Goal: Task Accomplishment & Management: Manage account settings

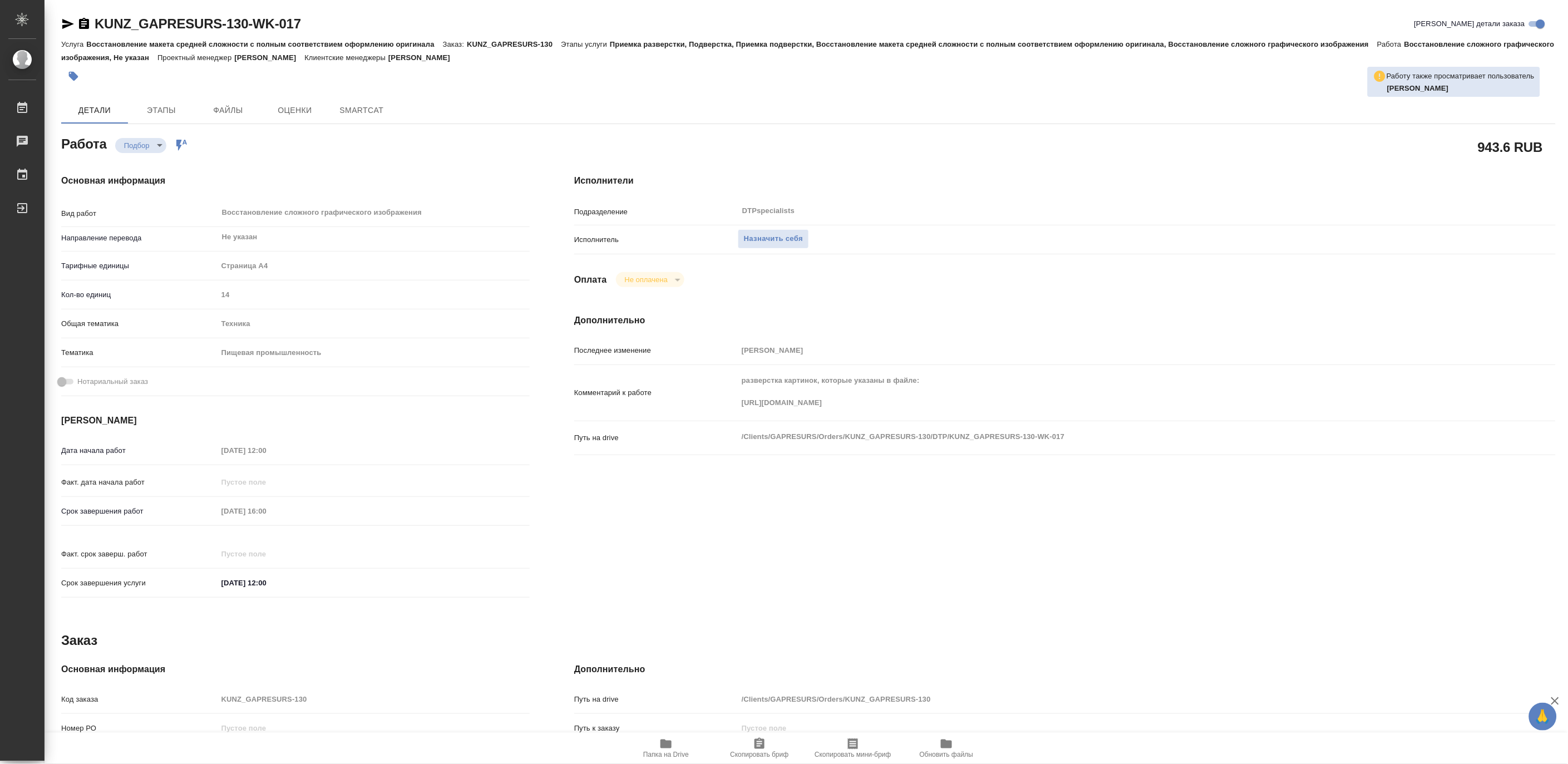
type textarea "x"
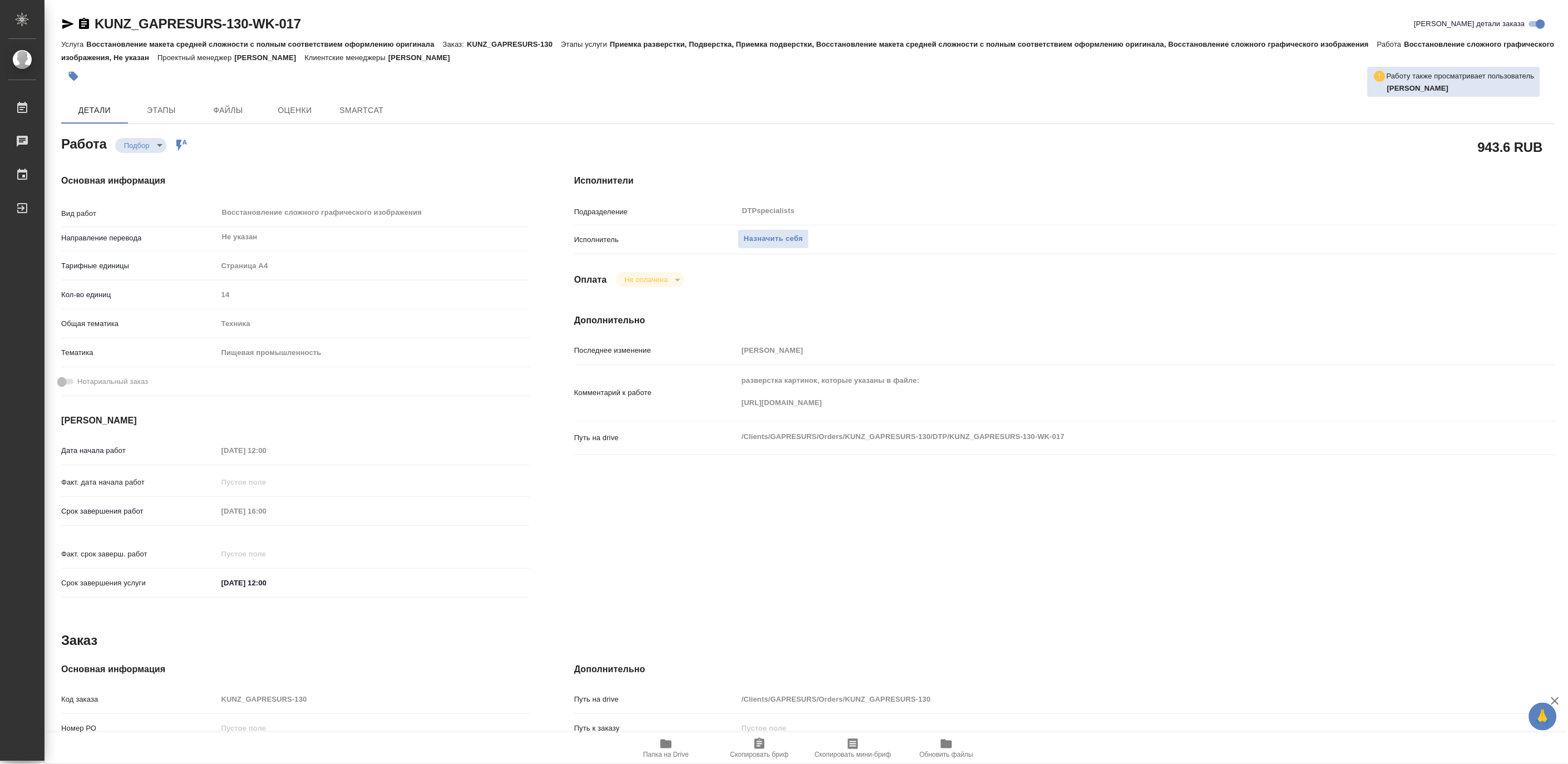
type textarea "x"
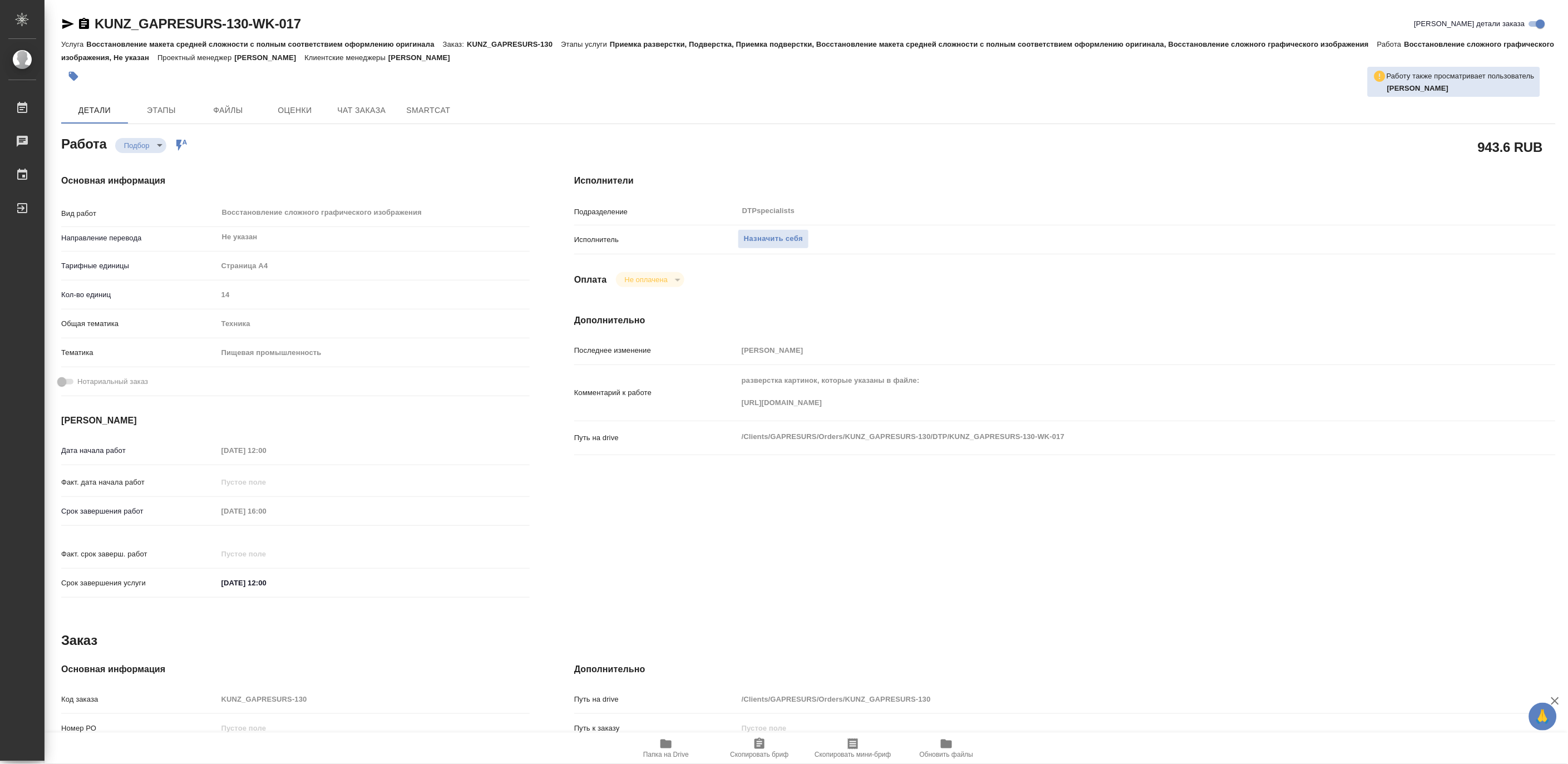
type textarea "x"
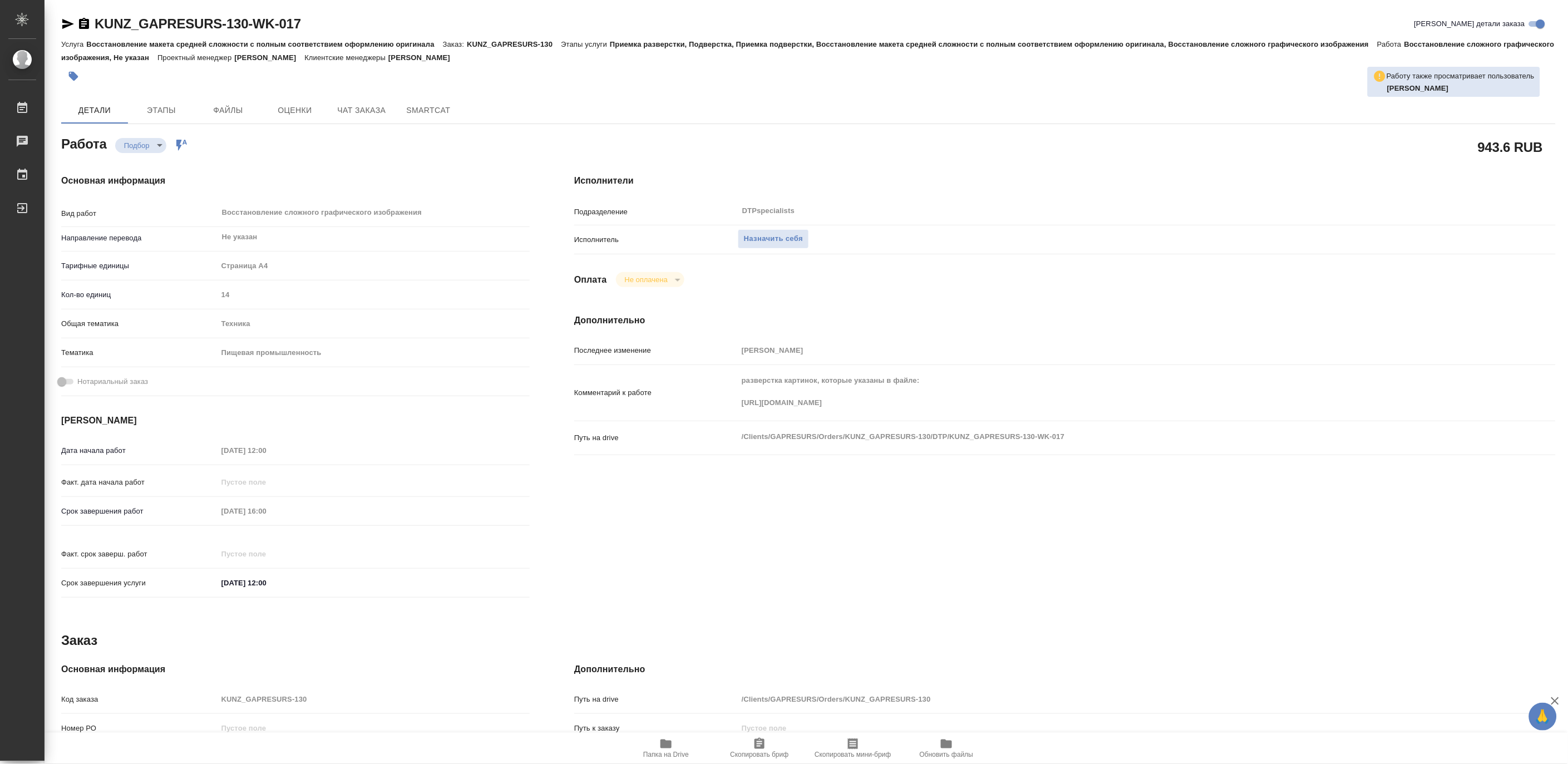
type textarea "x"
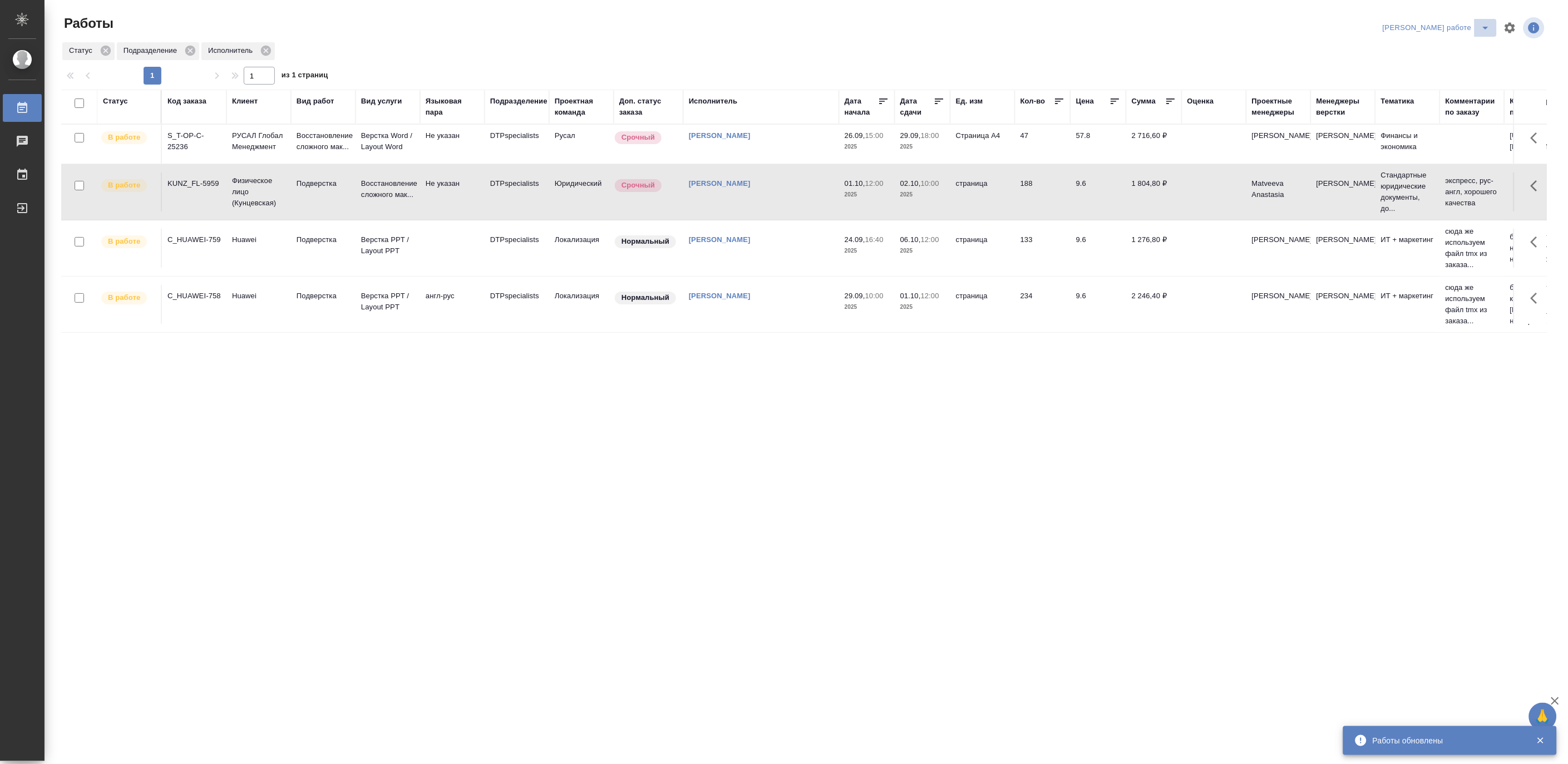
click at [1486, 23] on icon "split button" at bounding box center [1486, 28] width 13 height 13
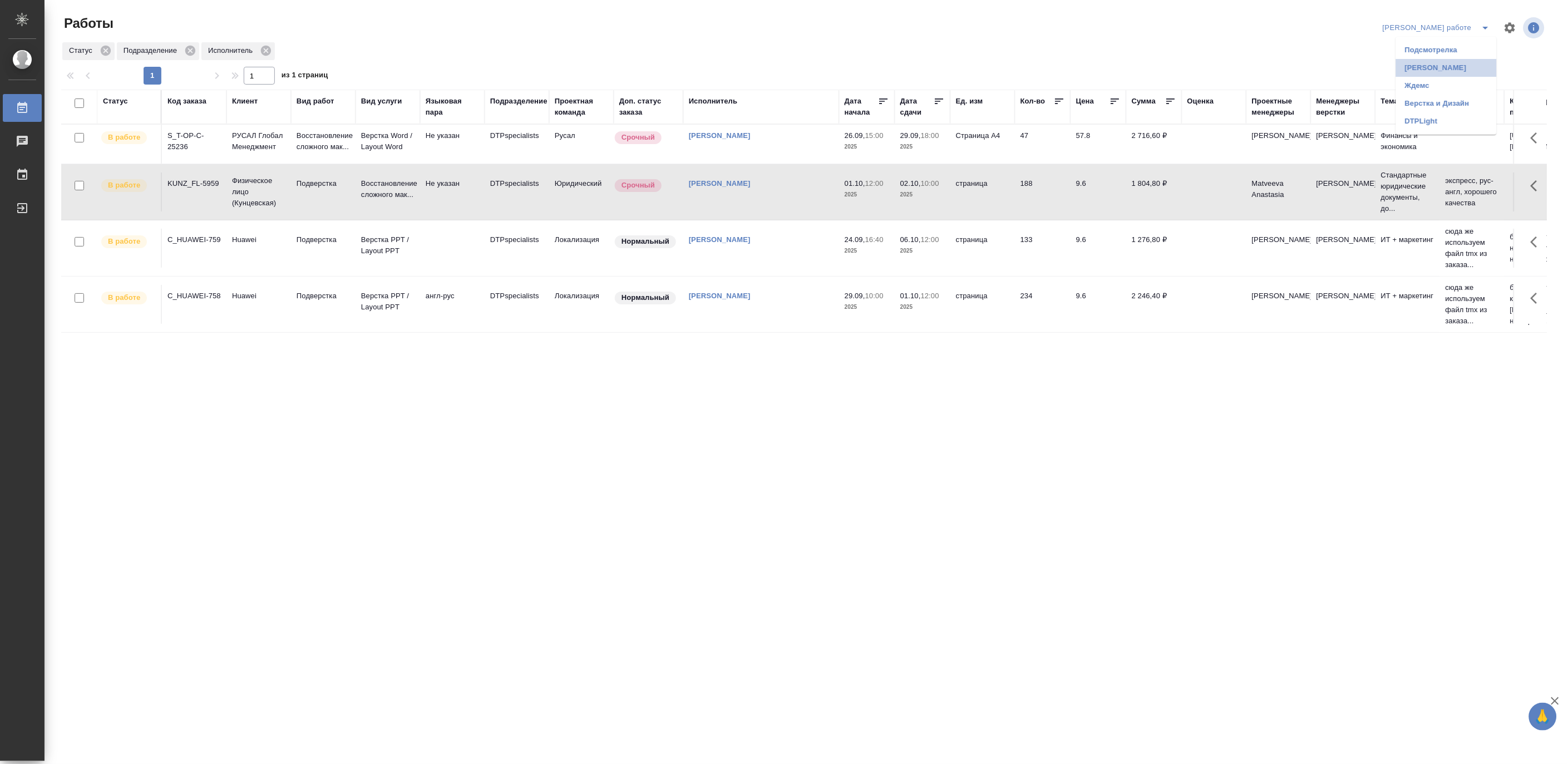
click at [1451, 65] on li "[PERSON_NAME]" at bounding box center [1446, 68] width 100 height 18
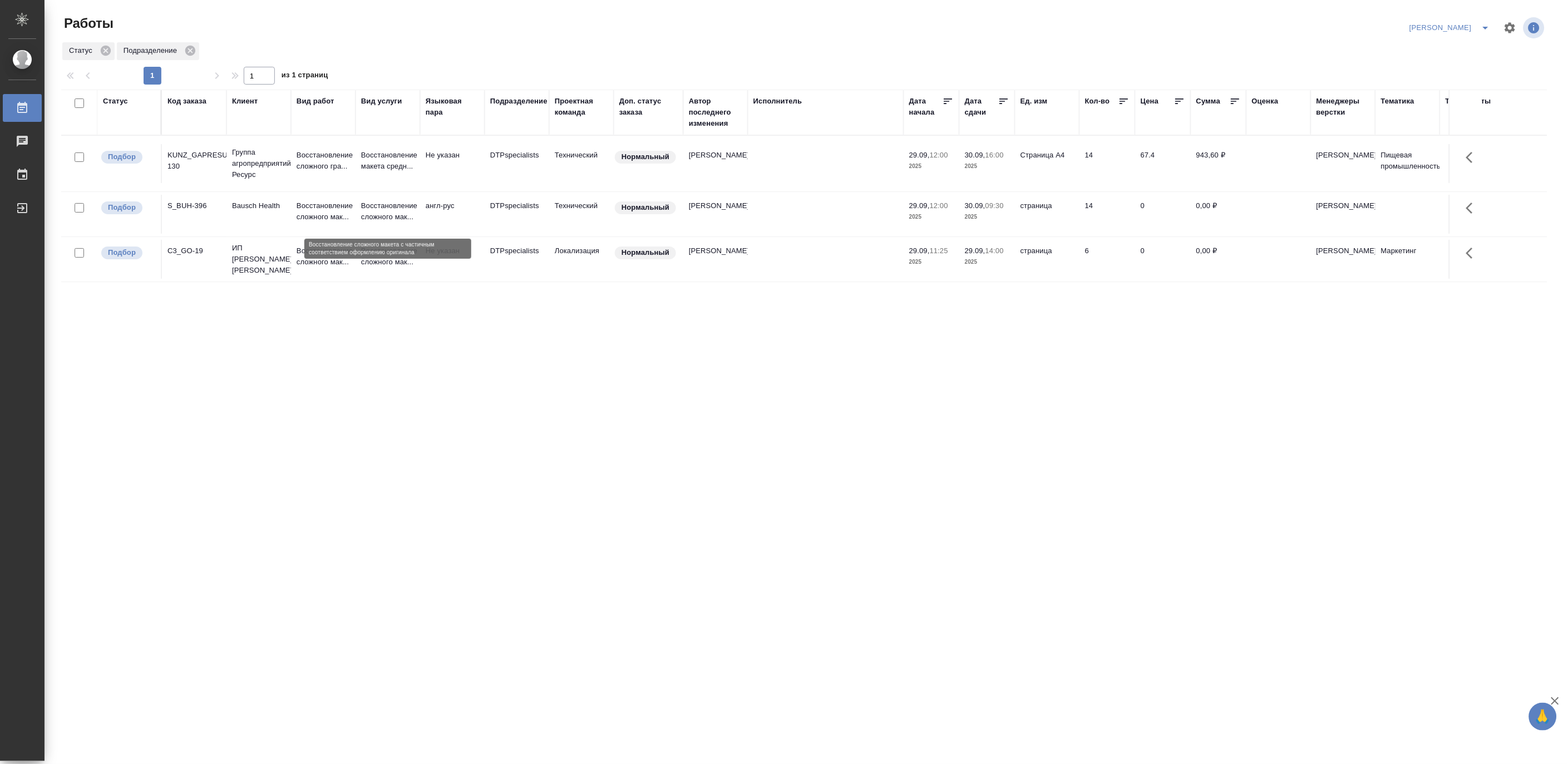
click at [370, 208] on p "Восстановление сложного мак..." at bounding box center [388, 211] width 54 height 23
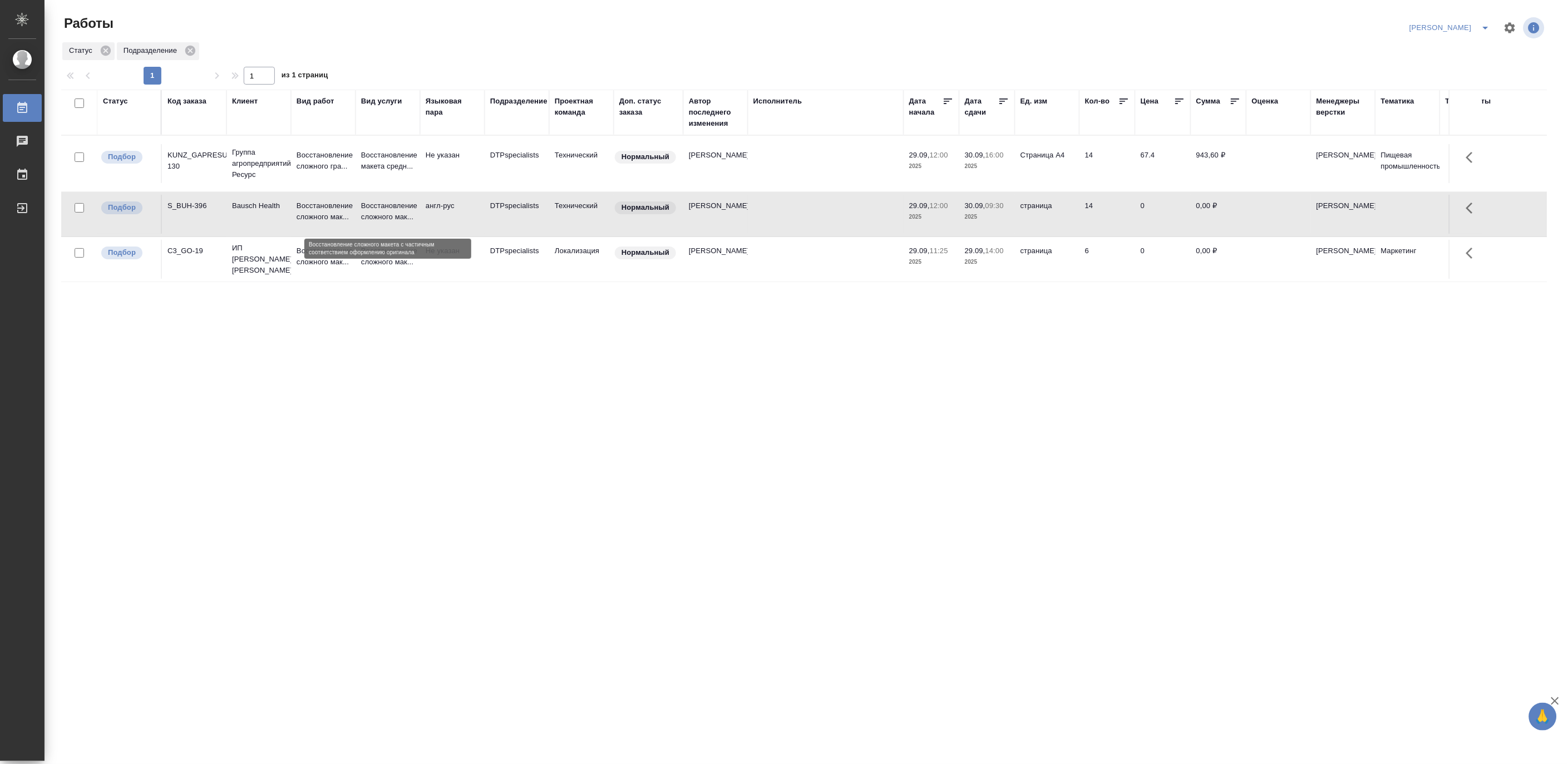
click at [370, 208] on p "Восстановление сложного мак..." at bounding box center [388, 211] width 54 height 23
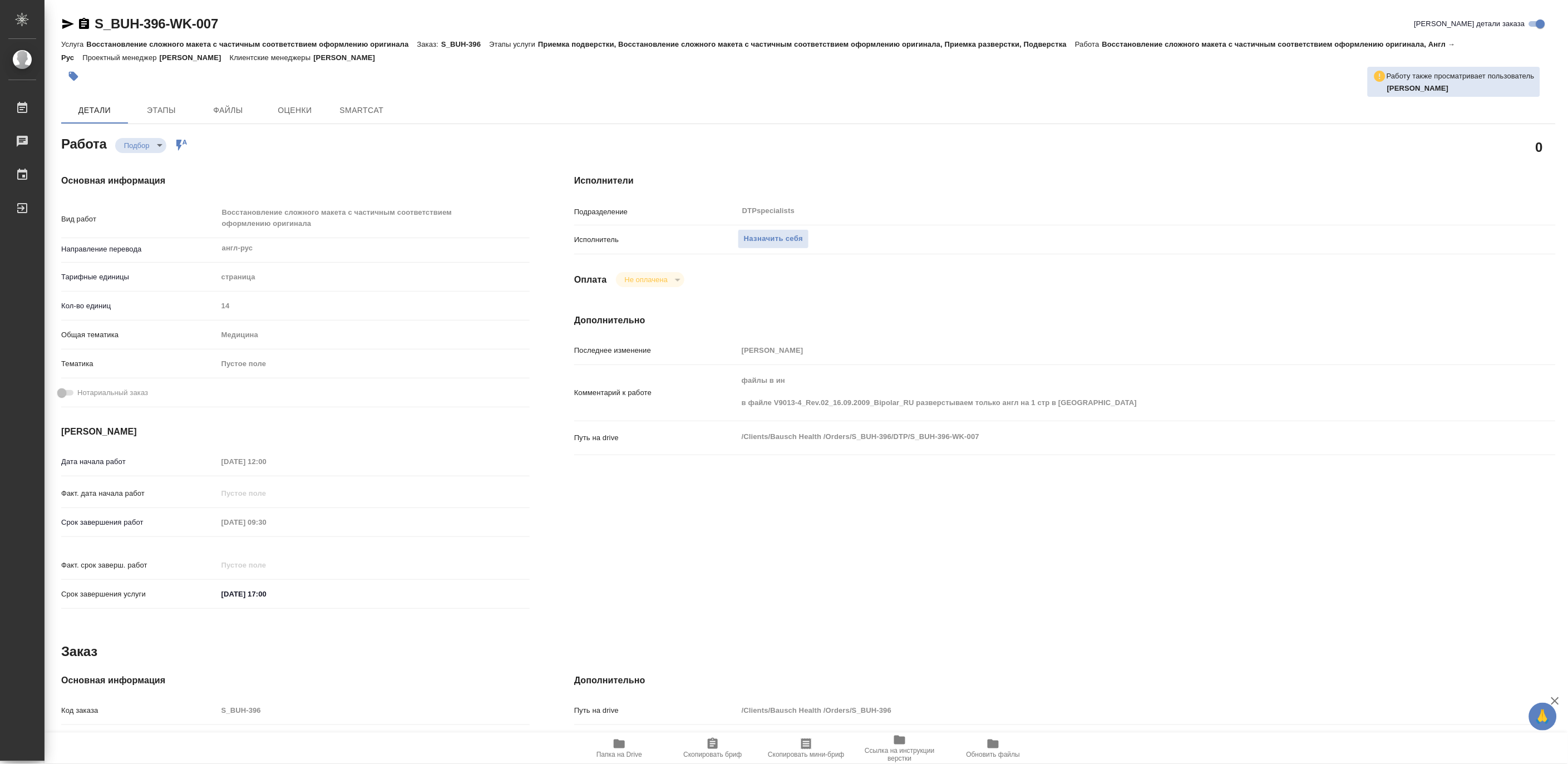
type textarea "x"
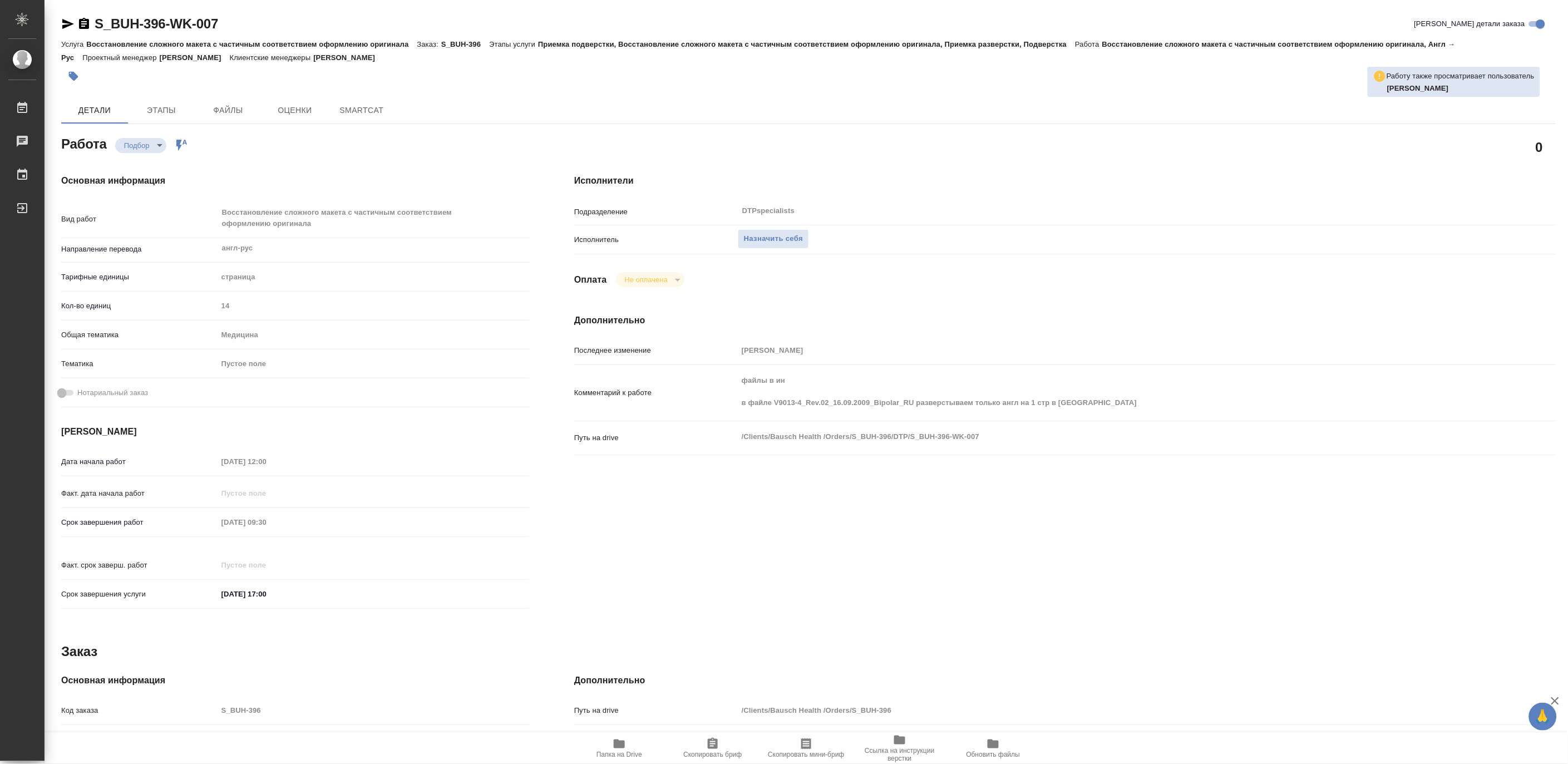
type textarea "x"
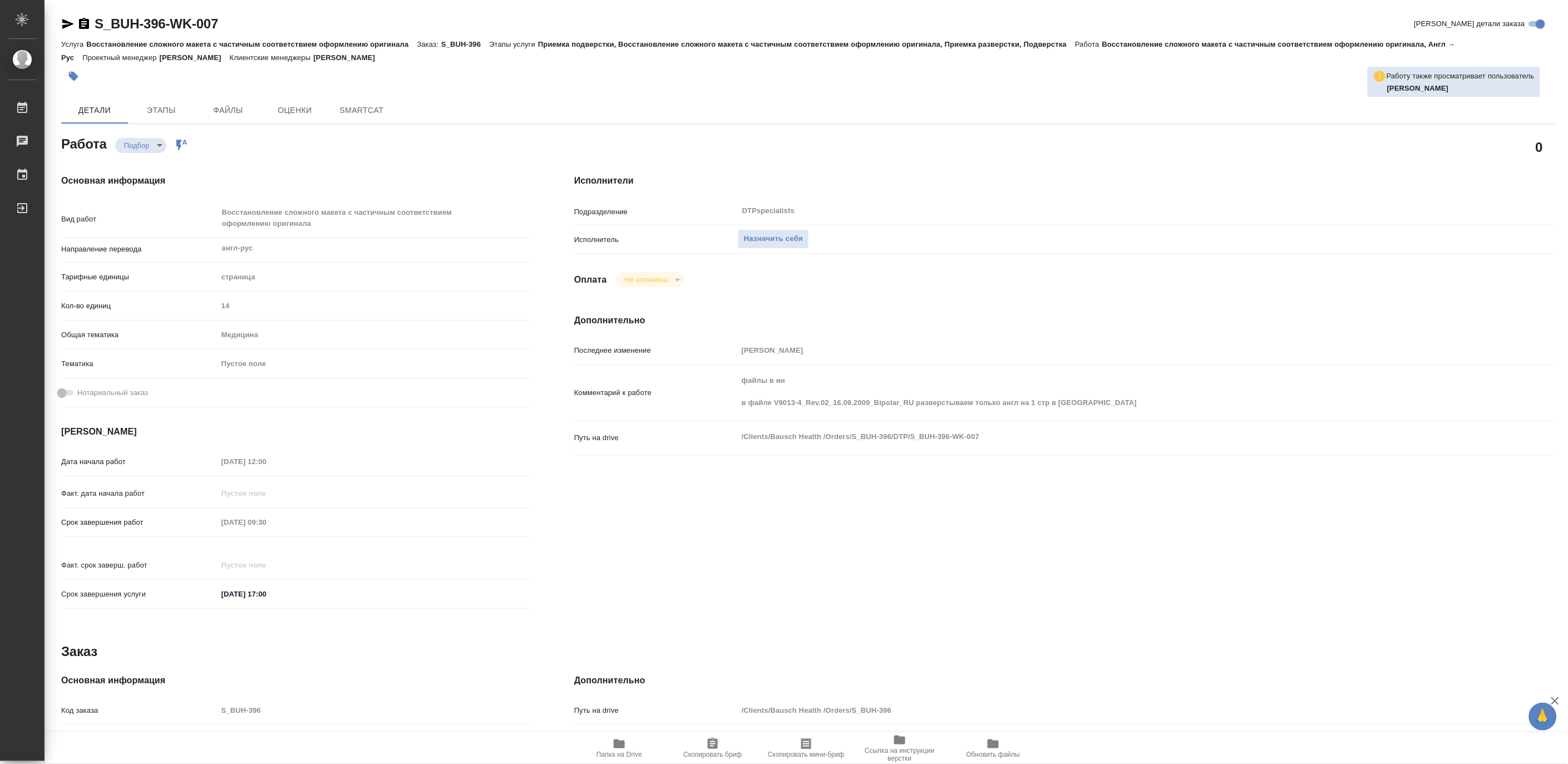
type textarea "x"
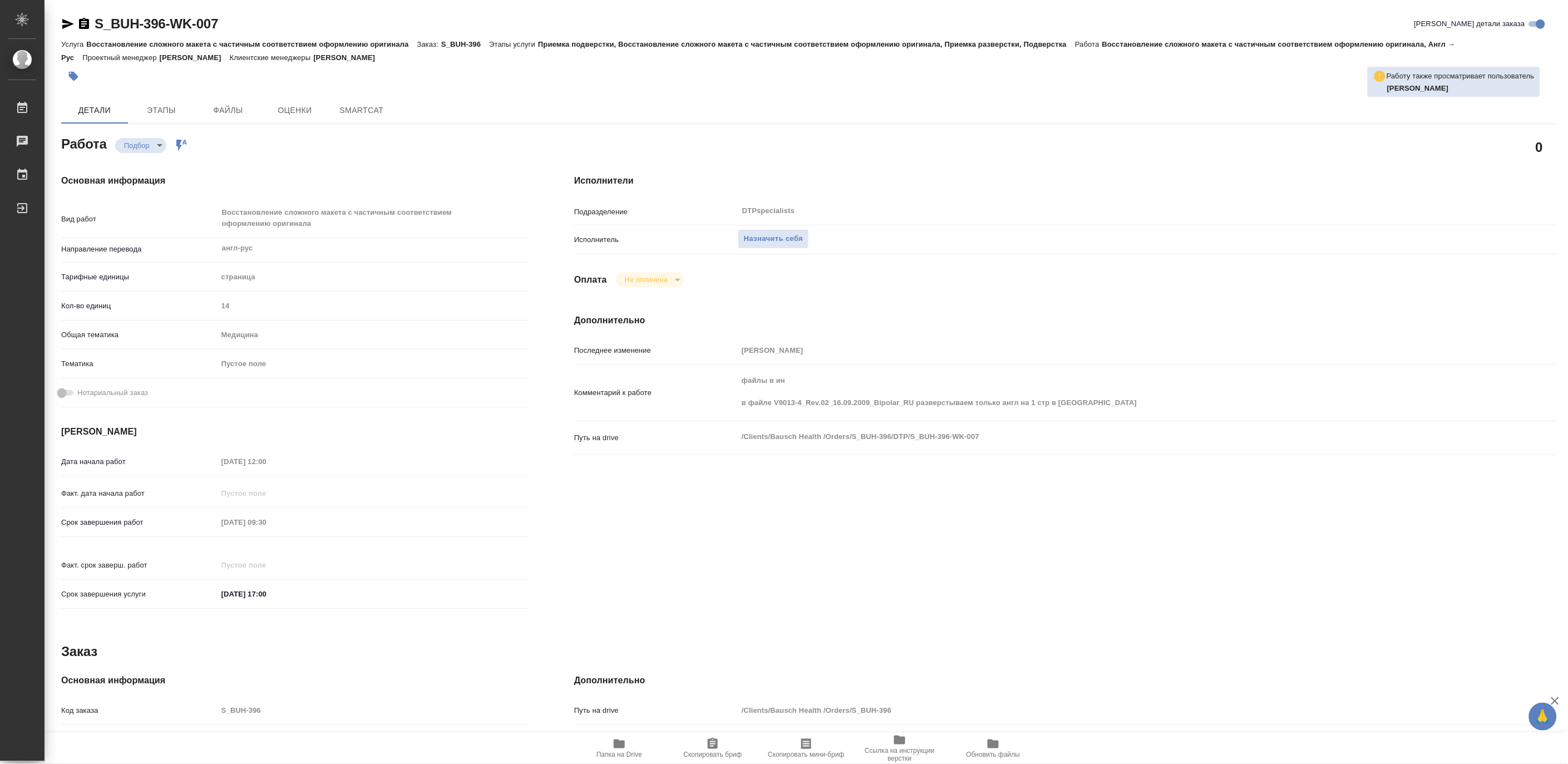
type textarea "x"
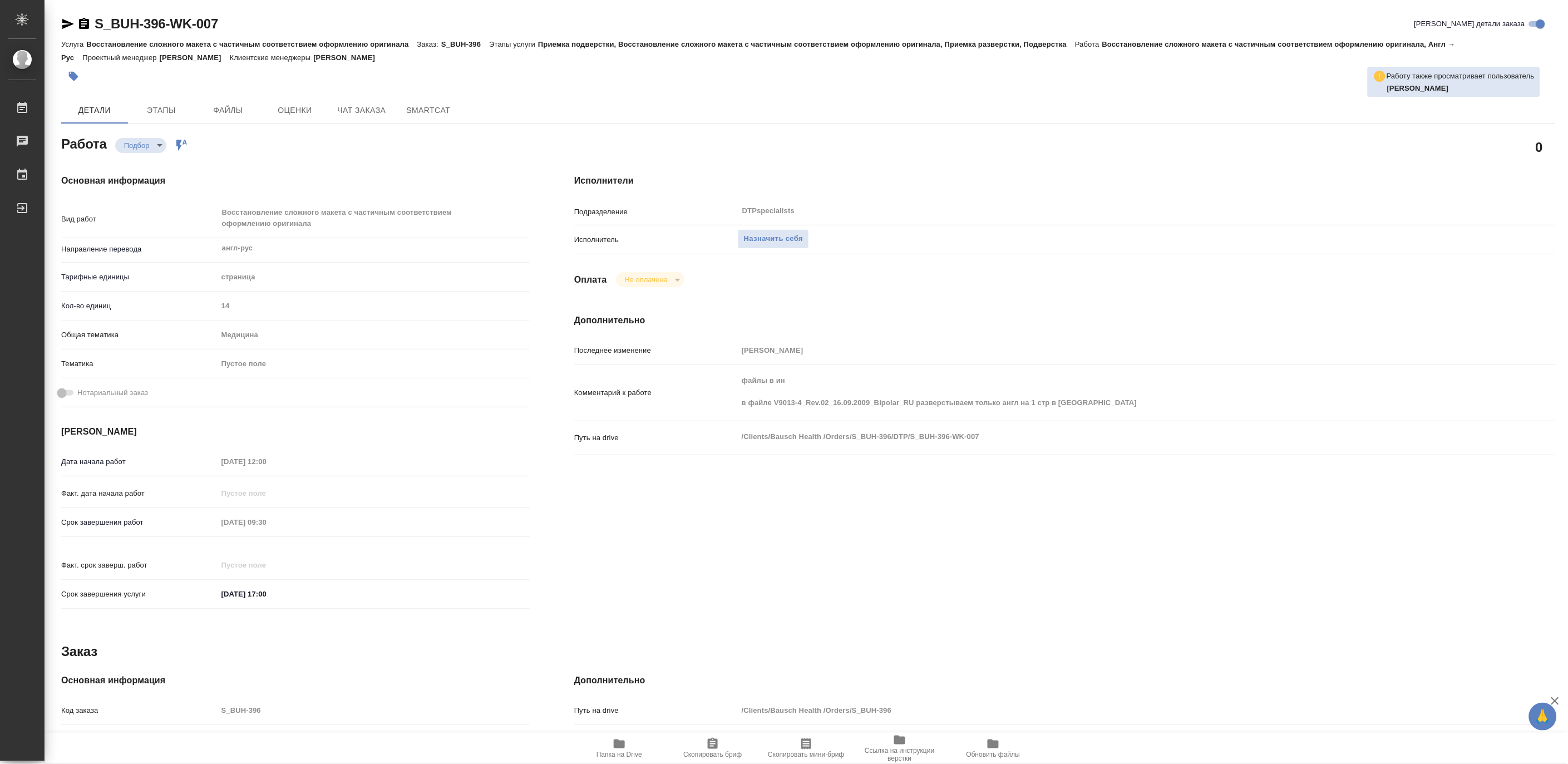
type textarea "x"
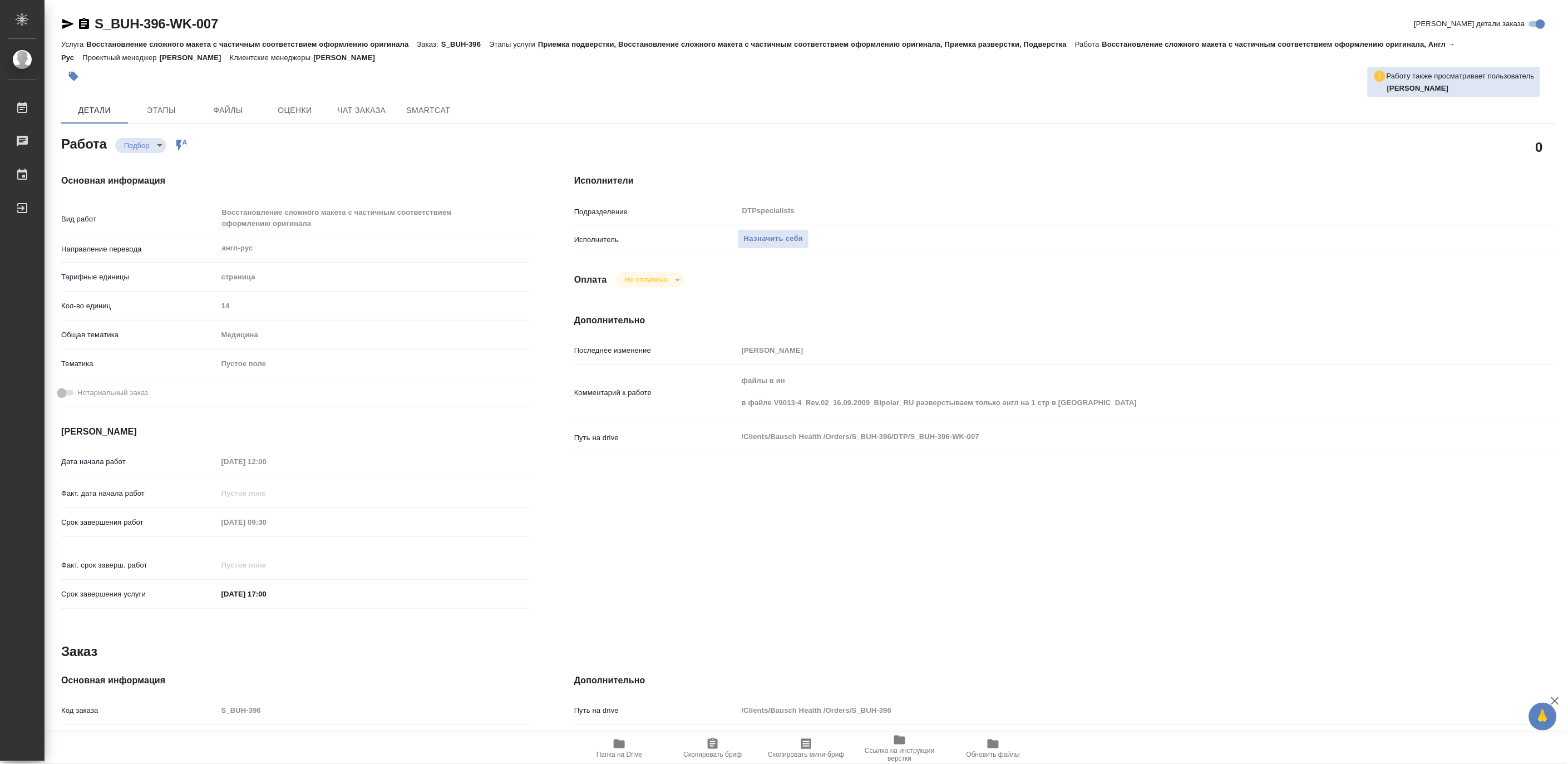
type textarea "x"
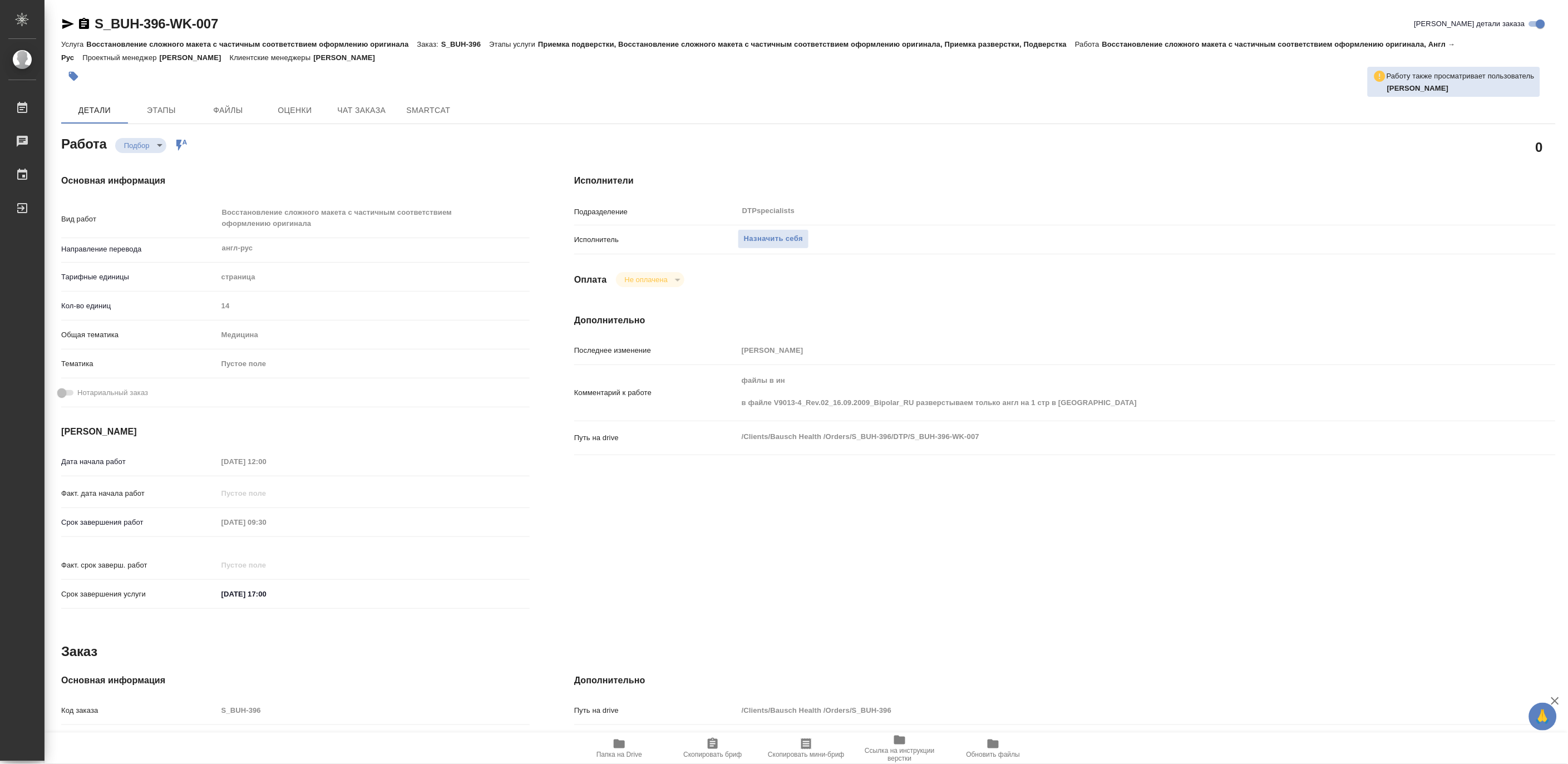
click at [614, 755] on span "Папка на Drive" at bounding box center [619, 754] width 46 height 8
click at [766, 241] on span "Назначить себя" at bounding box center [773, 239] width 59 height 13
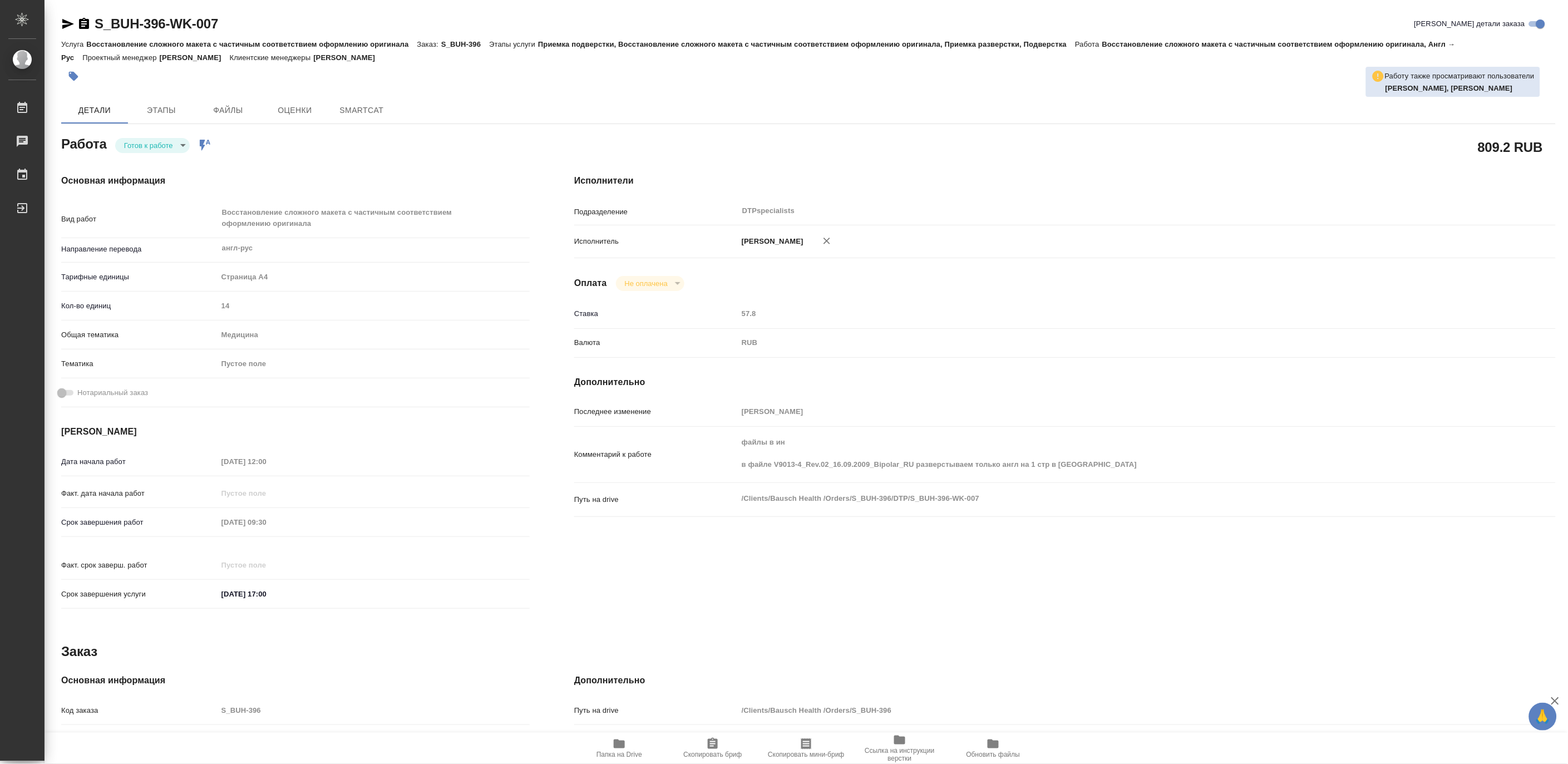
type textarea "x"
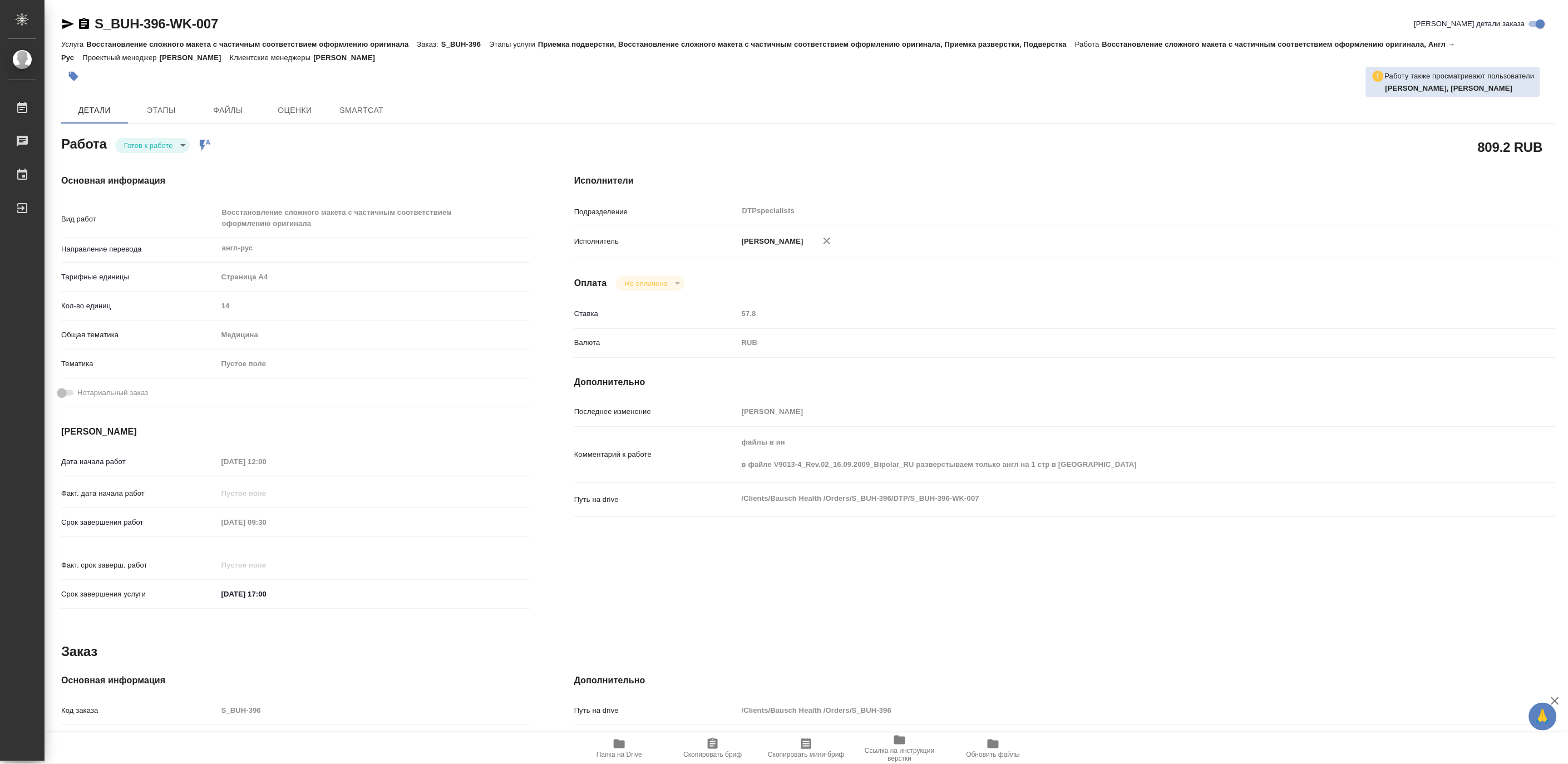
type textarea "x"
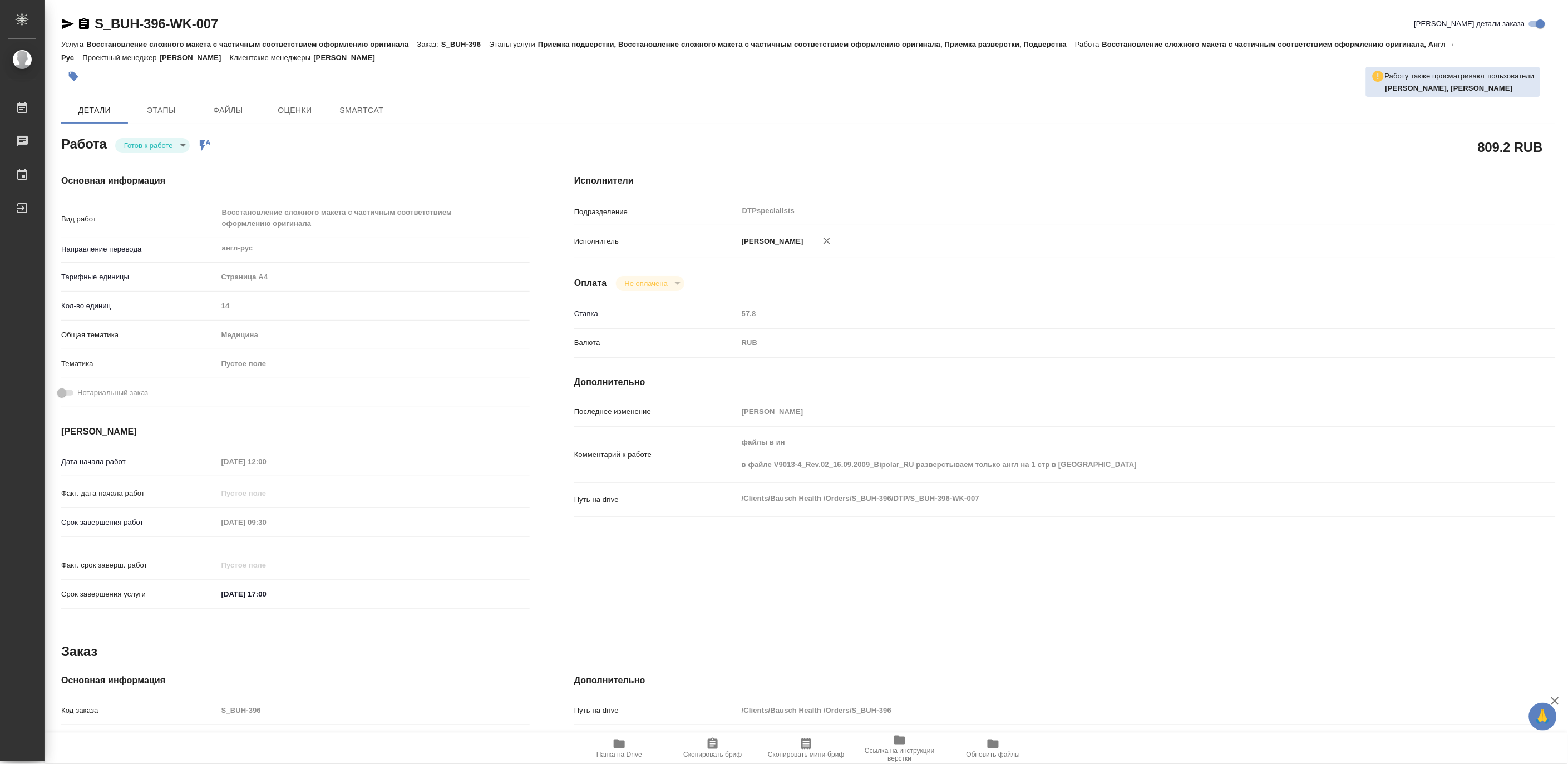
type textarea "x"
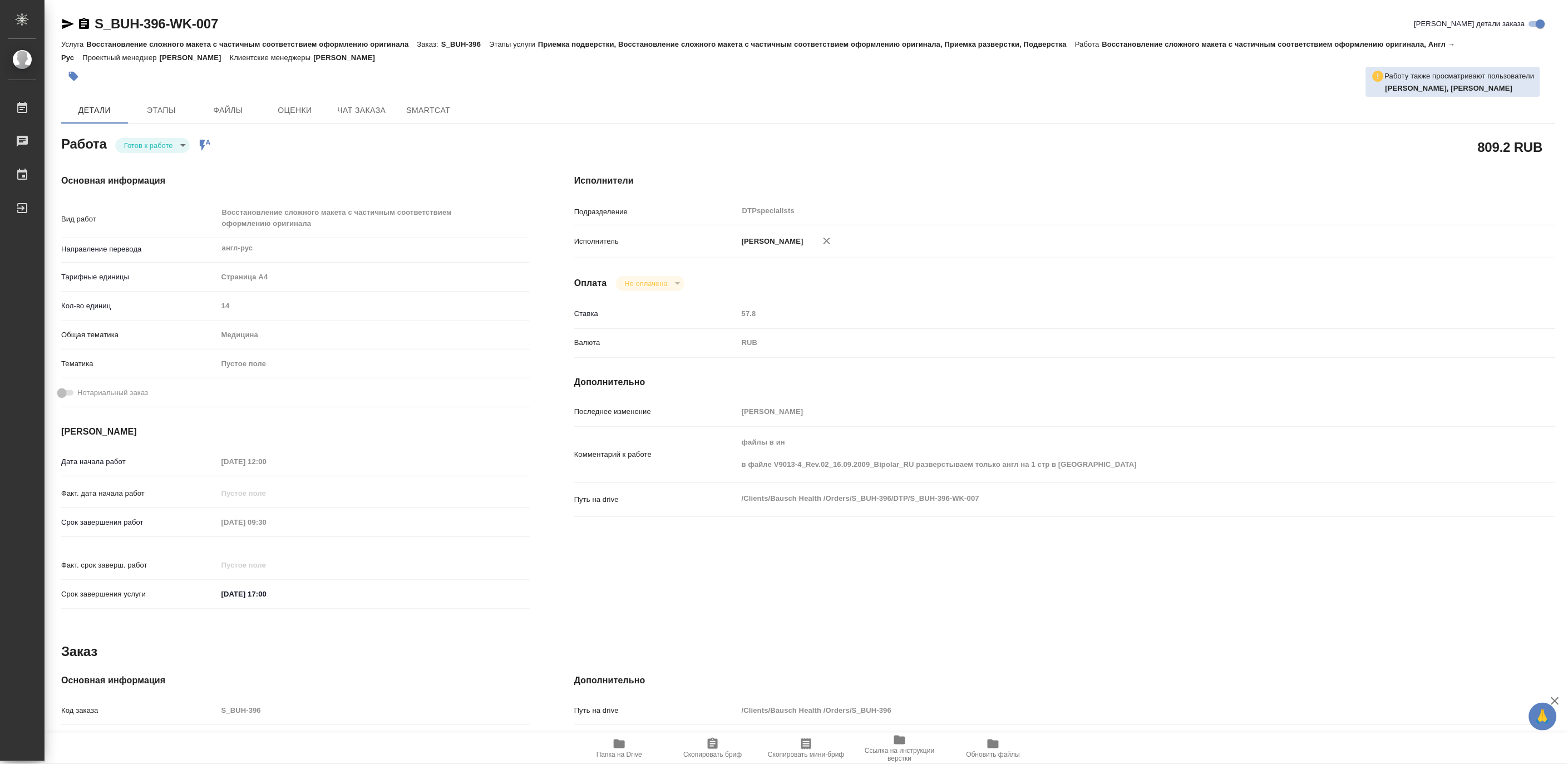
type textarea "x"
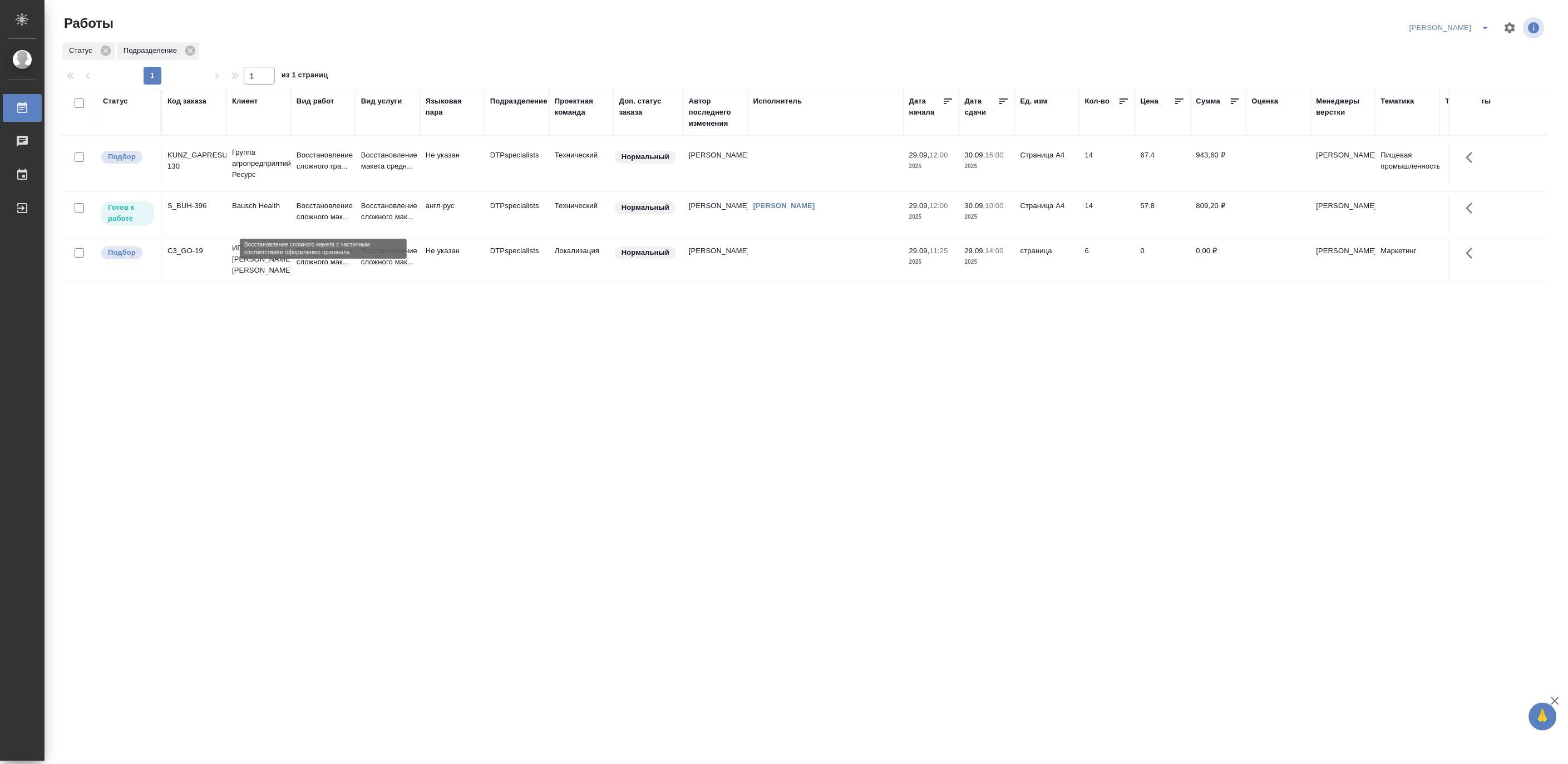
click at [305, 214] on p "Восстановление сложного мак..." at bounding box center [323, 211] width 54 height 23
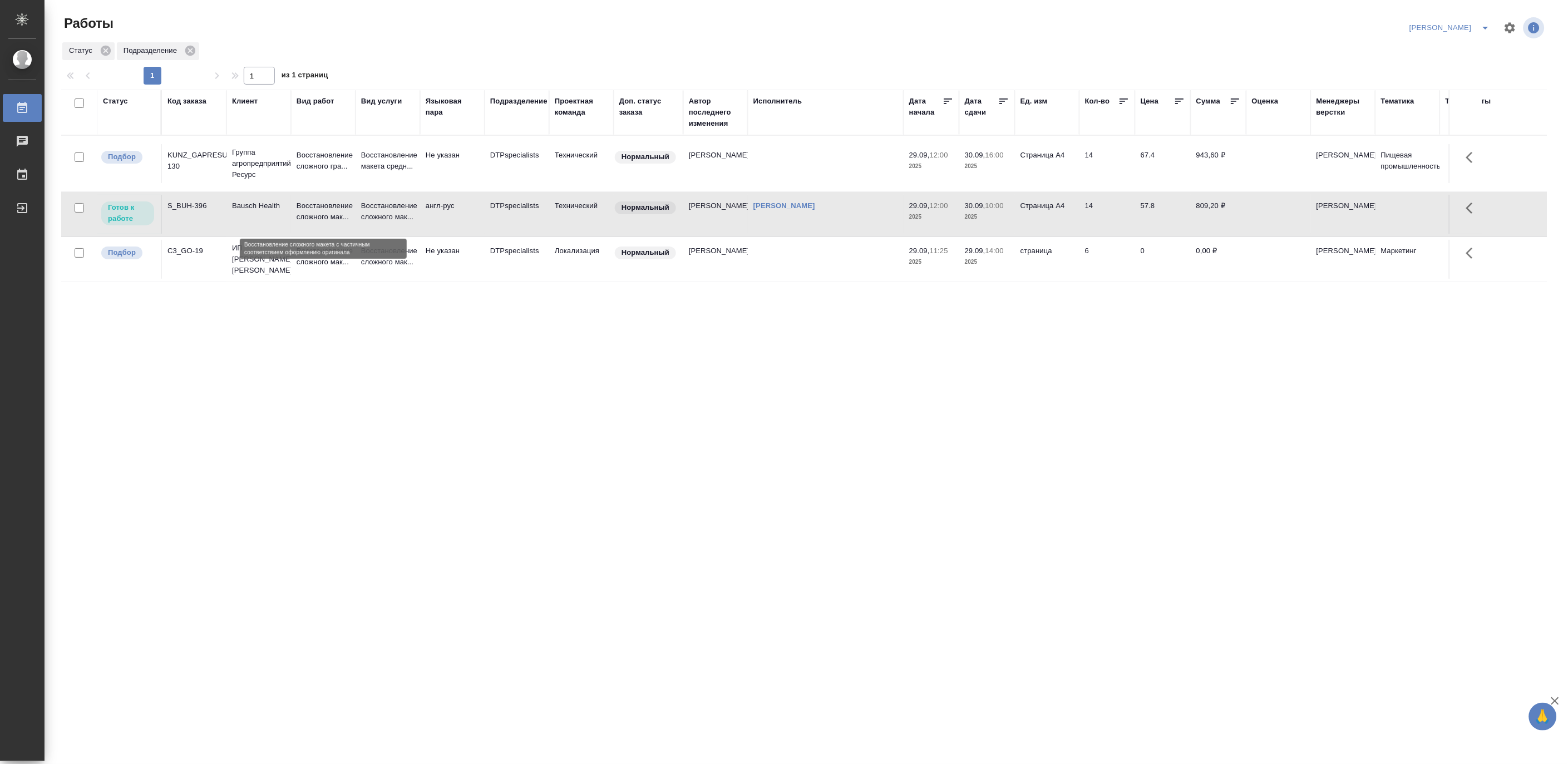
click at [305, 214] on p "Восстановление сложного мак..." at bounding box center [323, 211] width 54 height 23
click at [245, 380] on div "Статус Код заказа Клиент Вид работ Вид услуги Языковая пара Подразделение Проек…" at bounding box center [804, 290] width 1486 height 401
click at [452, 208] on td "англ-рус" at bounding box center [452, 214] width 65 height 39
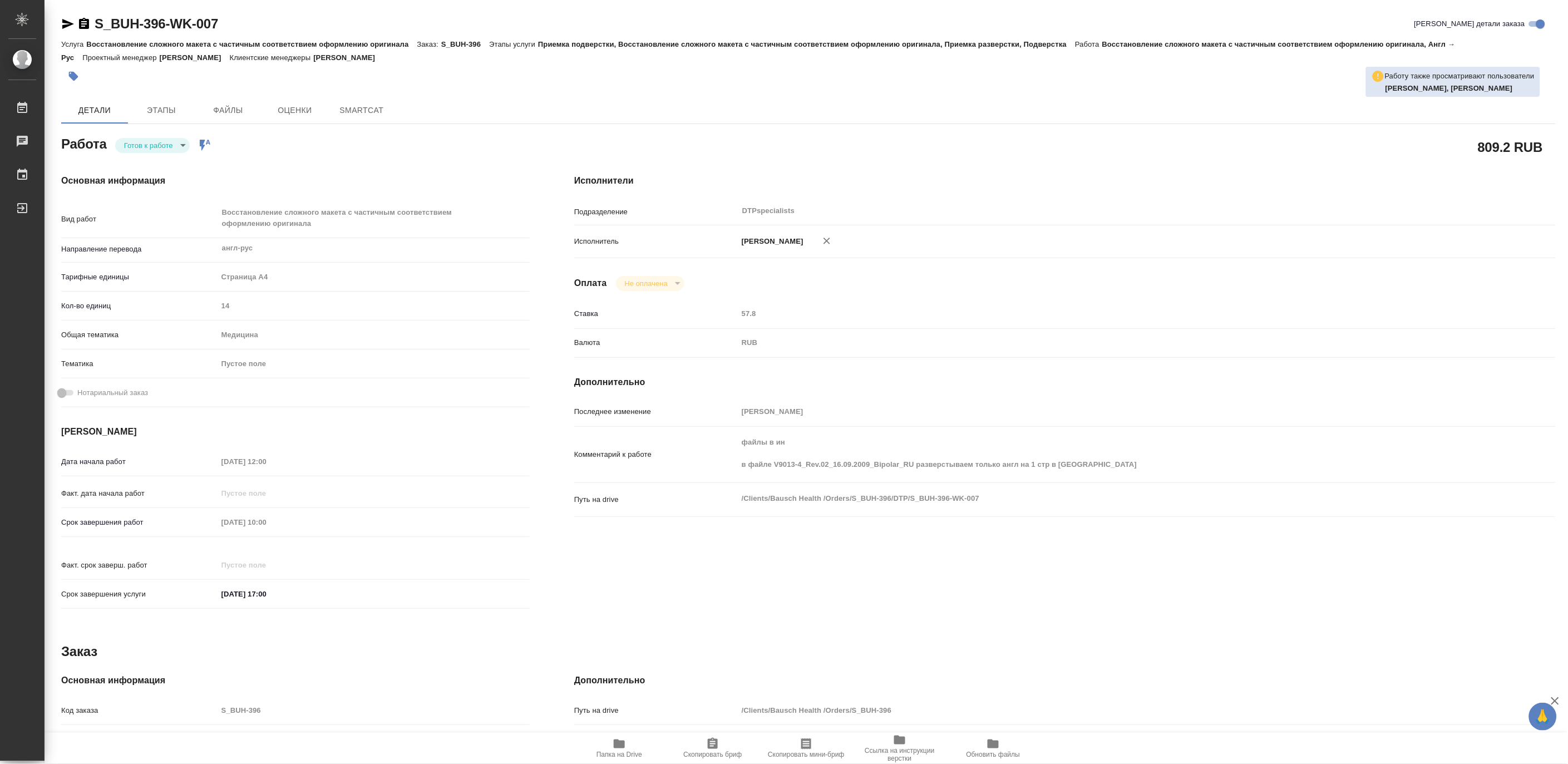
type textarea "x"
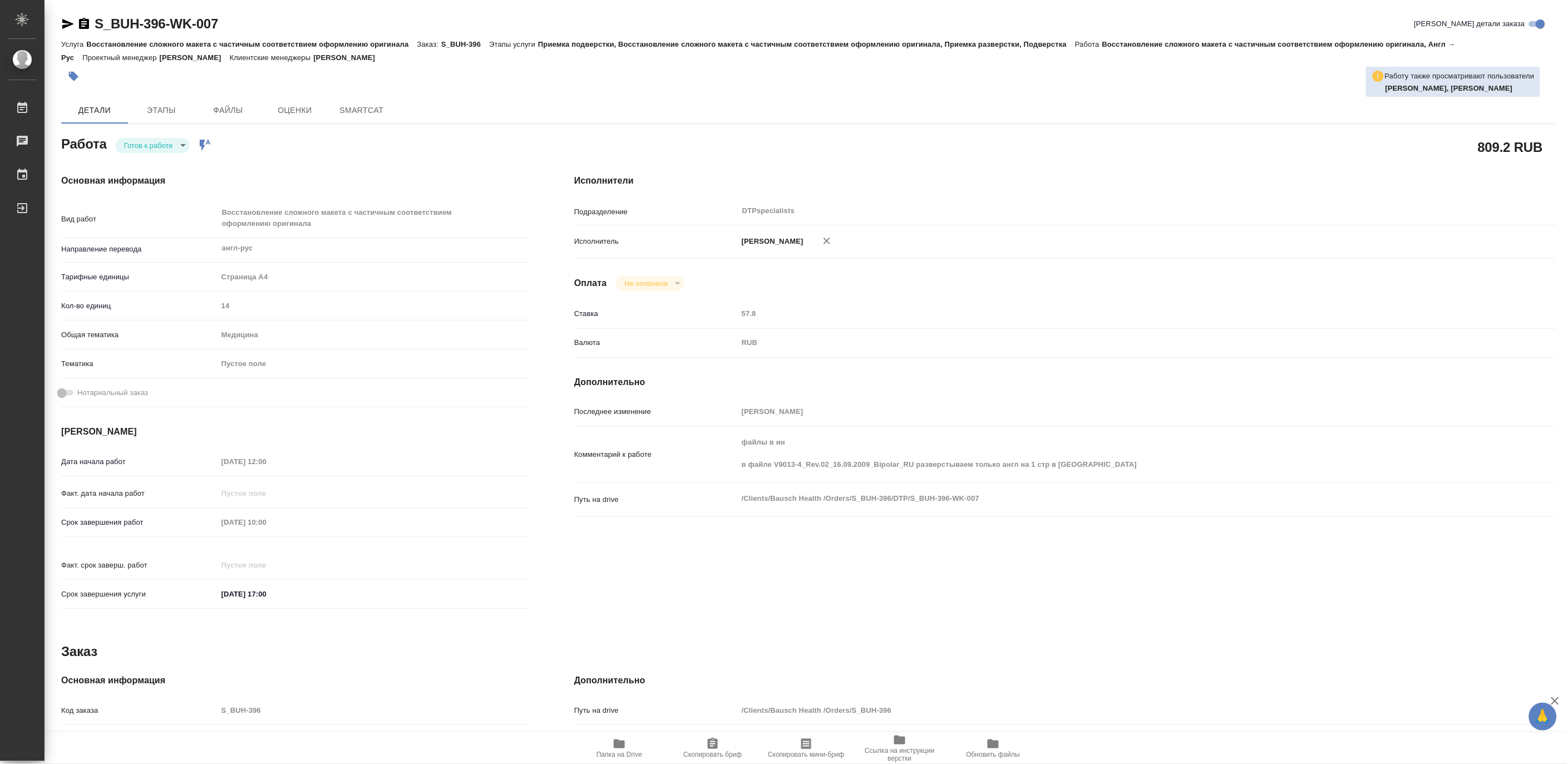
type textarea "x"
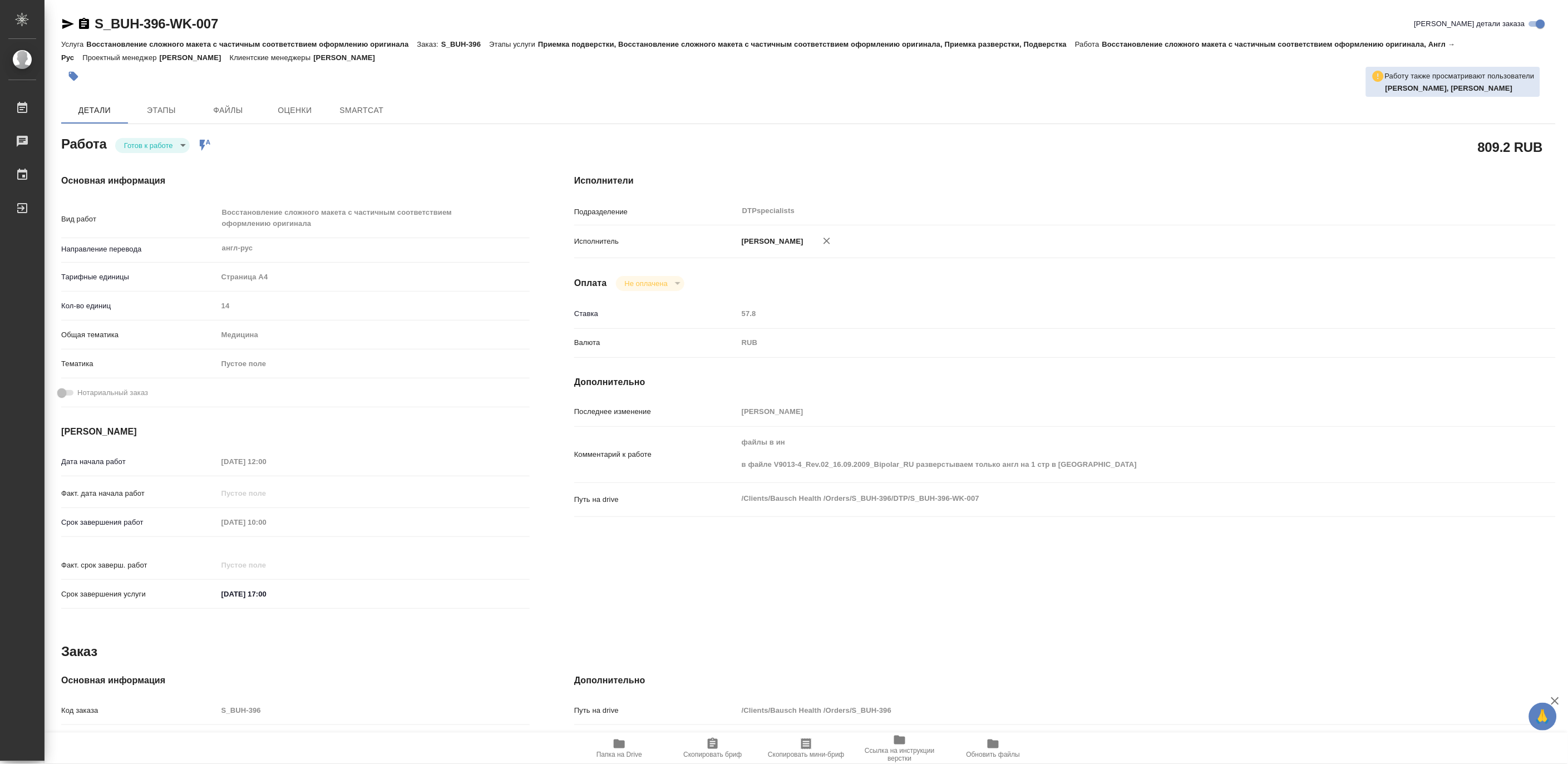
type textarea "x"
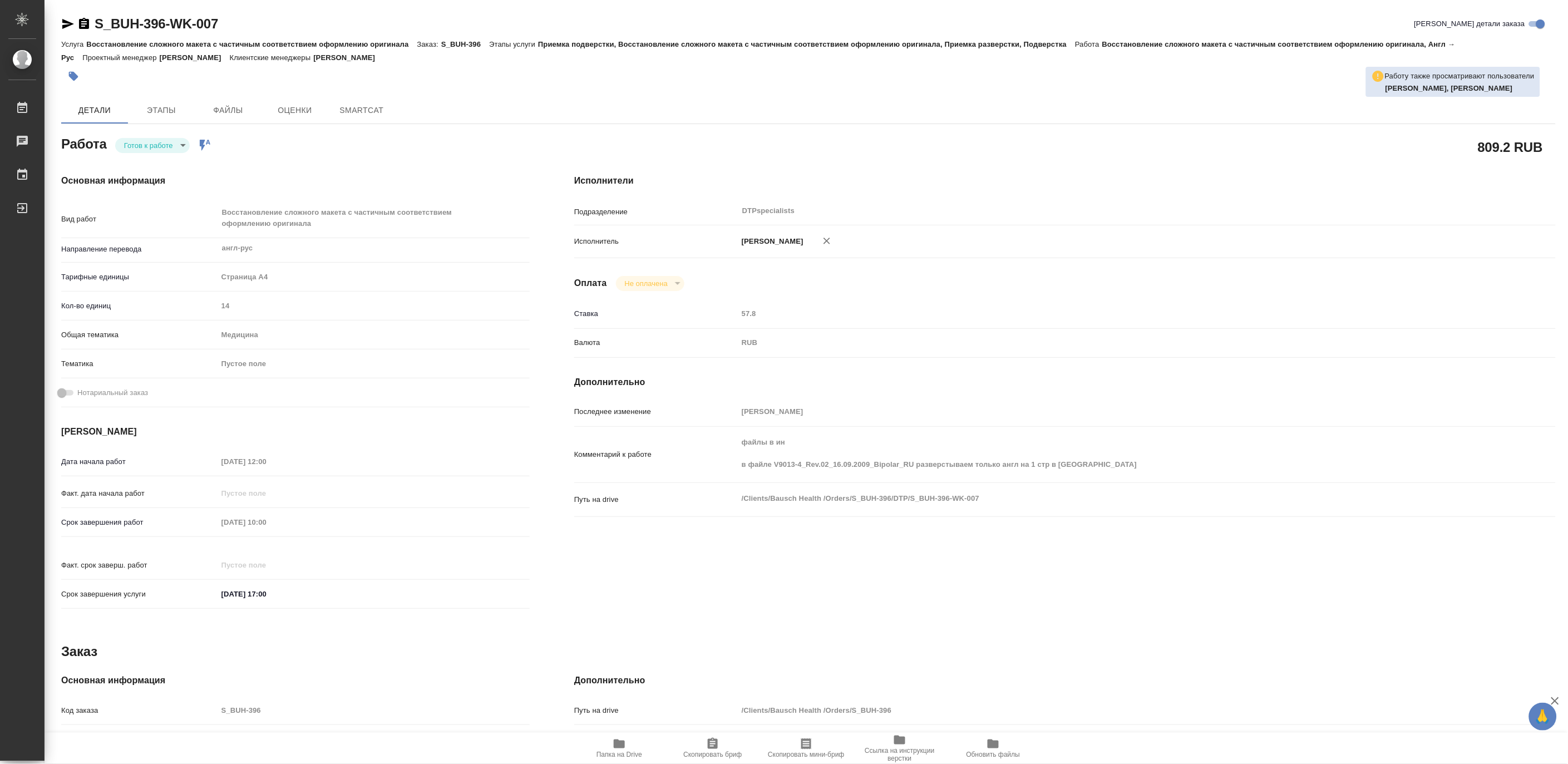
type textarea "x"
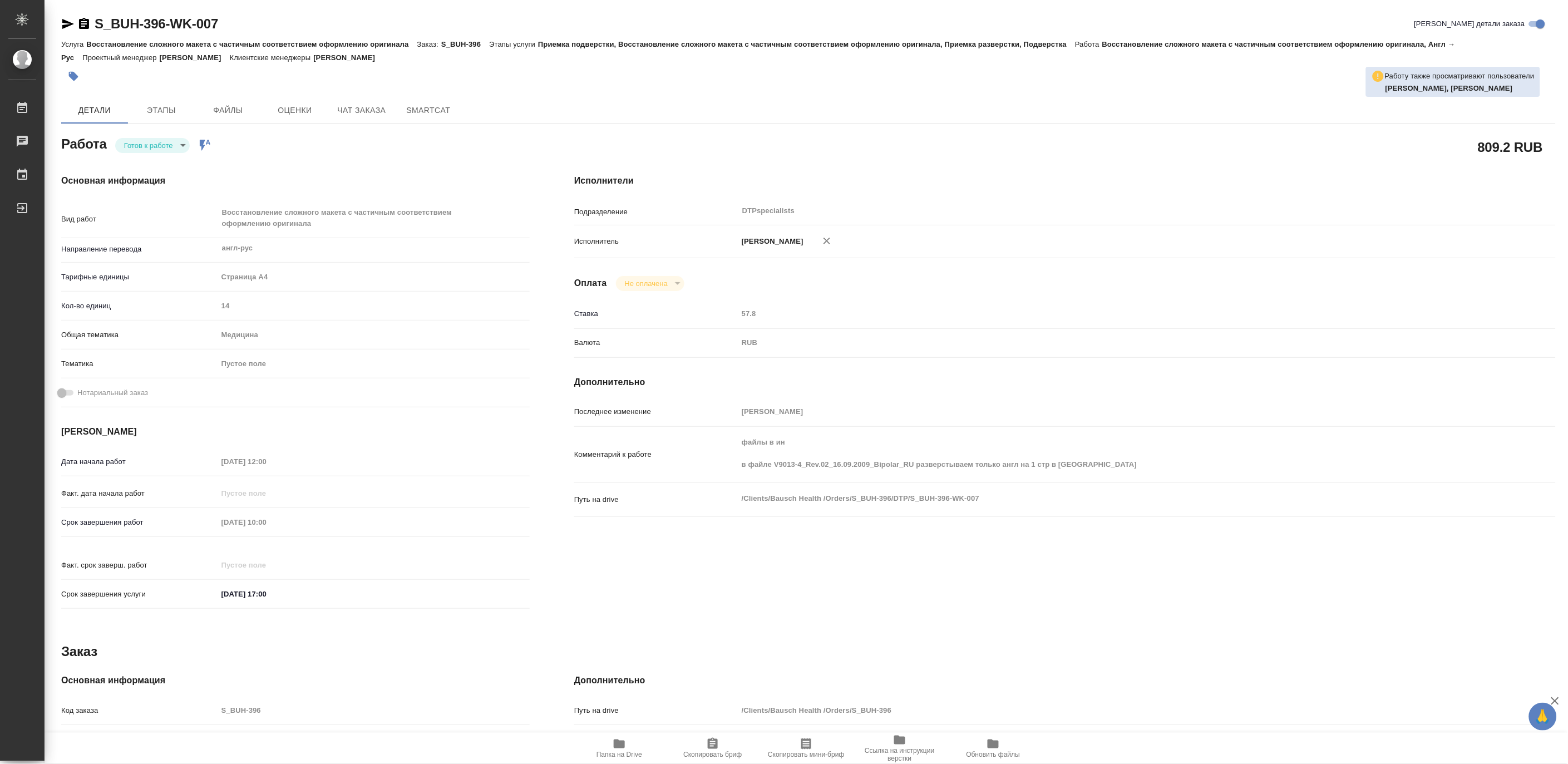
type textarea "x"
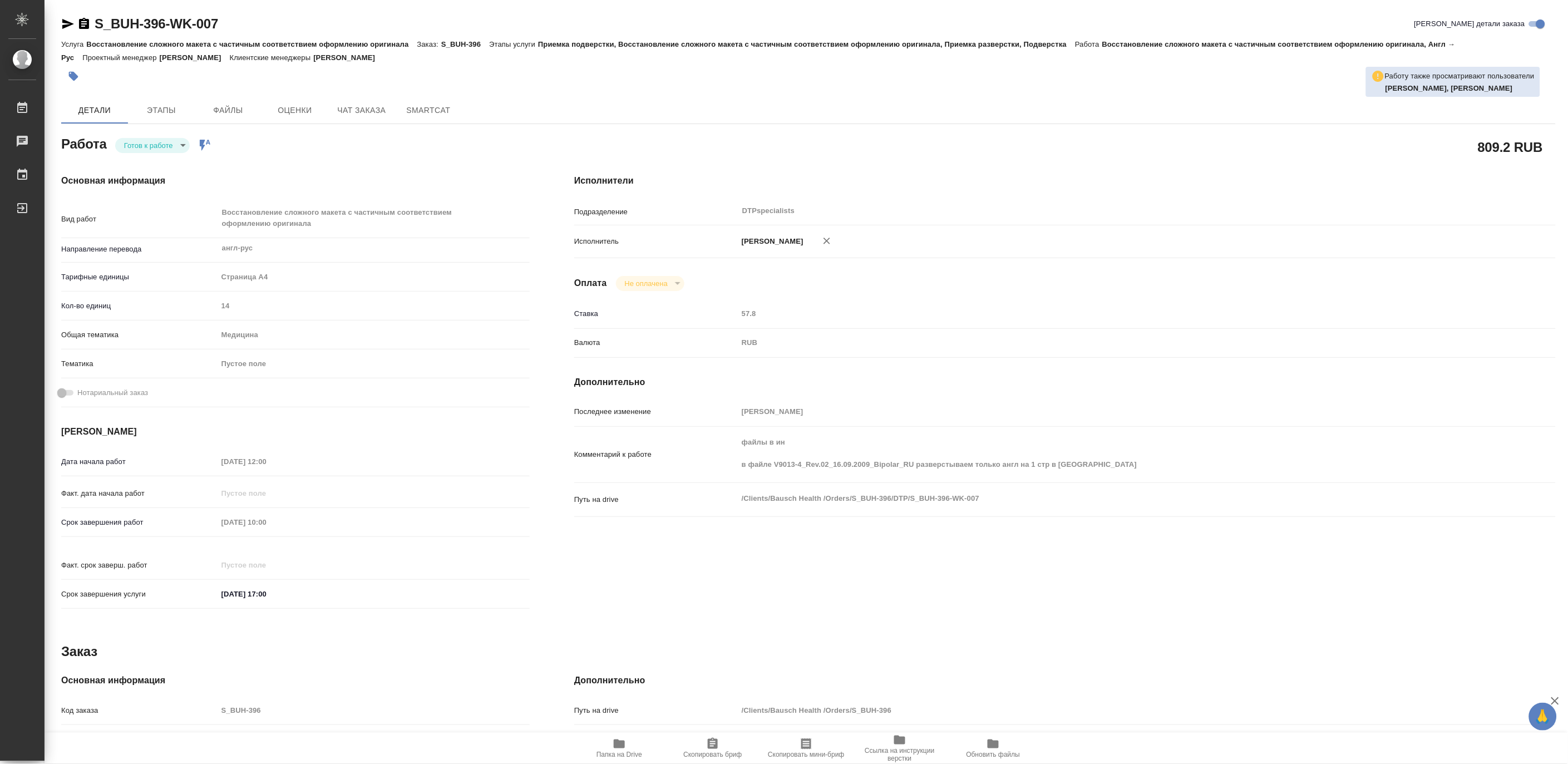
type textarea "x"
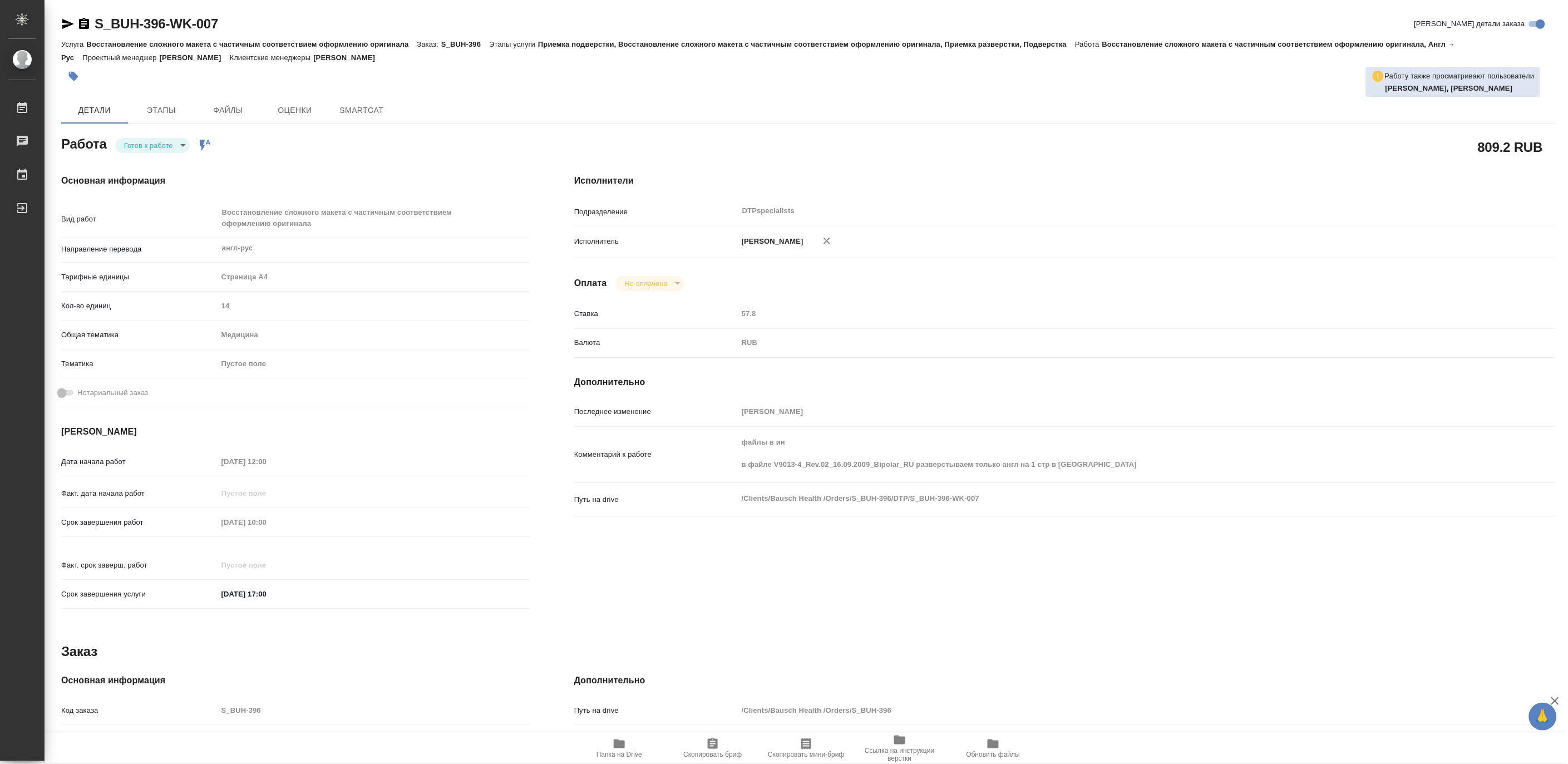
type textarea "x"
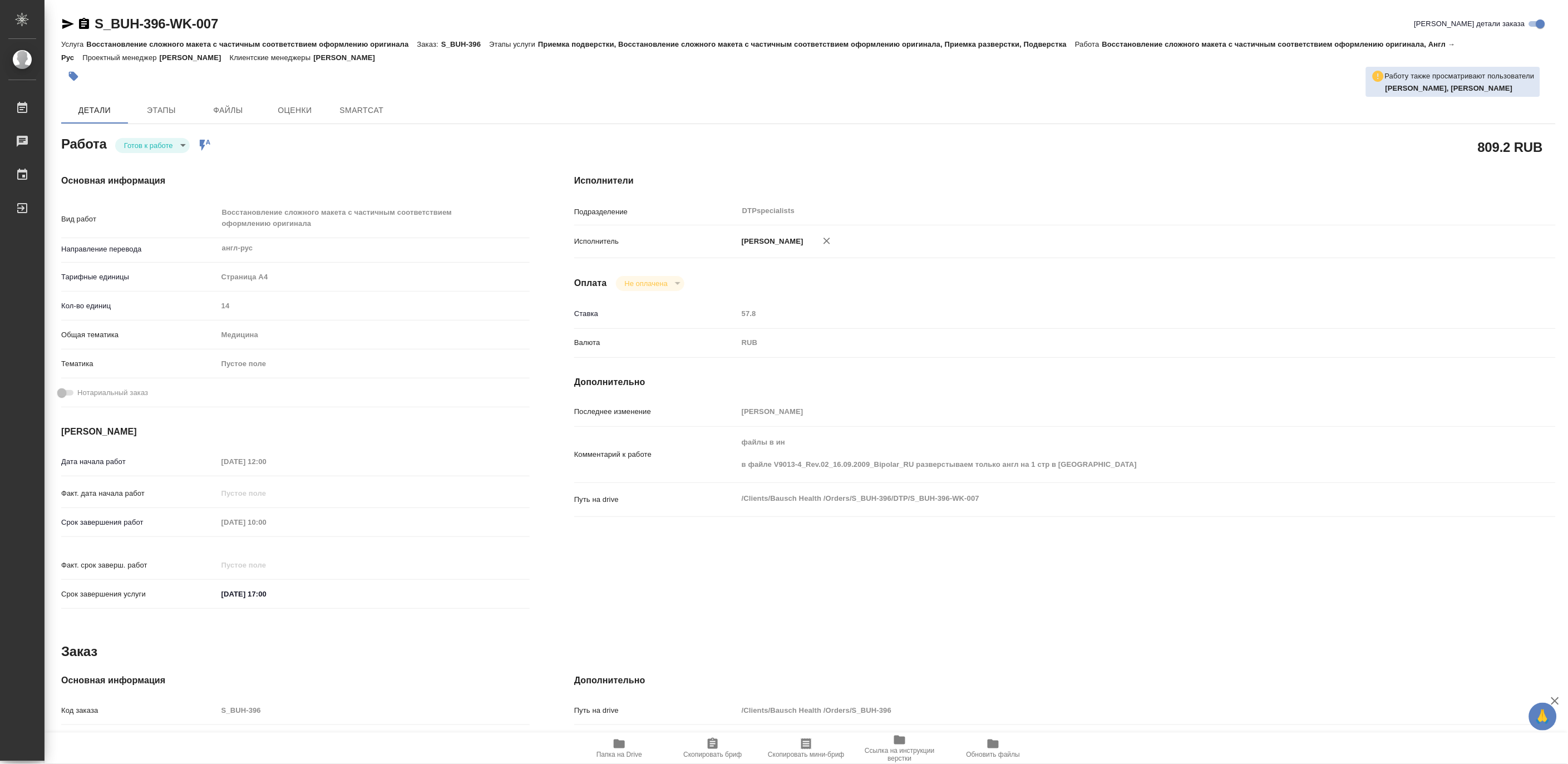
type textarea "x"
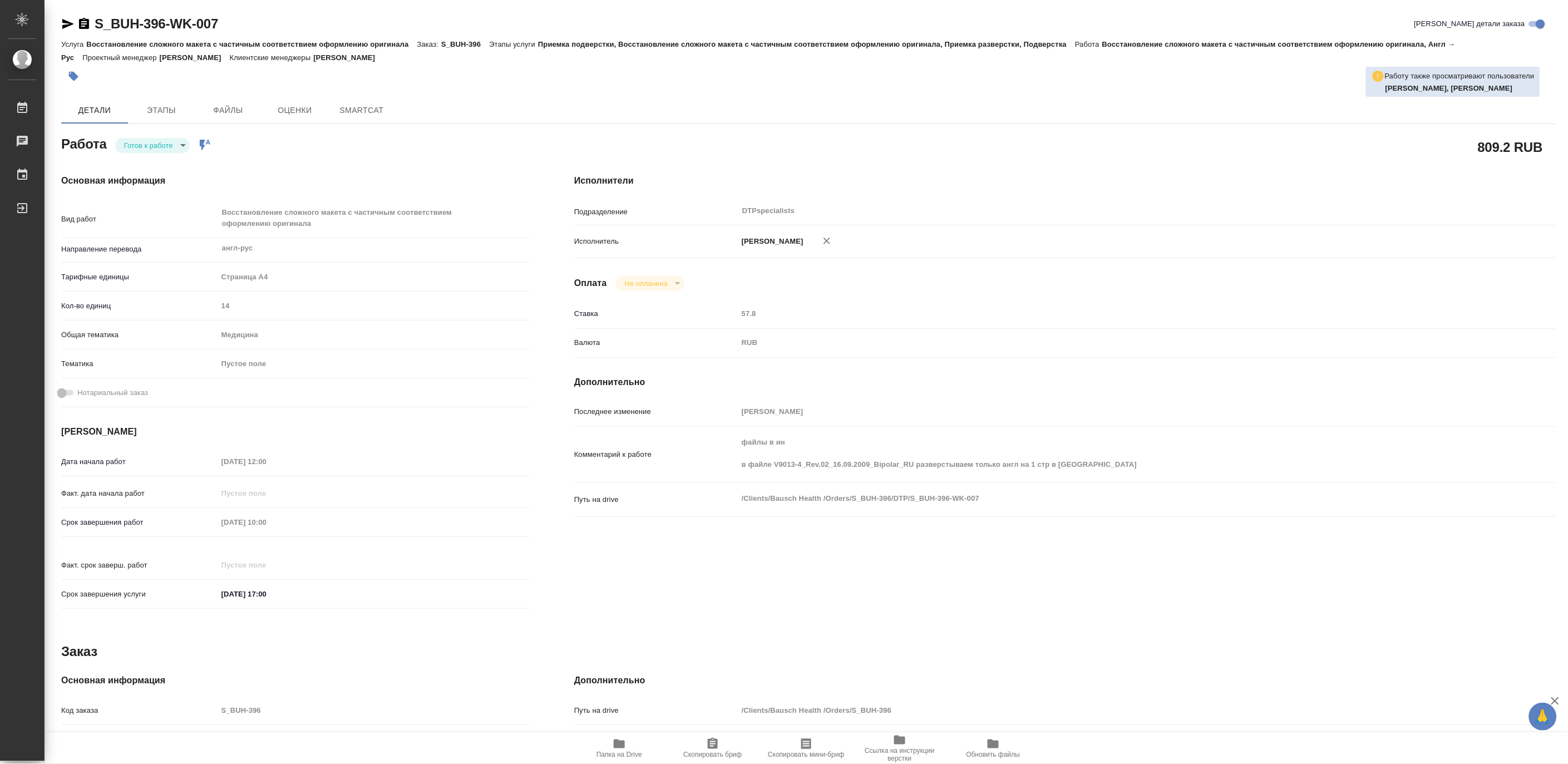
type textarea "x"
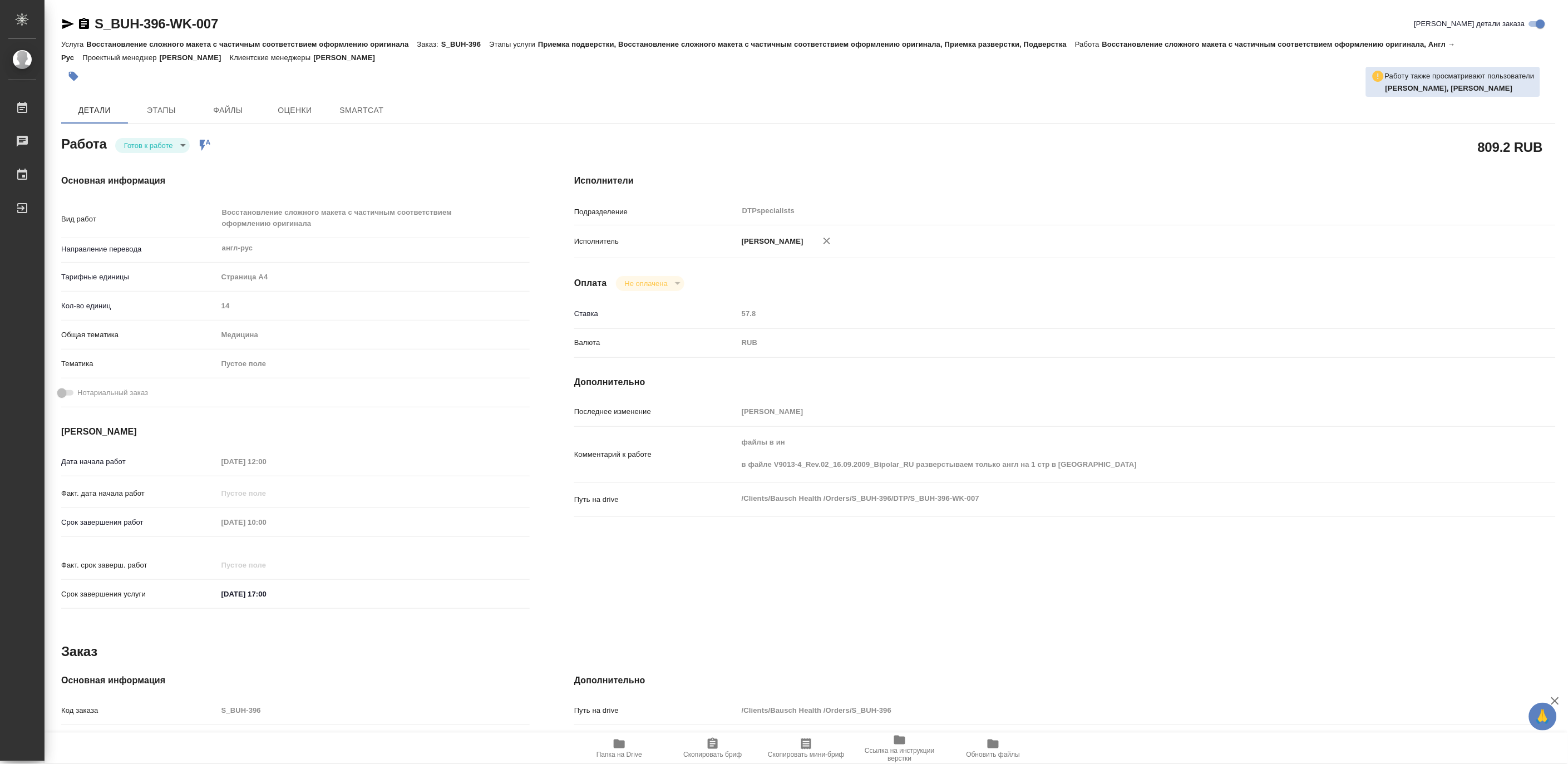
type textarea "x"
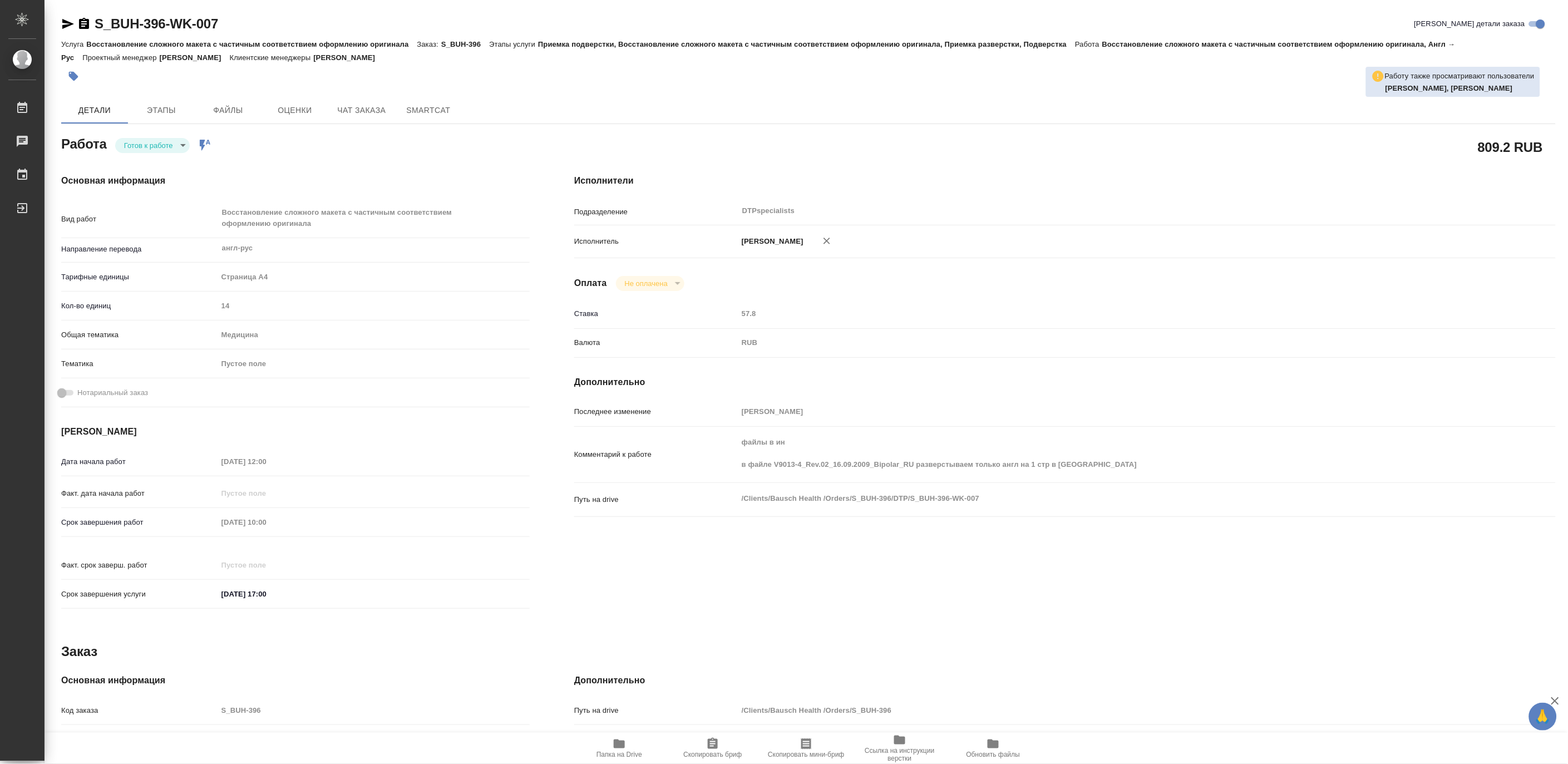
click at [613, 752] on span "Папка на Drive" at bounding box center [619, 754] width 46 height 8
type textarea "x"
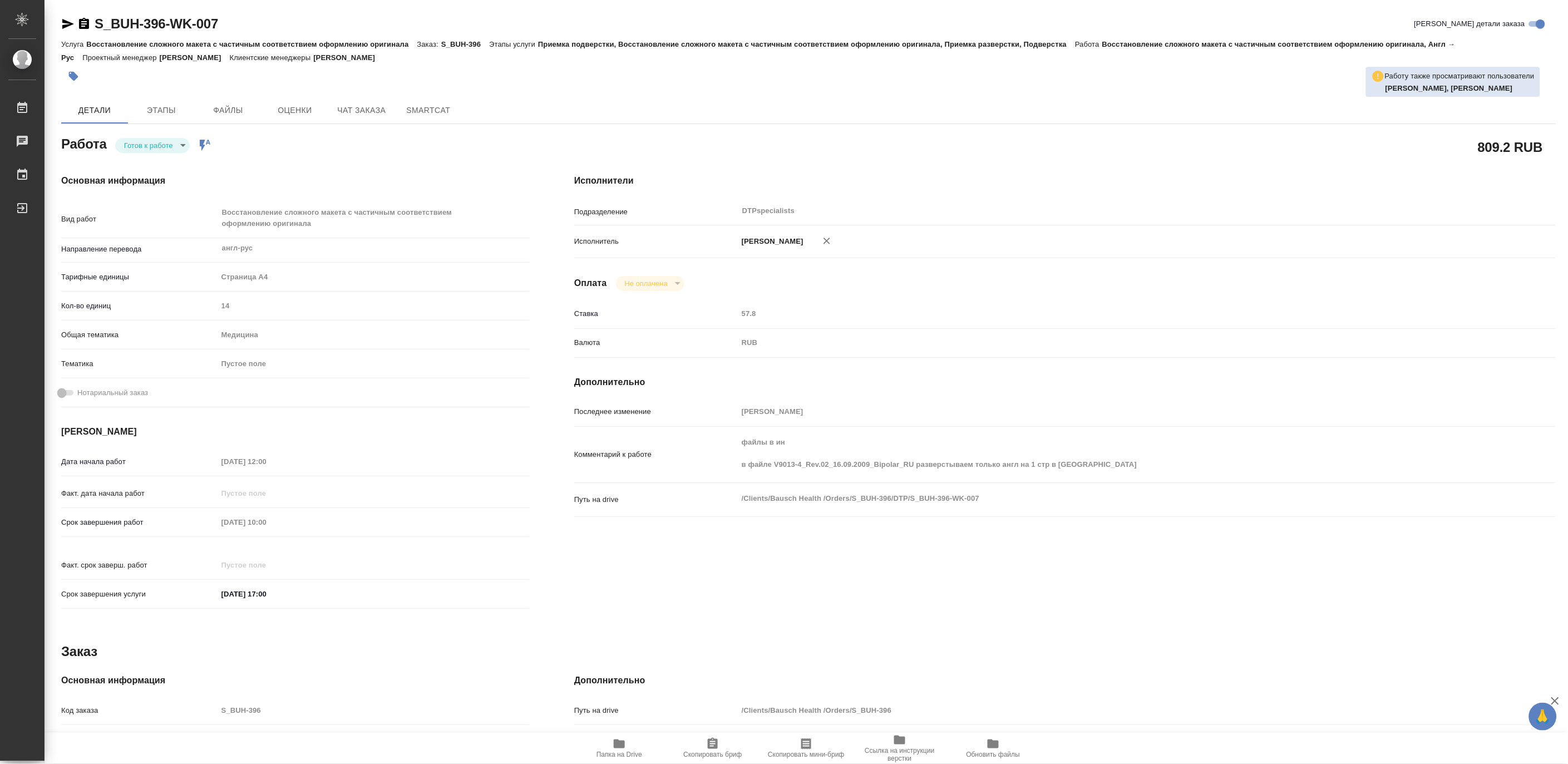
type textarea "x"
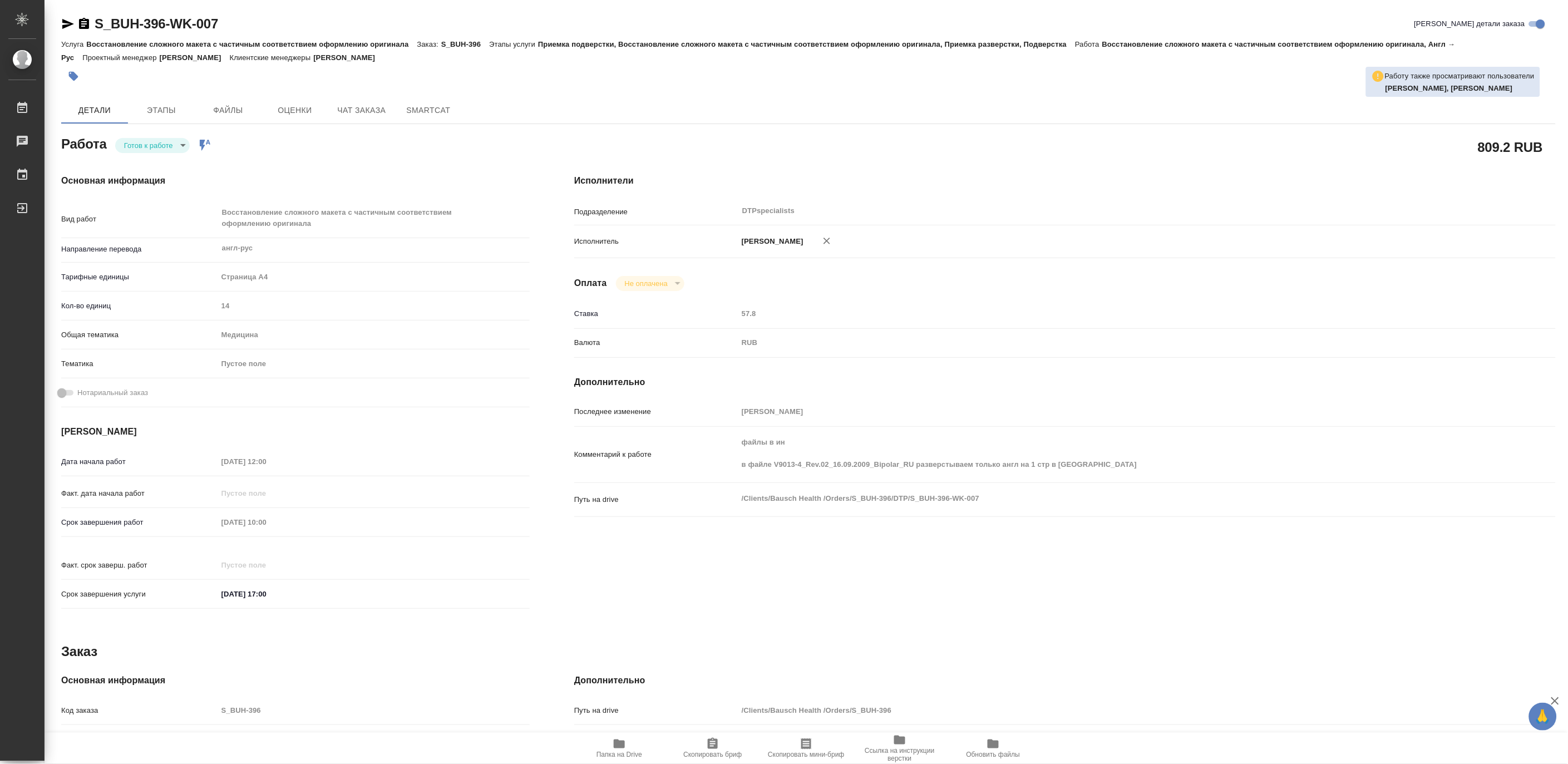
type textarea "x"
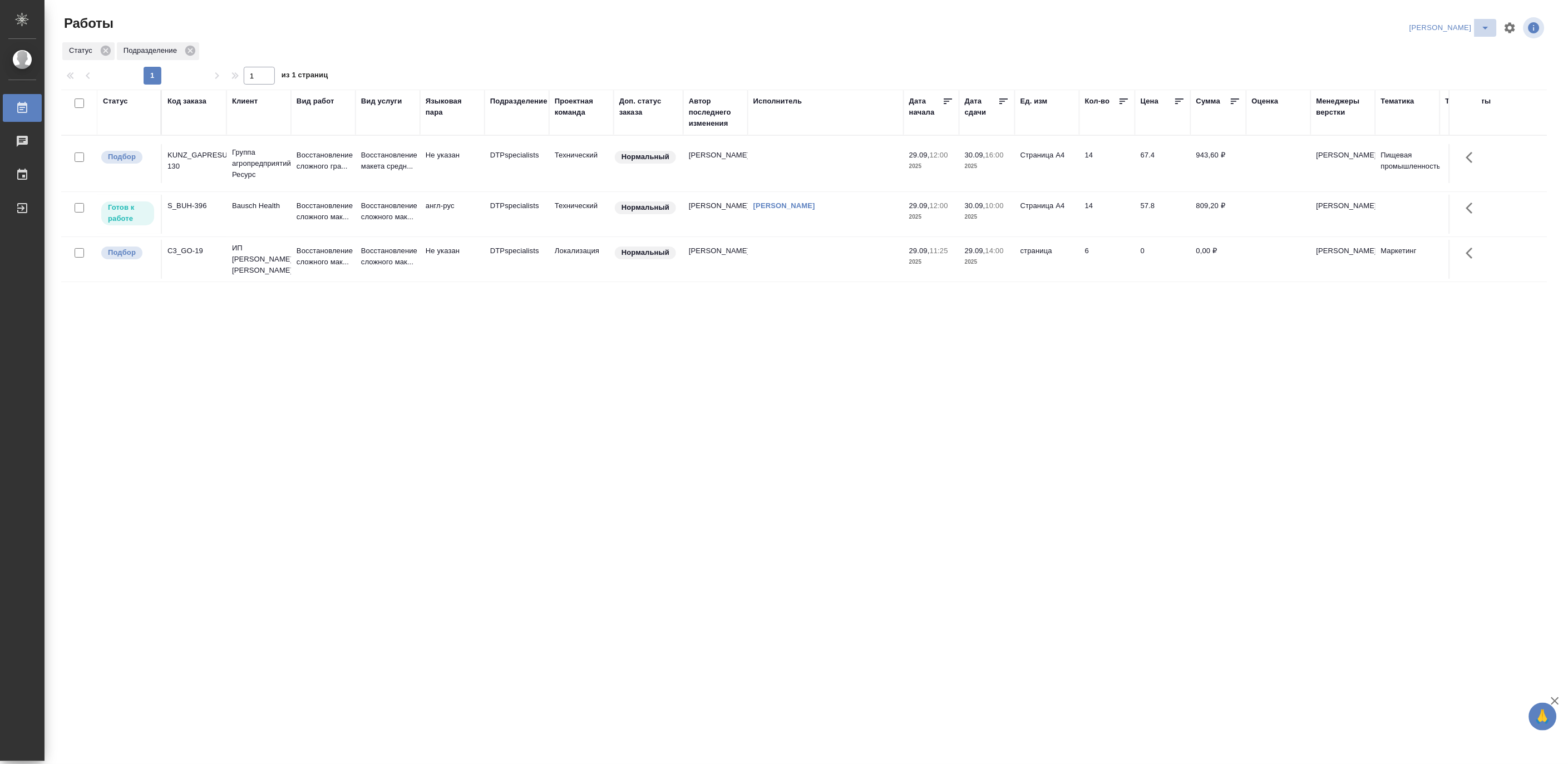
click at [1488, 24] on icon "split button" at bounding box center [1486, 28] width 13 height 13
click at [1458, 96] on li "Верстка и Дизайн" at bounding box center [1444, 103] width 107 height 18
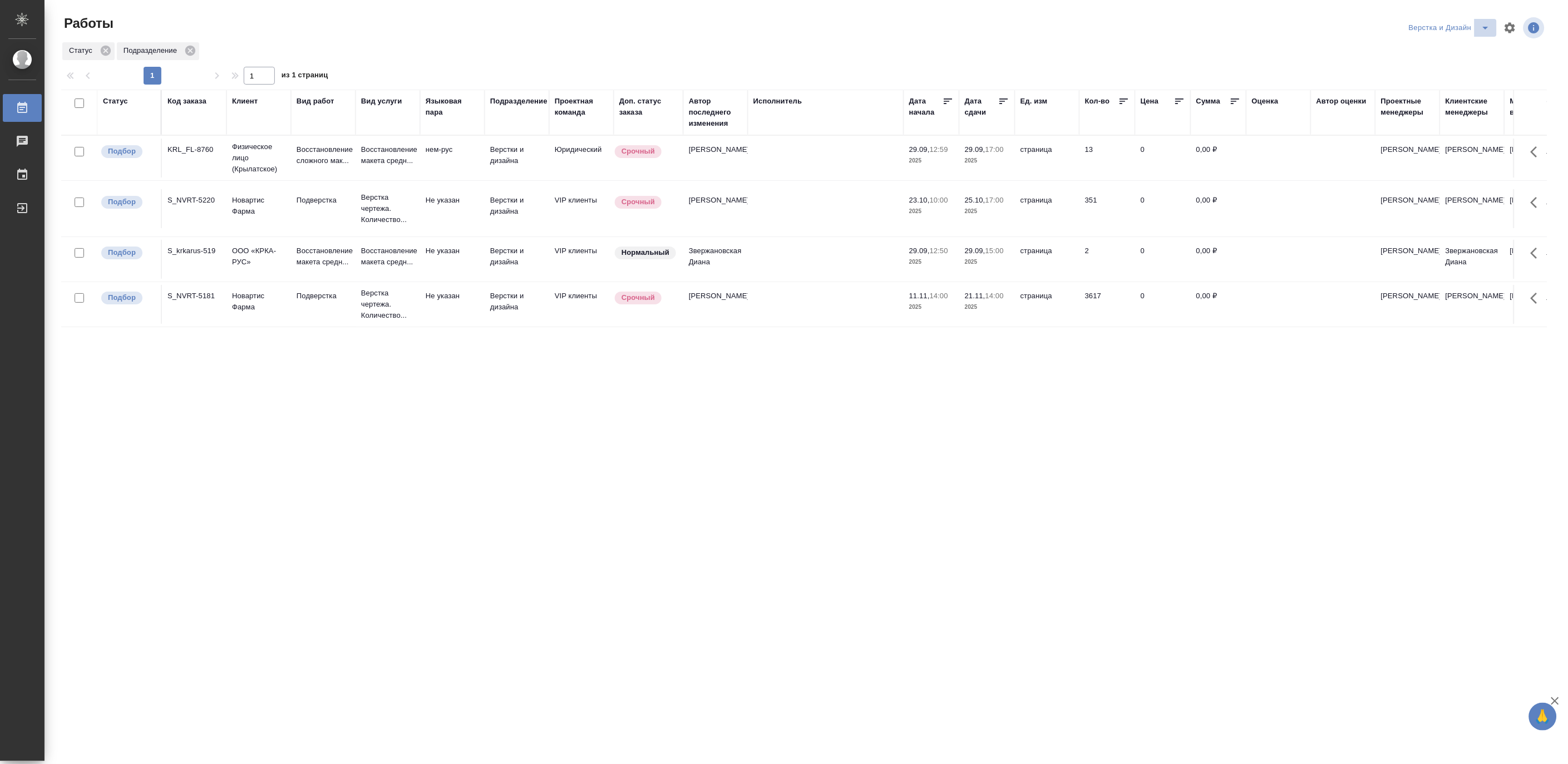
click at [1483, 24] on icon "split button" at bounding box center [1486, 28] width 13 height 13
click at [1451, 84] on li "[PERSON_NAME]" at bounding box center [1457, 85] width 107 height 18
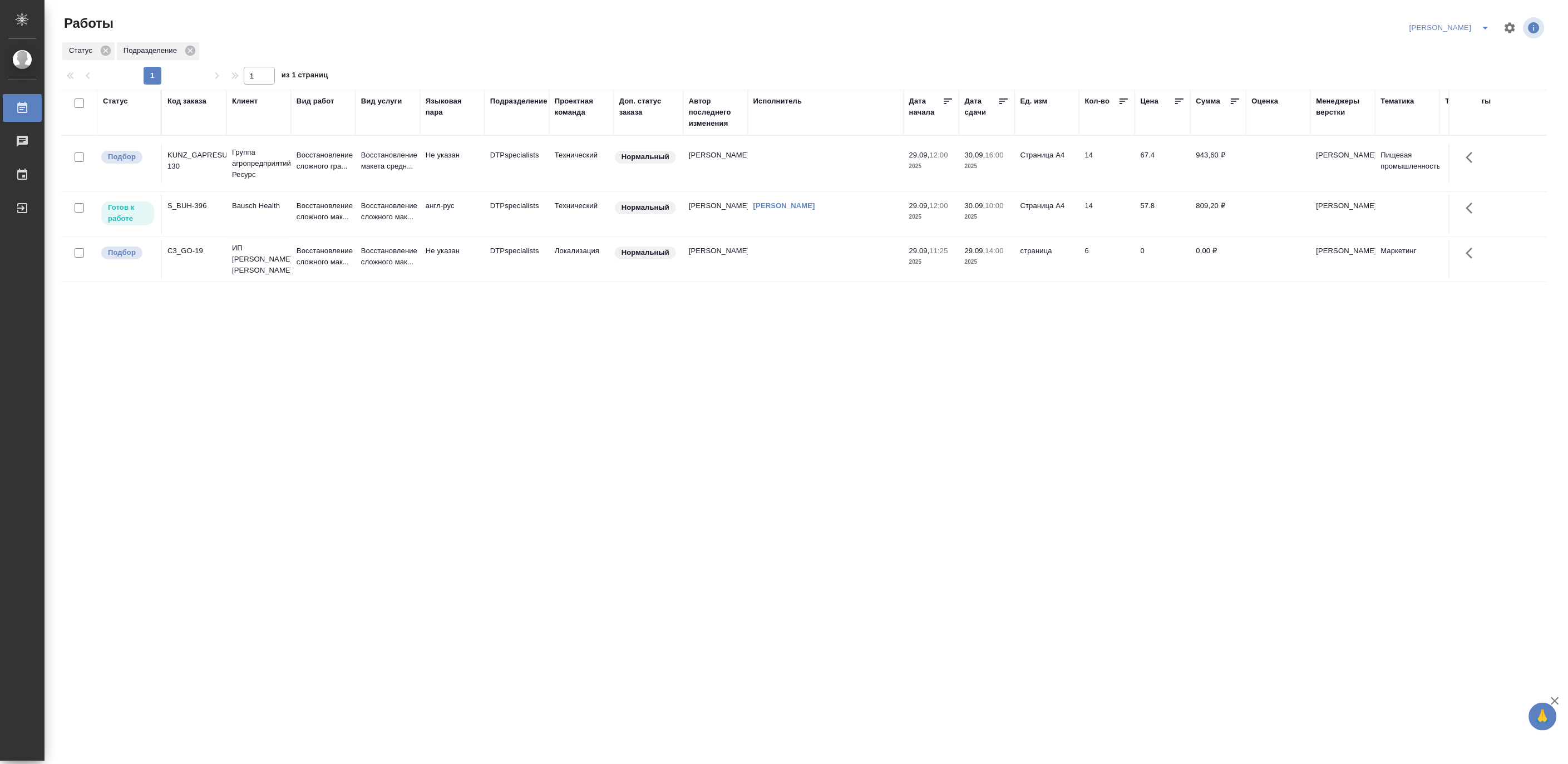
click at [184, 100] on div "Код заказа" at bounding box center [187, 101] width 39 height 11
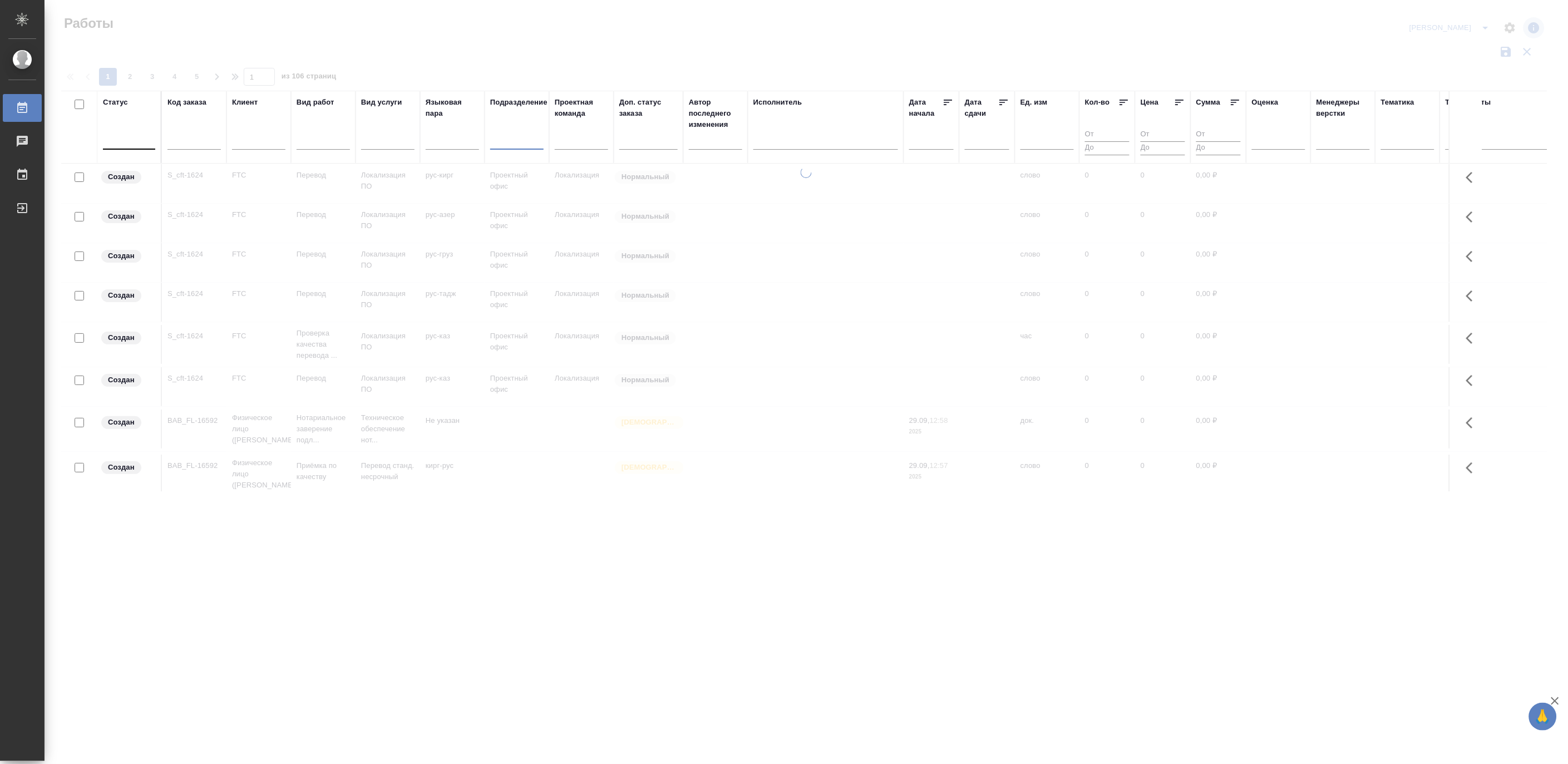
click at [191, 139] on input "text" at bounding box center [194, 142] width 54 height 14
paste input "S_PFZ-373"
type input "S_PFZ-373"
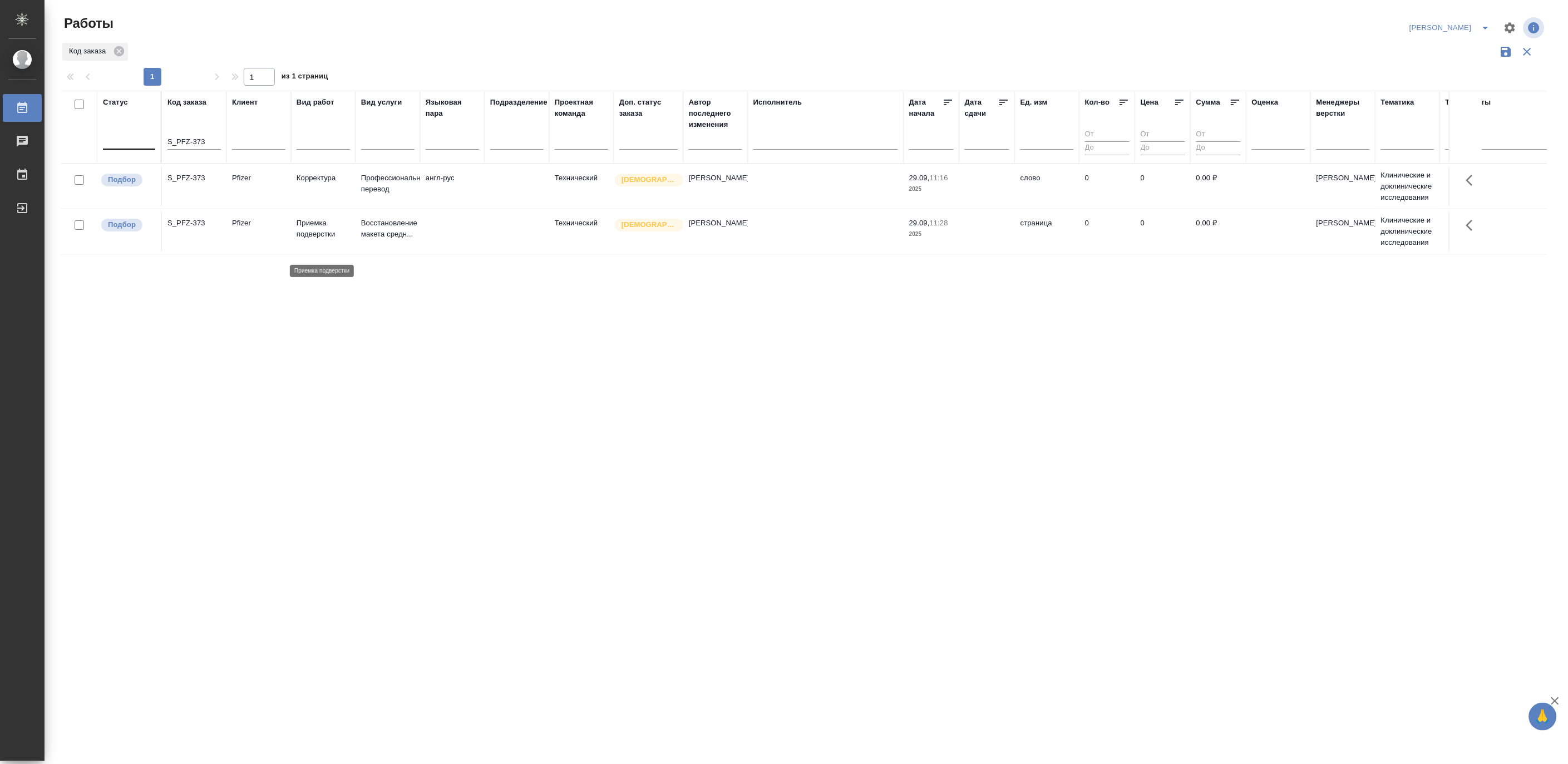
click at [320, 240] on p "Приемка подверстки" at bounding box center [323, 228] width 54 height 23
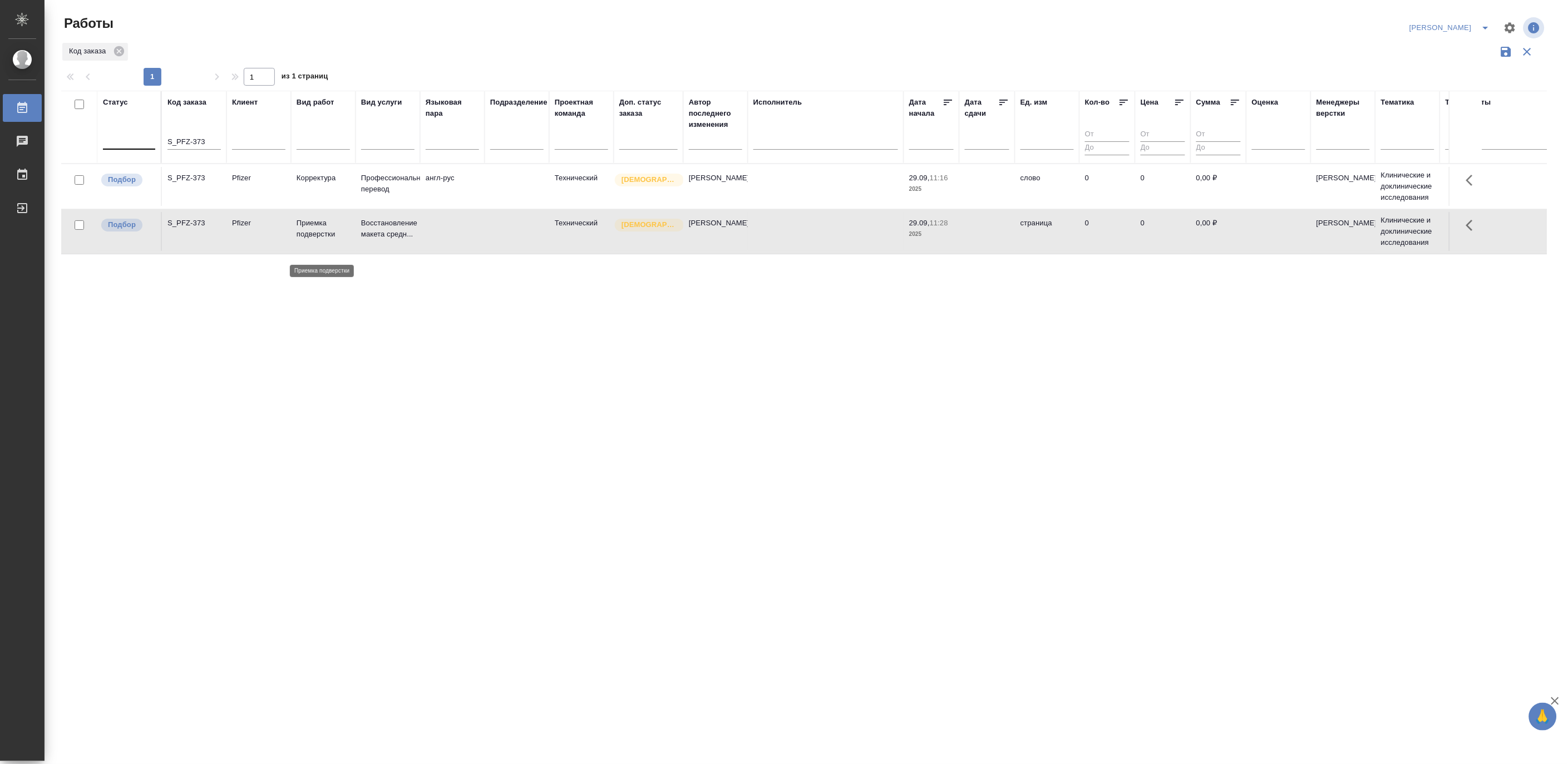
click at [320, 240] on p "Приемка подверстки" at bounding box center [323, 228] width 54 height 23
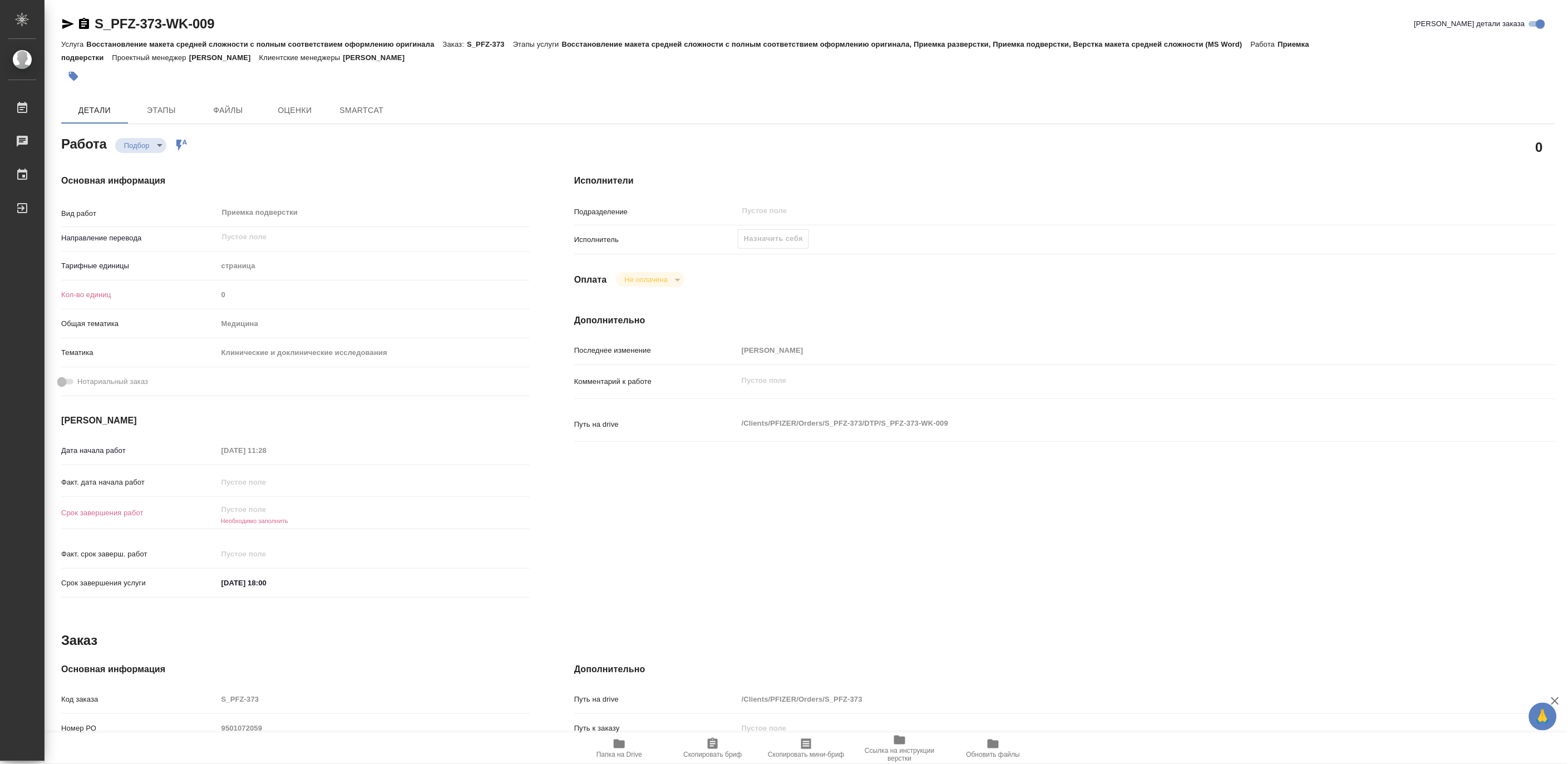
type textarea "x"
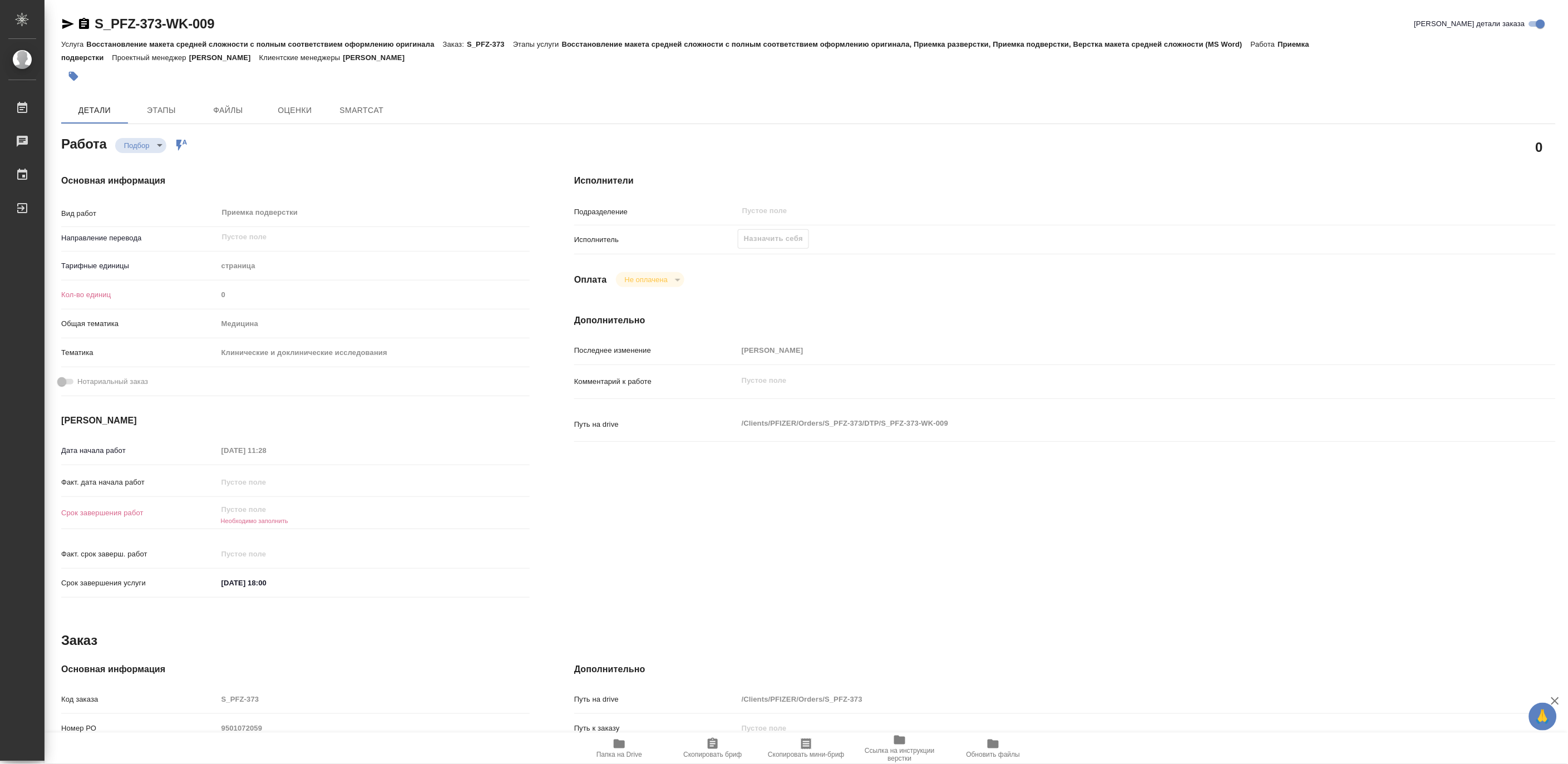
type textarea "x"
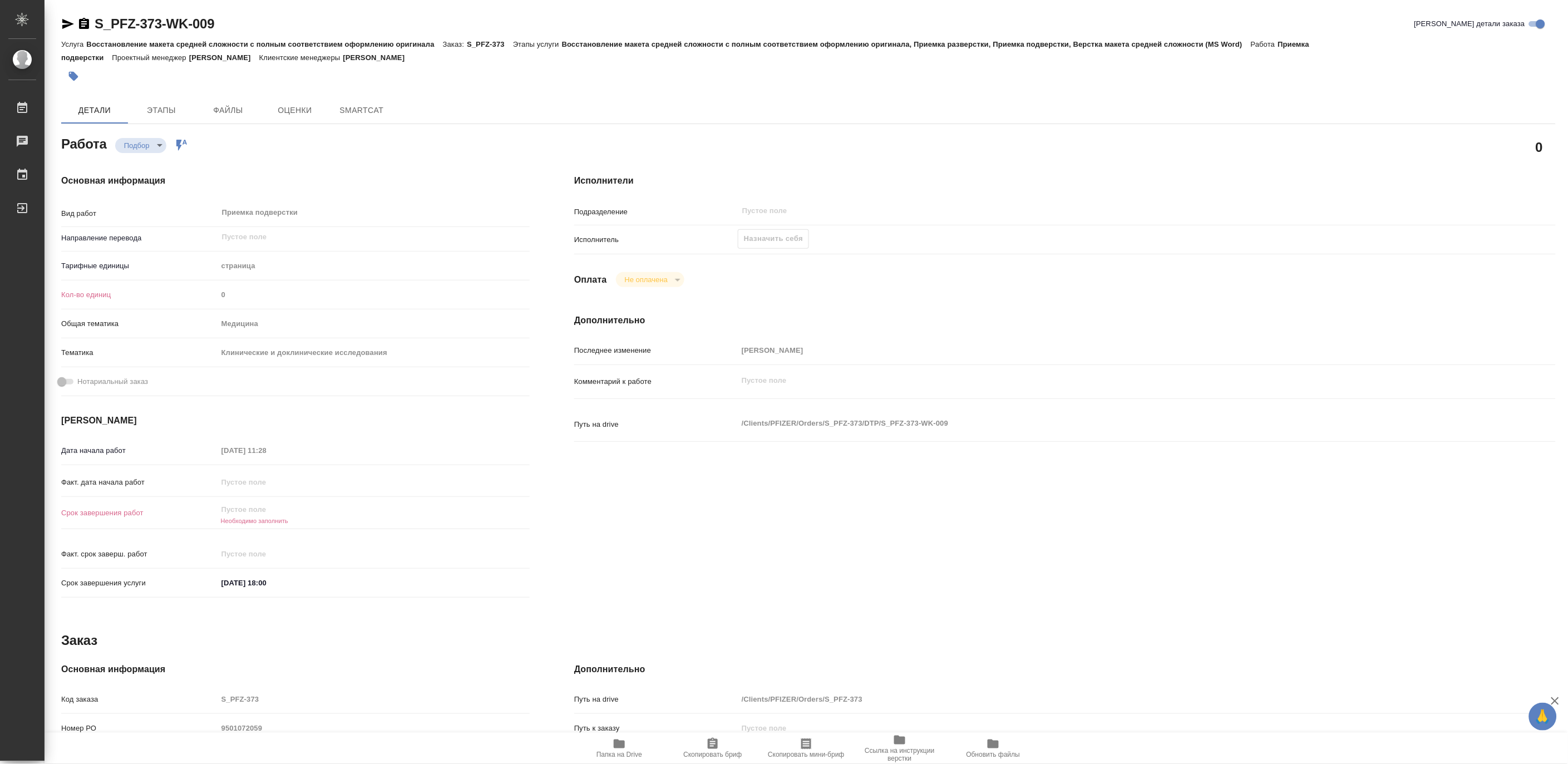
type textarea "x"
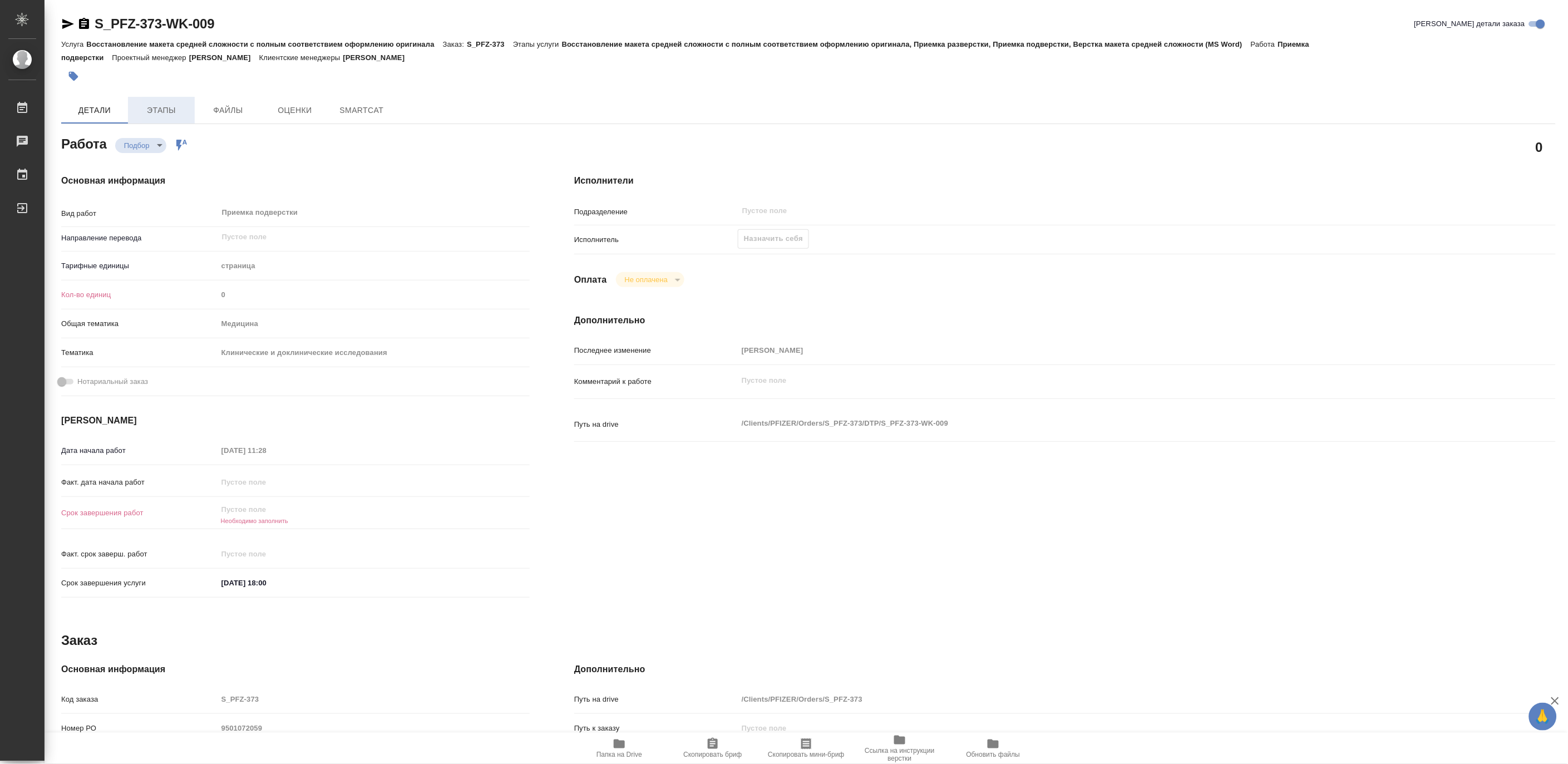
type textarea "x"
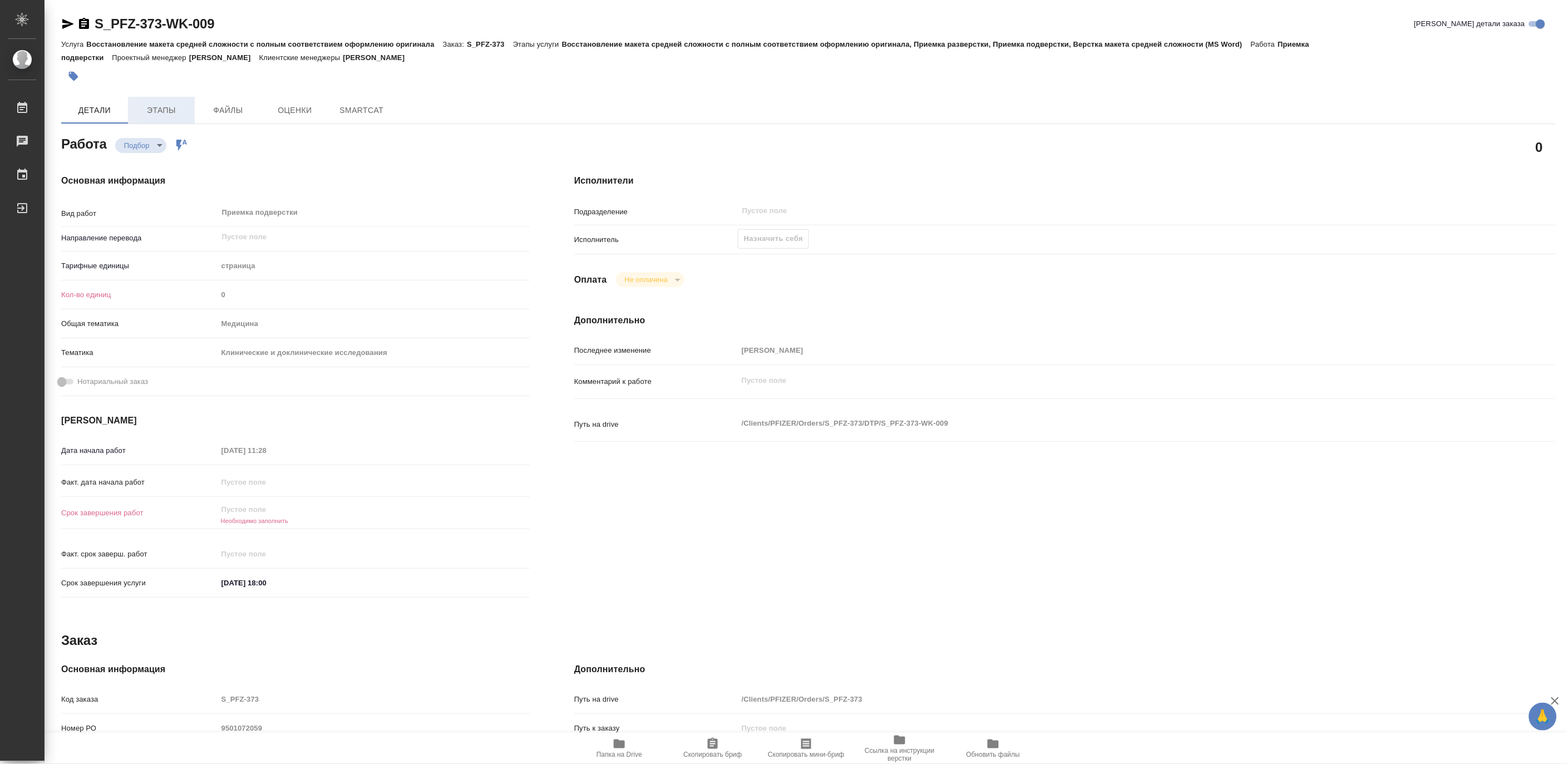
click at [163, 108] on span "Этапы" at bounding box center [161, 110] width 54 height 14
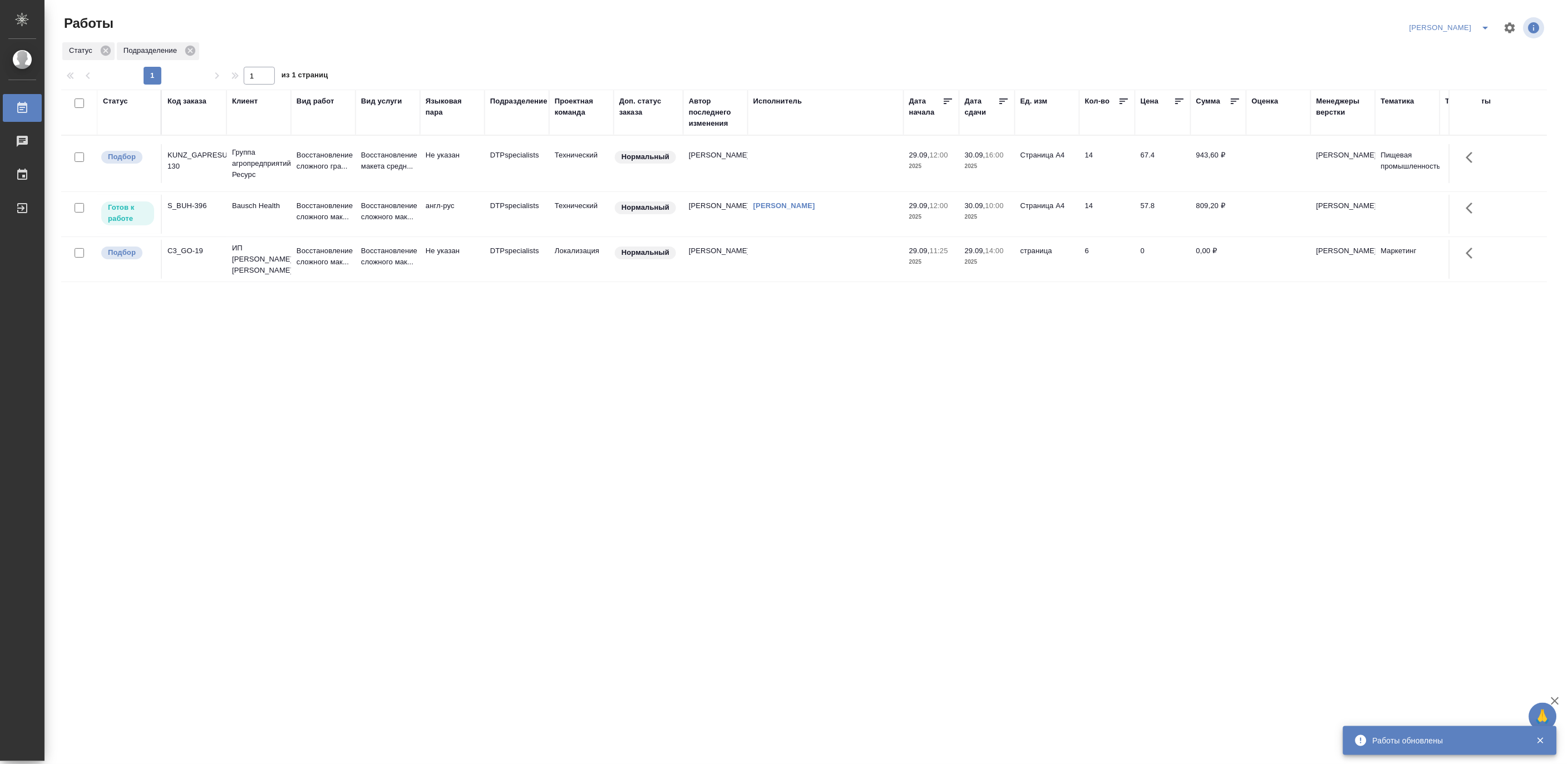
click at [198, 99] on div "Код заказа" at bounding box center [187, 101] width 39 height 11
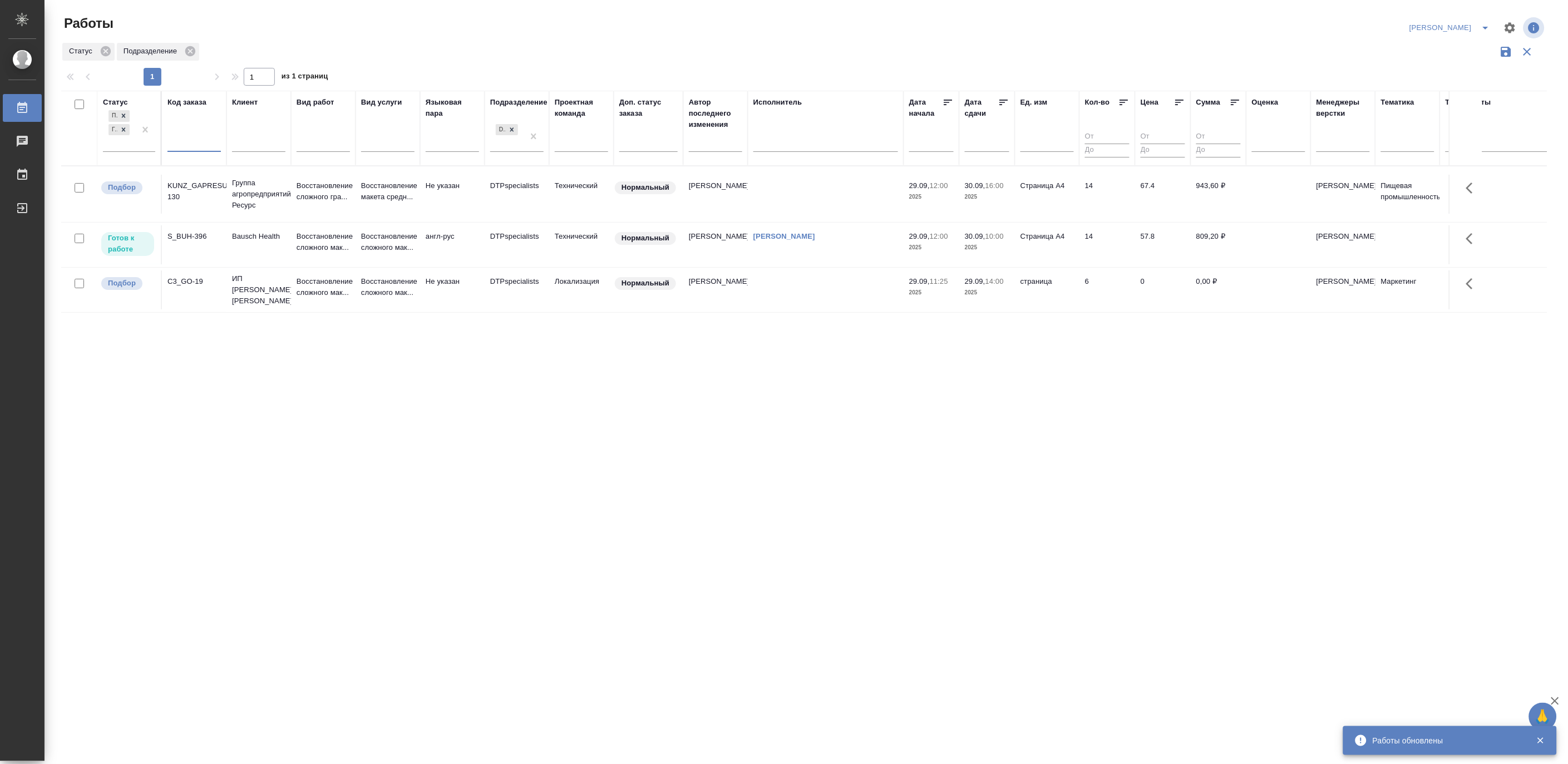
click at [182, 143] on input "text" at bounding box center [194, 145] width 54 height 14
paste input "S_T-OP-C-25291"
type input "S_T-OP-C-25291"
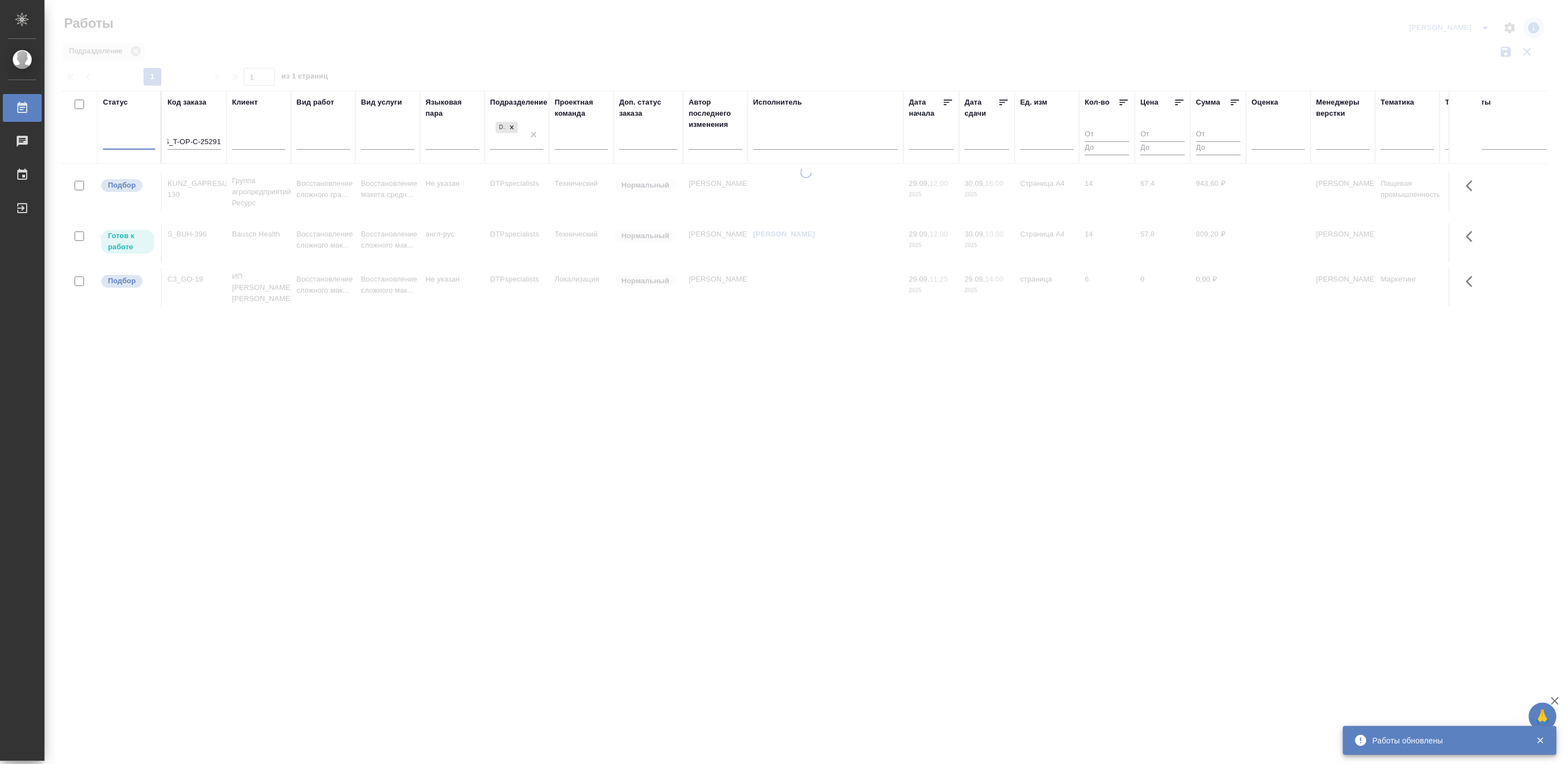
scroll to position [0, 0]
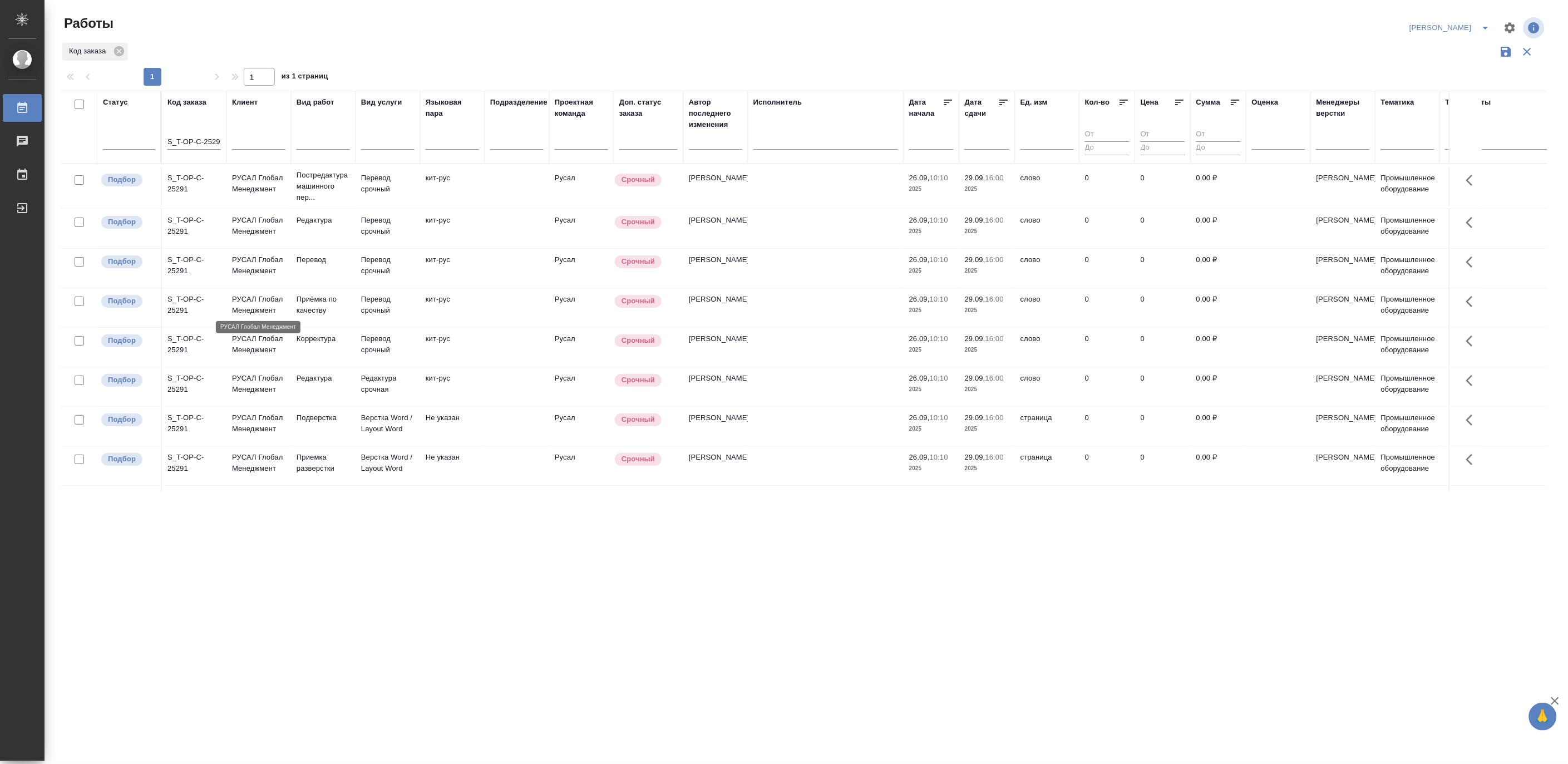
click at [262, 276] on p "РУСАЛ Глобал Менеджмент" at bounding box center [259, 265] width 54 height 23
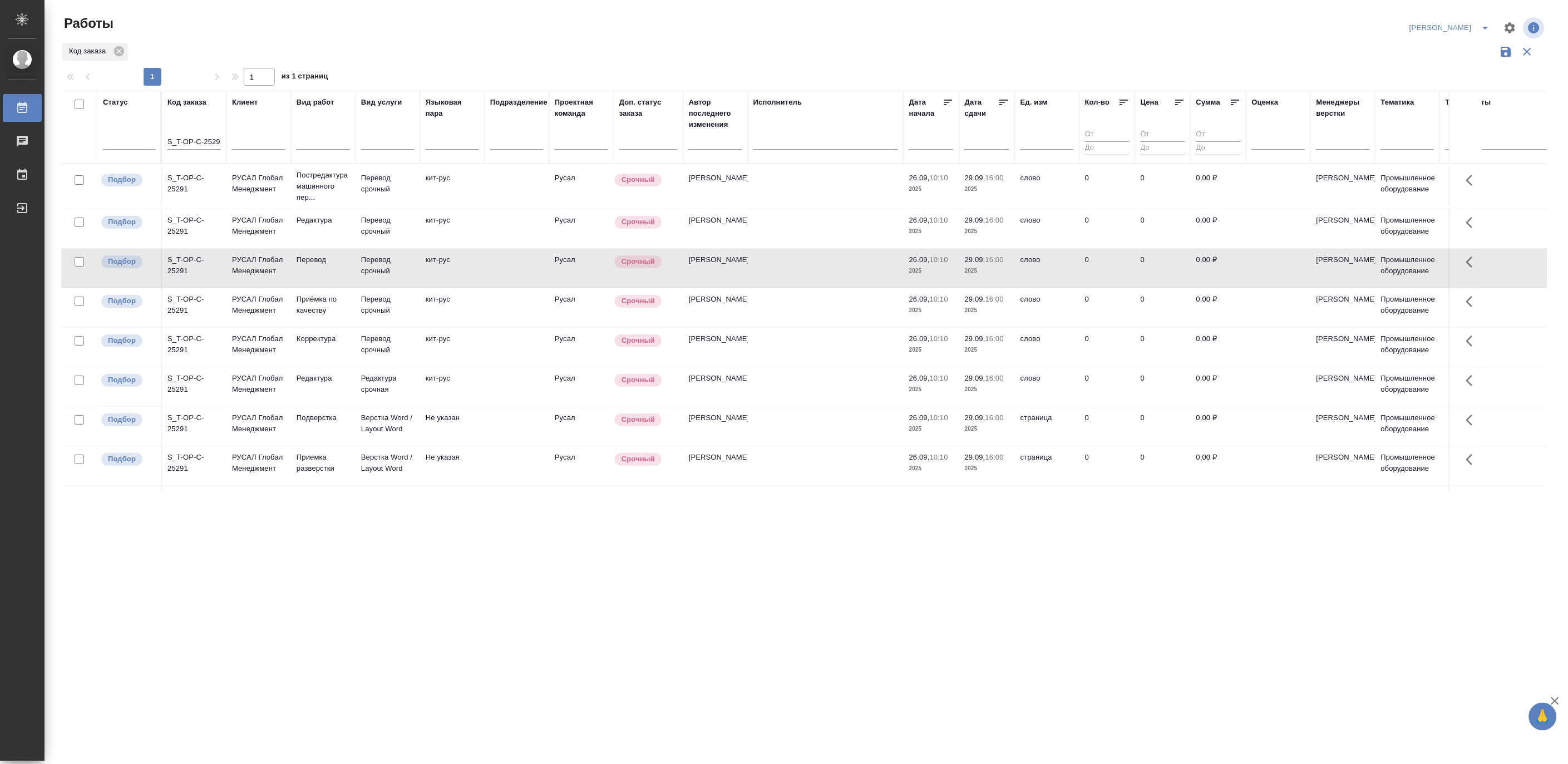
click at [1488, 23] on icon "split button" at bounding box center [1486, 28] width 13 height 13
click at [1455, 48] on li "Матвеева_В работе" at bounding box center [1444, 50] width 107 height 18
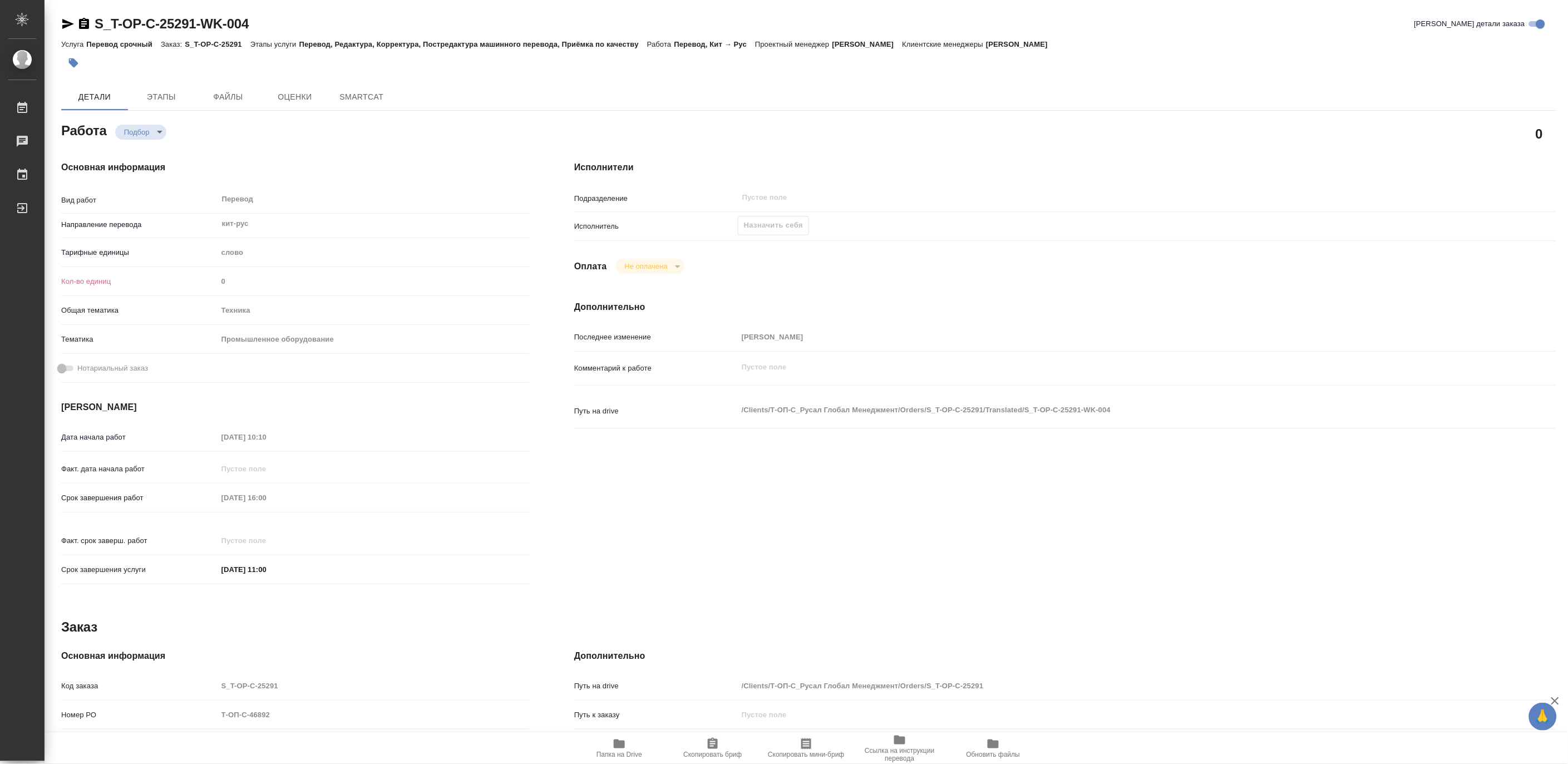
type textarea "x"
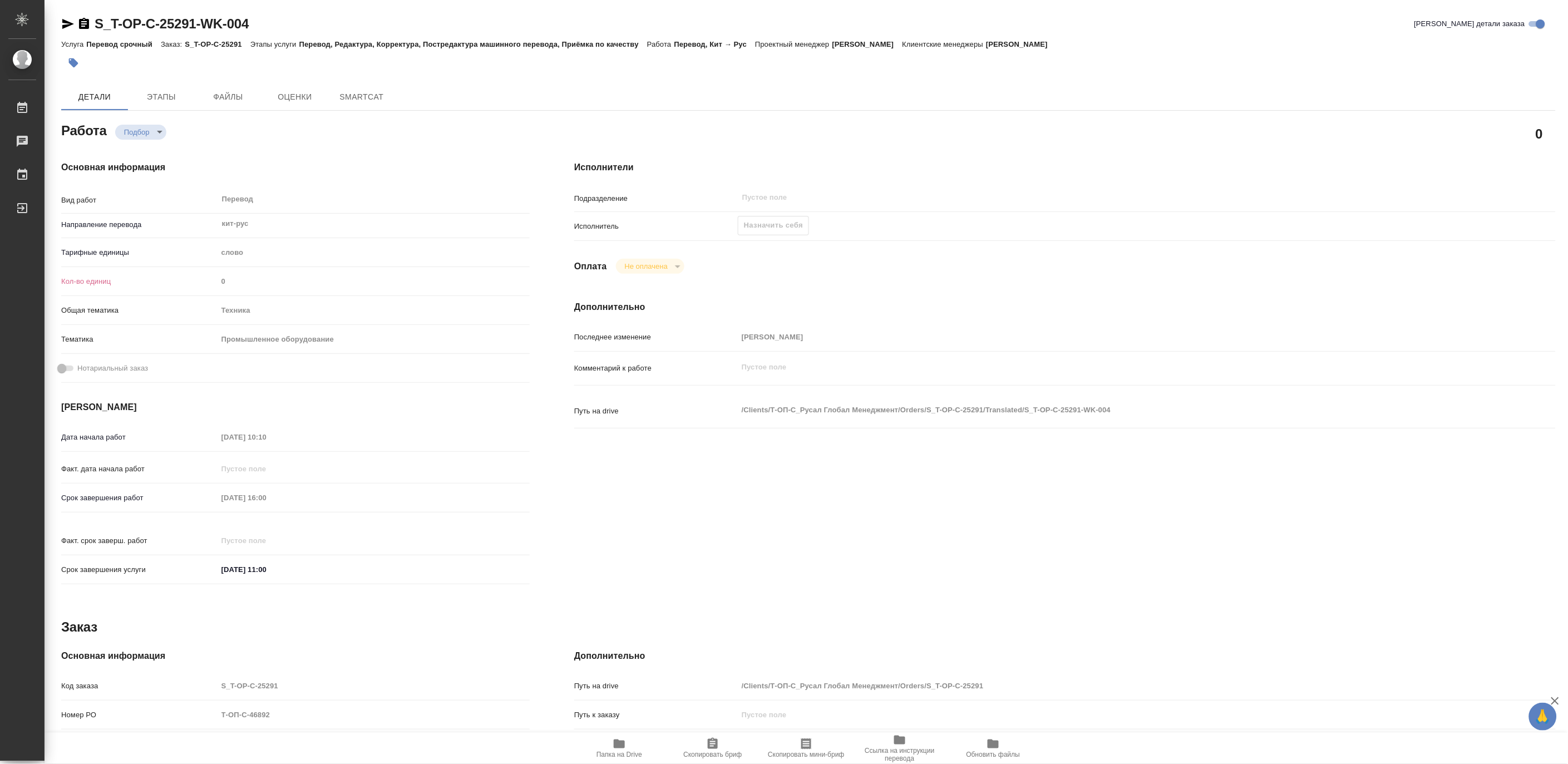
type textarea "x"
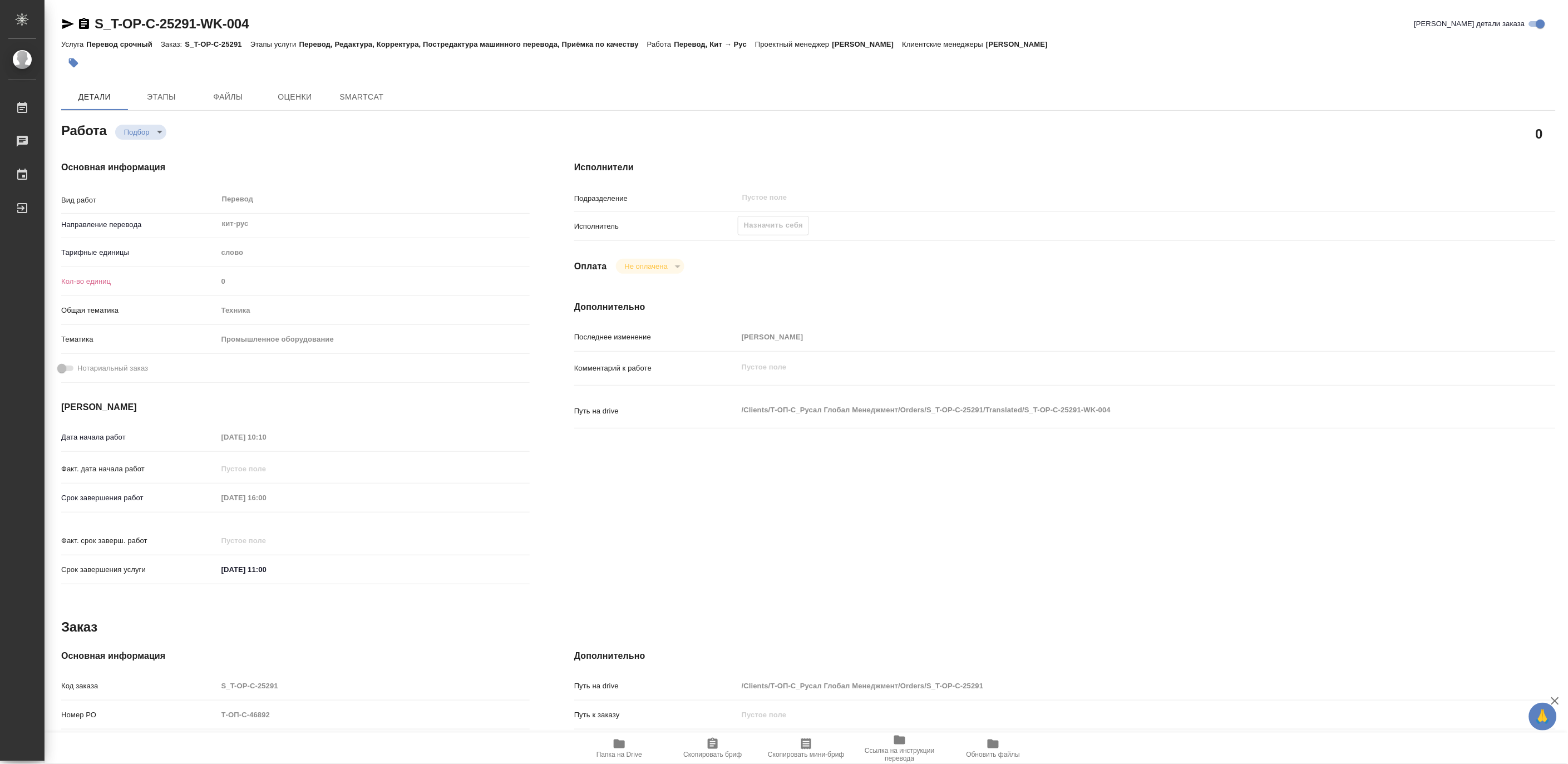
type textarea "x"
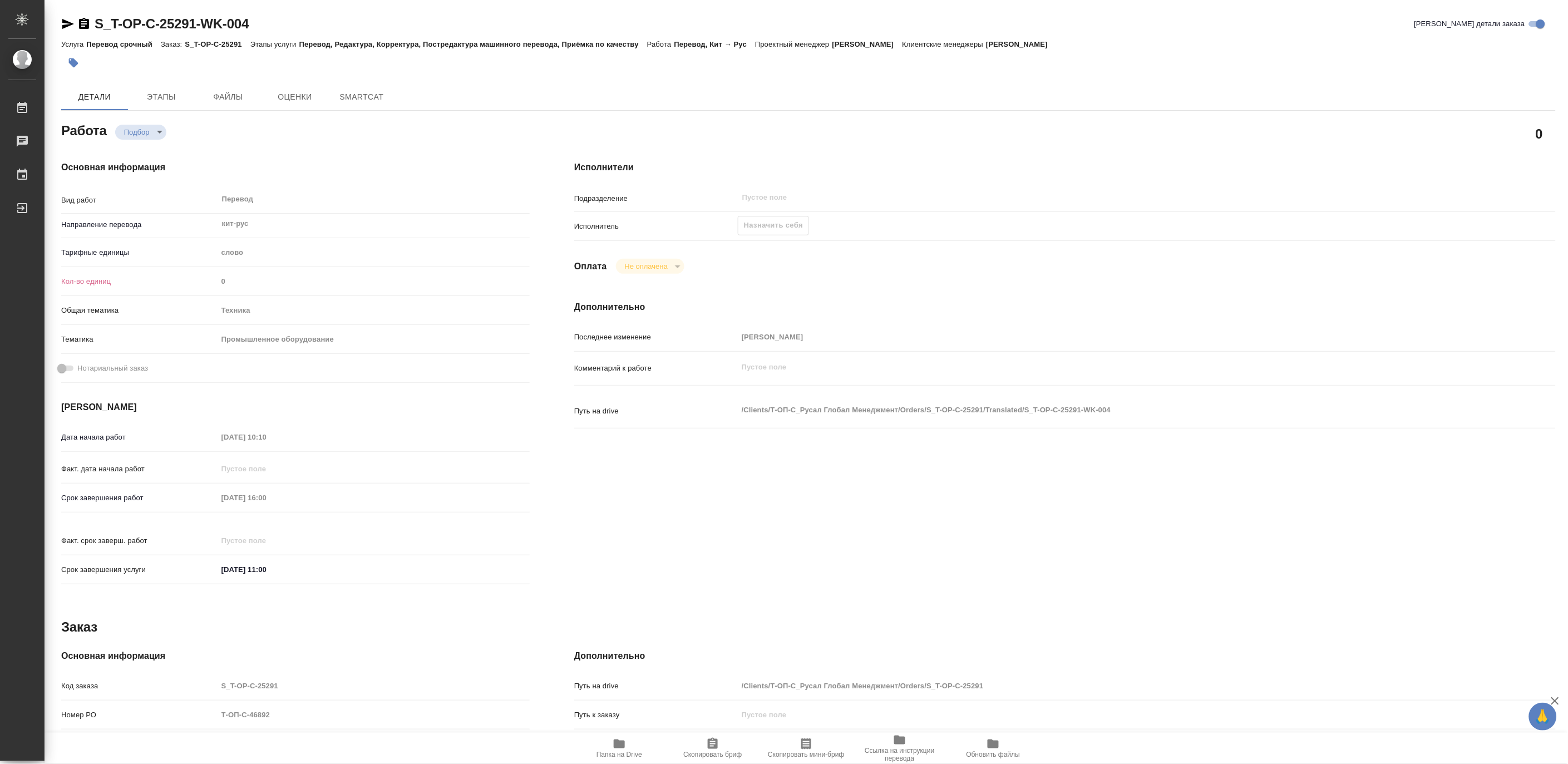
type textarea "x"
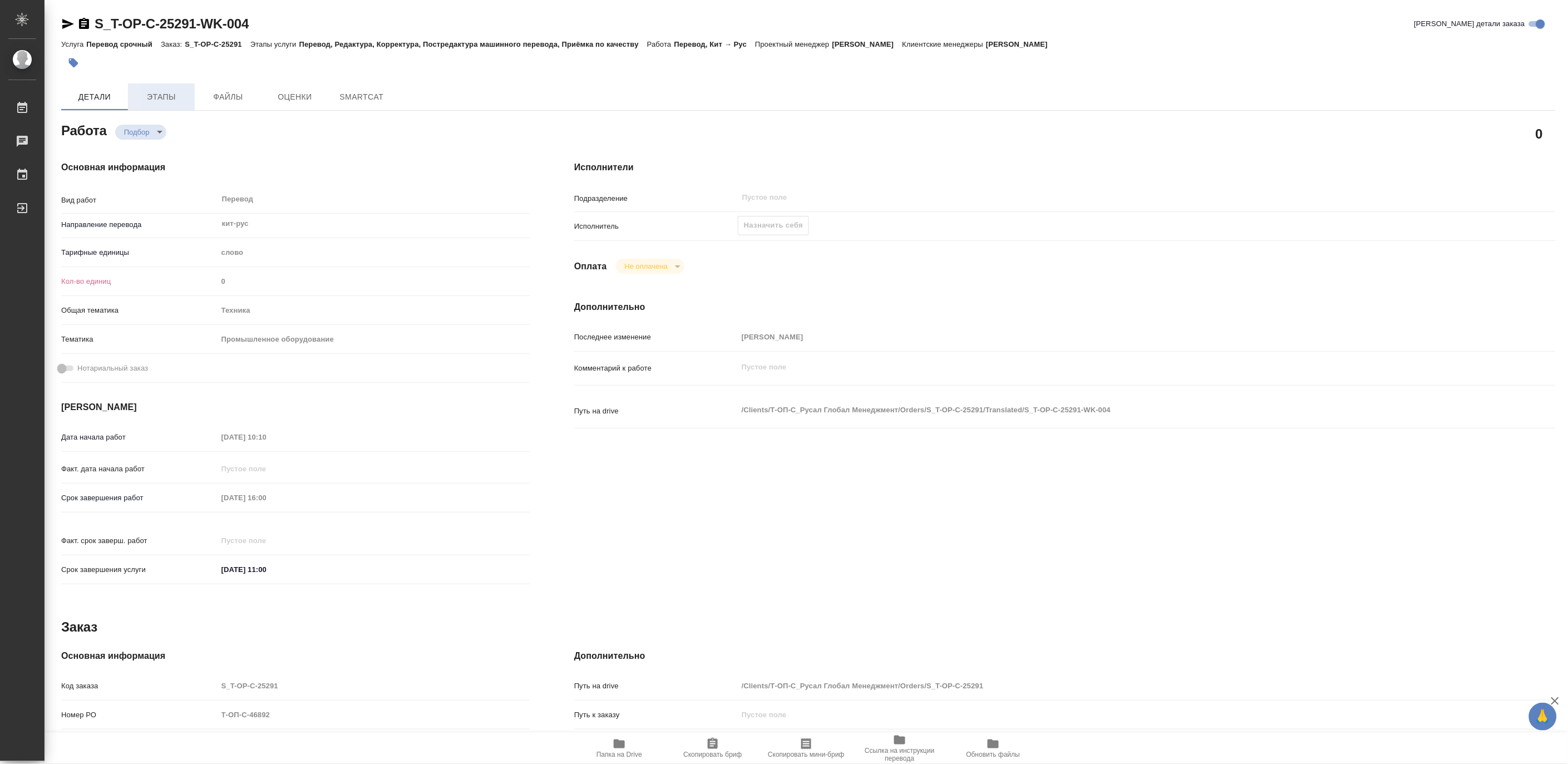
click at [163, 91] on span "Этапы" at bounding box center [161, 97] width 54 height 14
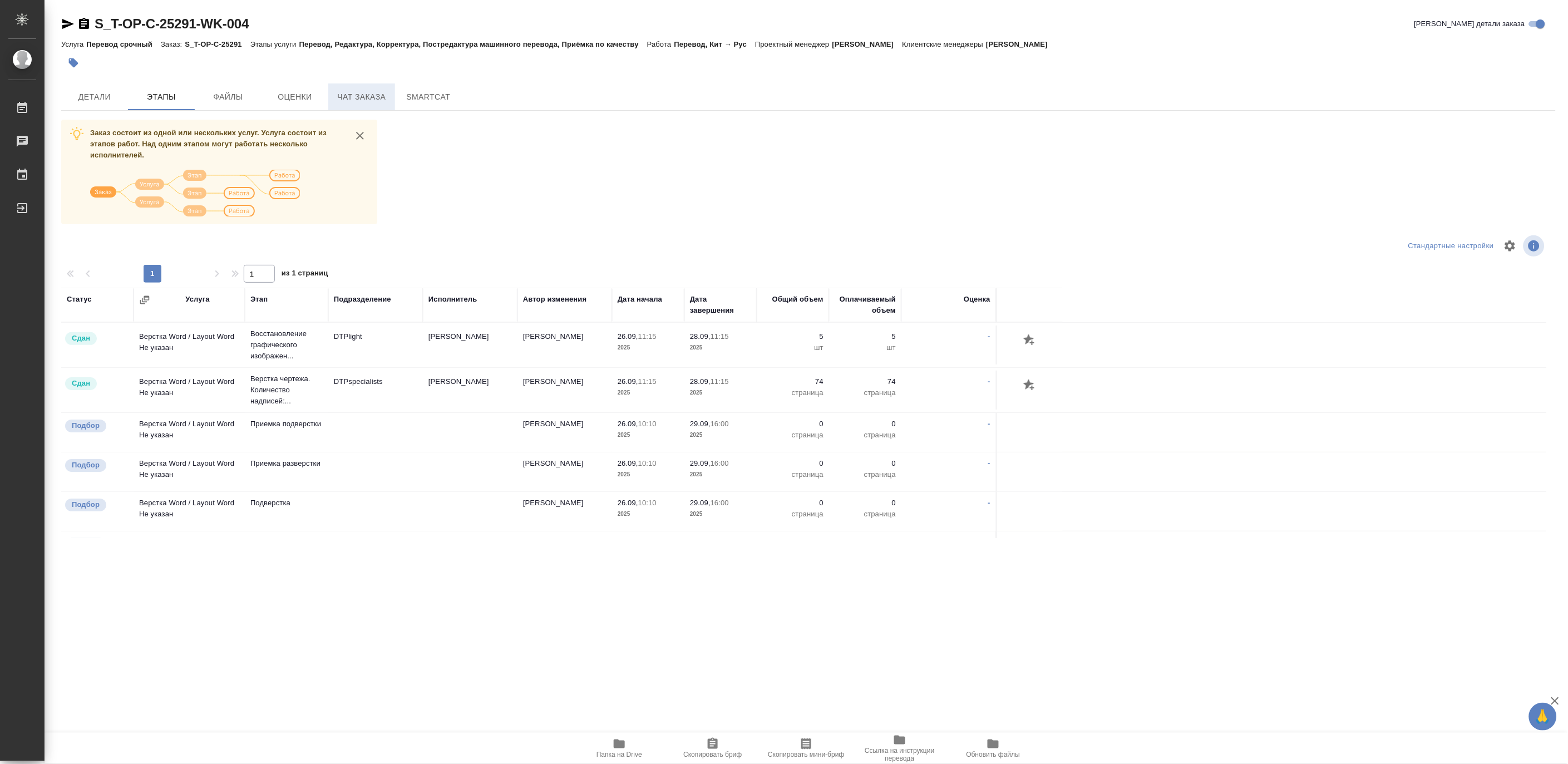
click at [360, 96] on span "Чат заказа" at bounding box center [362, 97] width 54 height 14
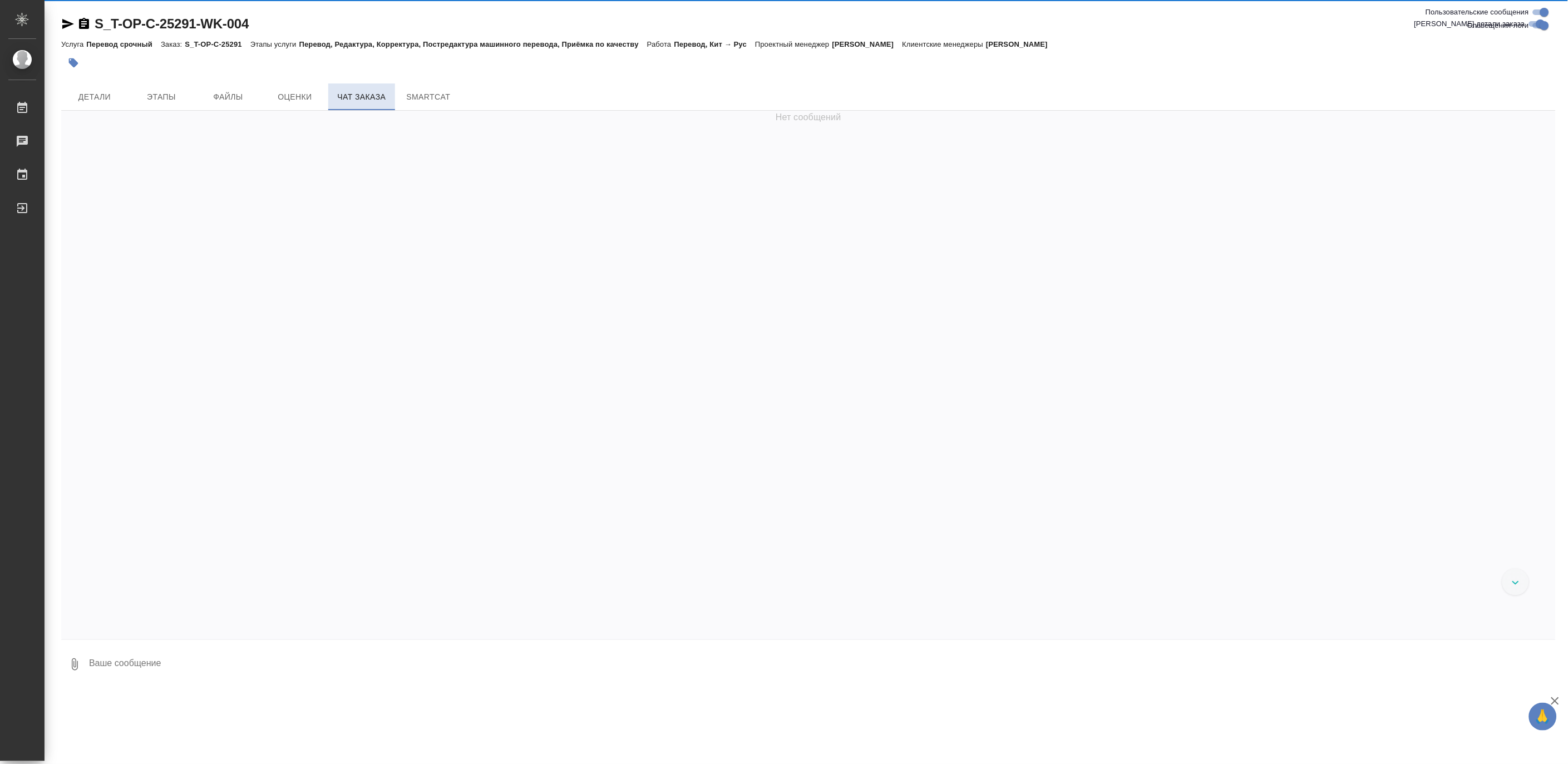
scroll to position [4677, 0]
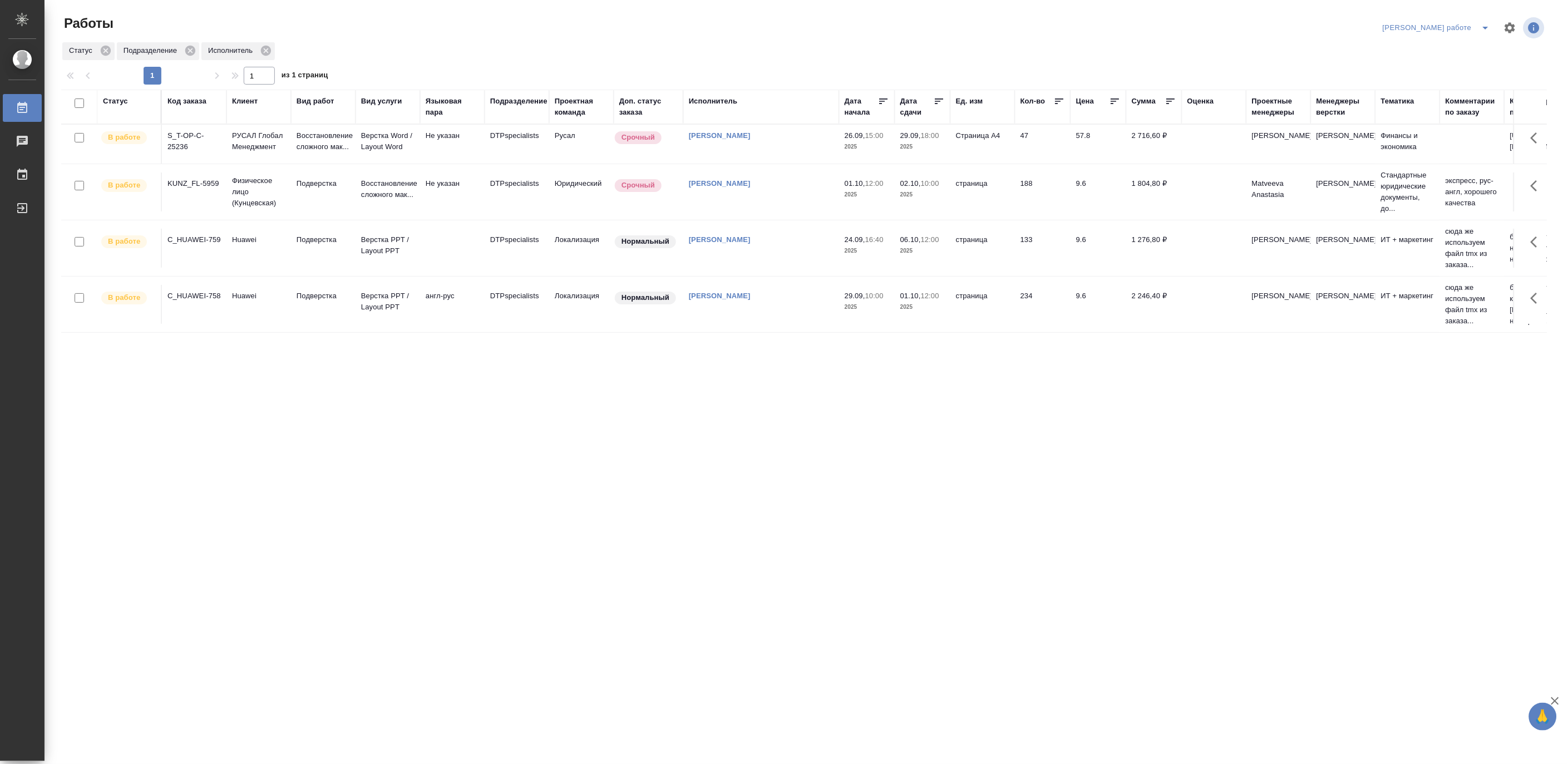
click at [1486, 24] on icon "split button" at bounding box center [1486, 28] width 13 height 13
click at [1447, 65] on li "[PERSON_NAME]" at bounding box center [1446, 68] width 100 height 18
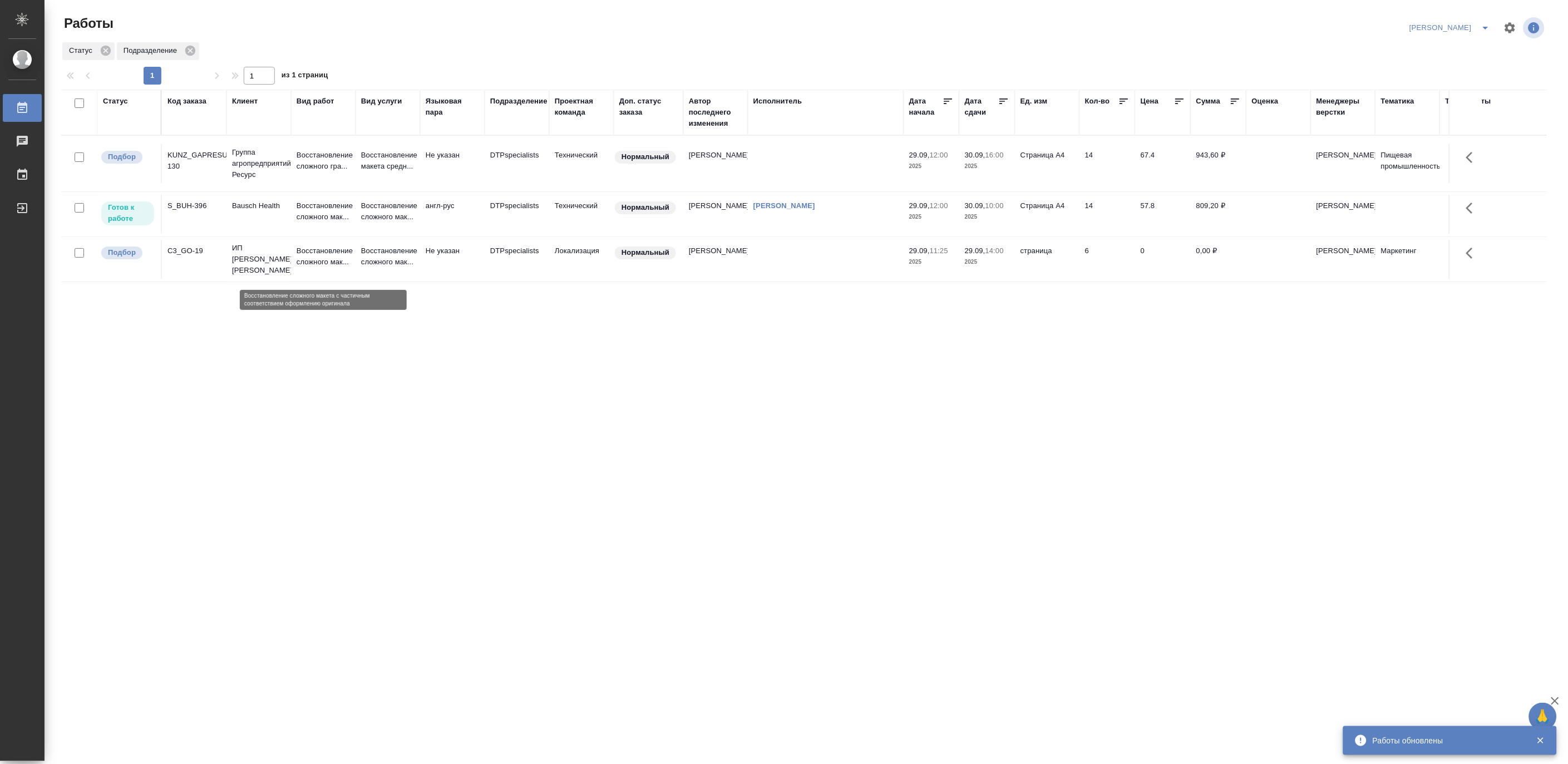
click at [318, 266] on p "Восстановление сложного мак..." at bounding box center [323, 256] width 54 height 23
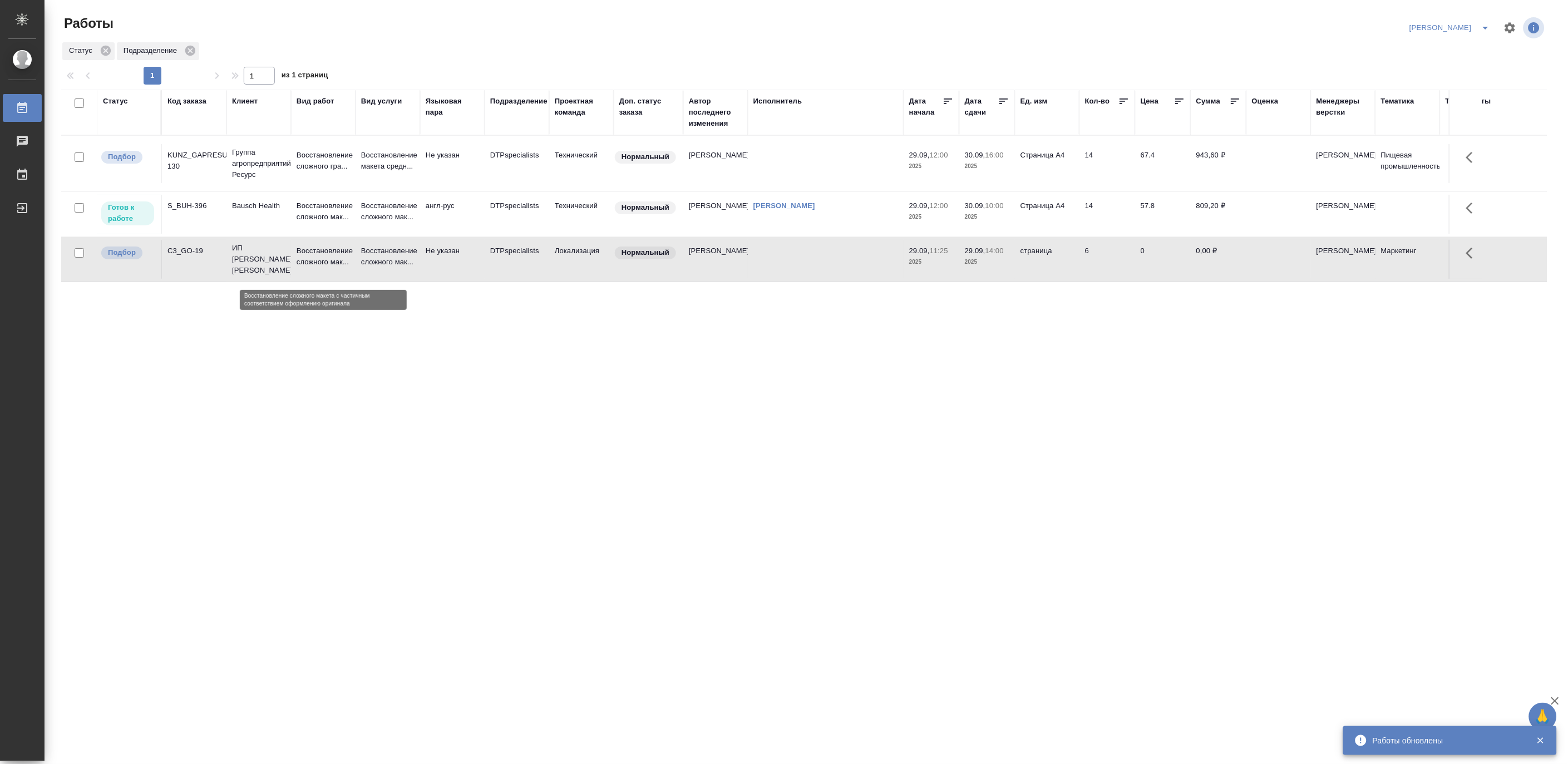
click at [318, 266] on p "Восстановление сложного мак..." at bounding box center [323, 256] width 54 height 23
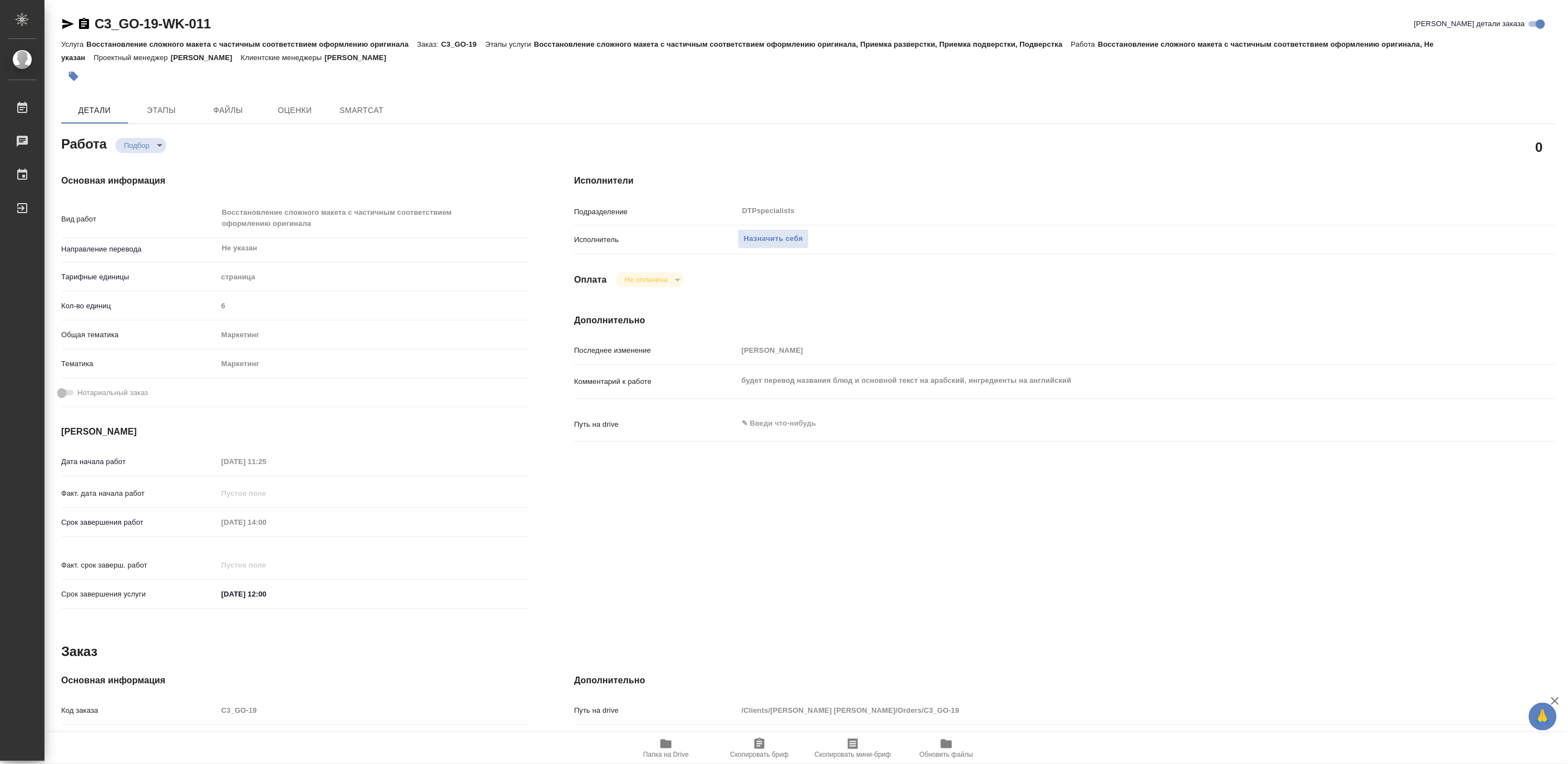
type textarea "x"
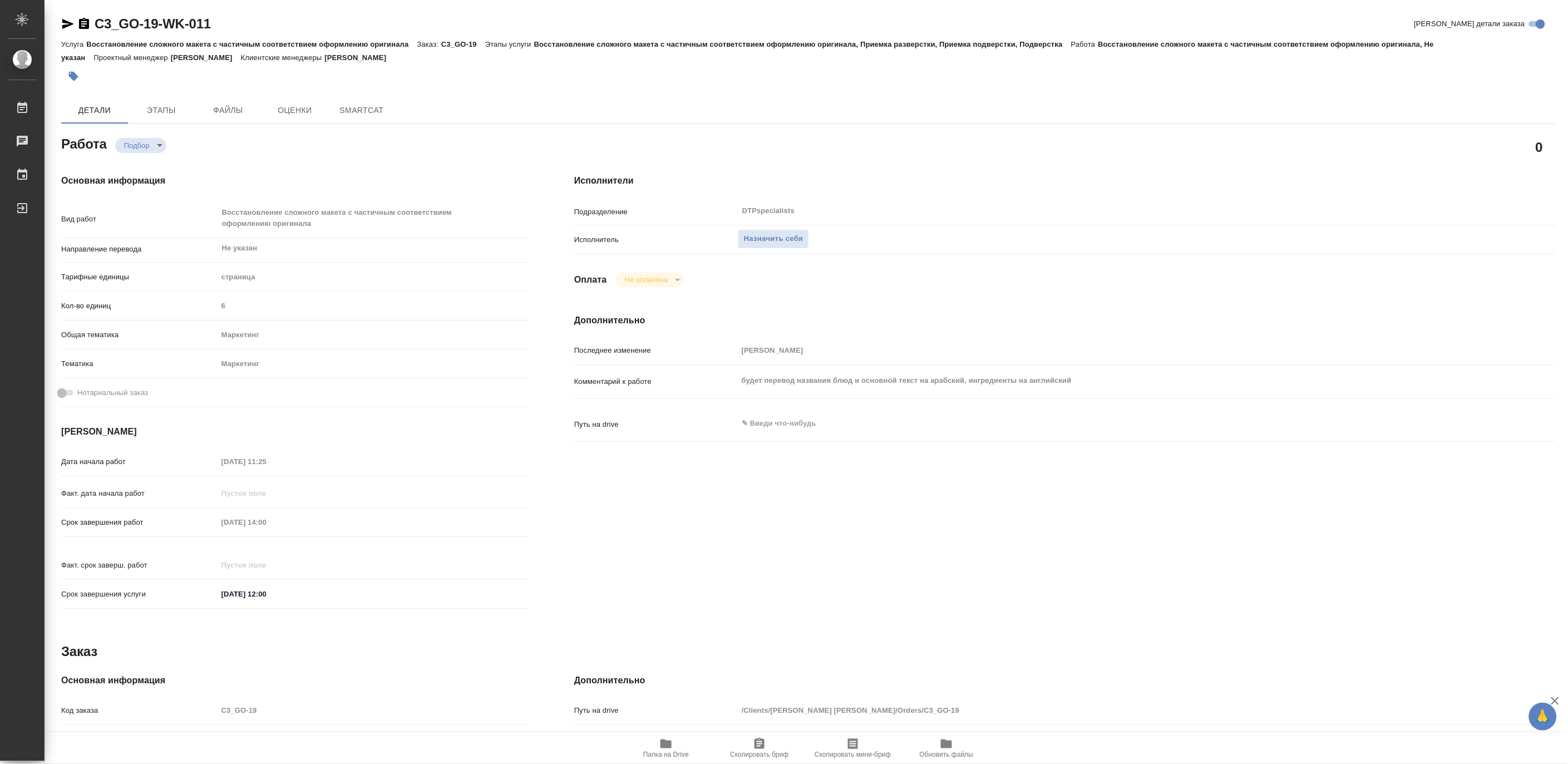
type textarea "x"
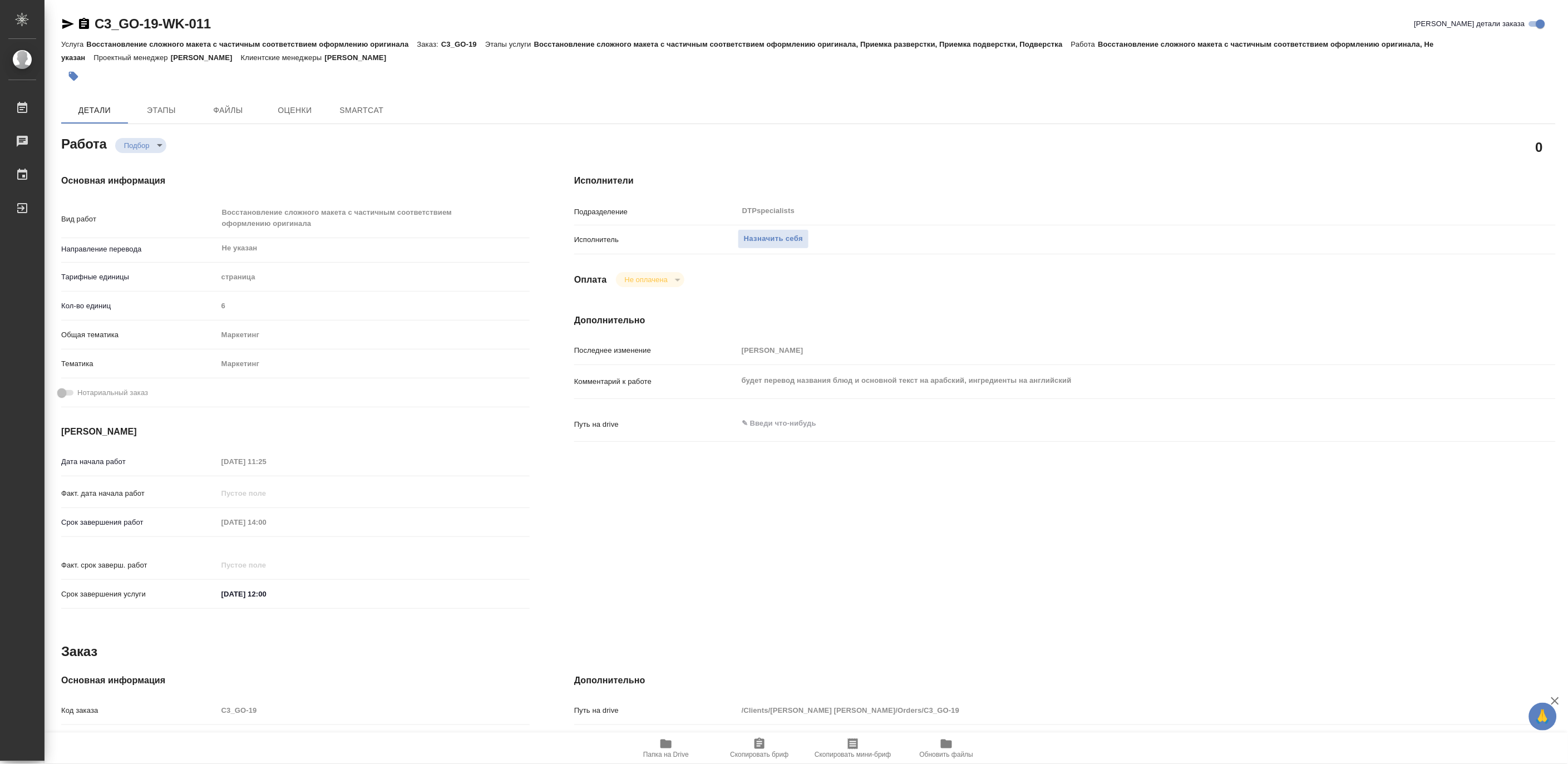
type textarea "x"
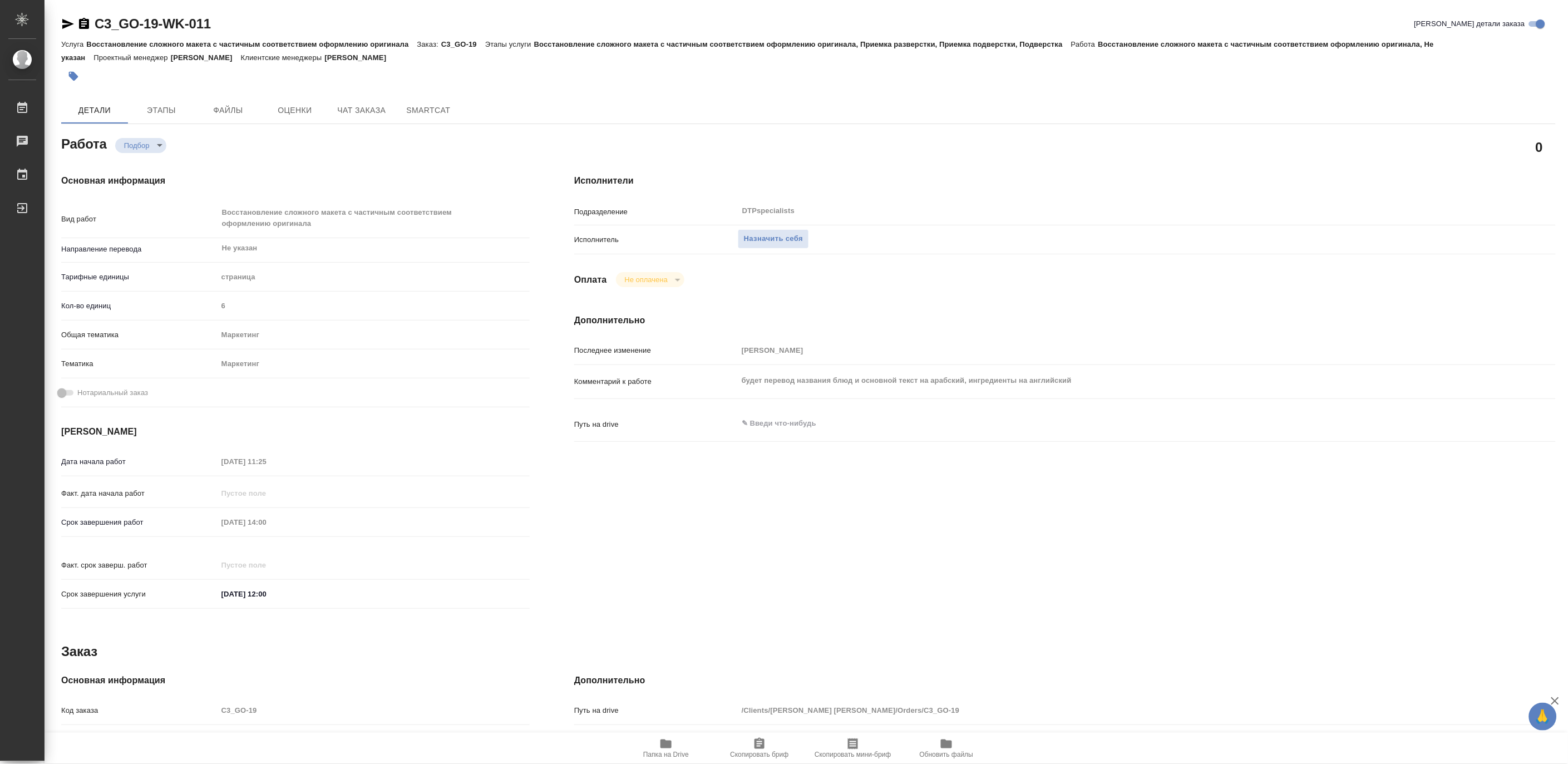
type textarea "x"
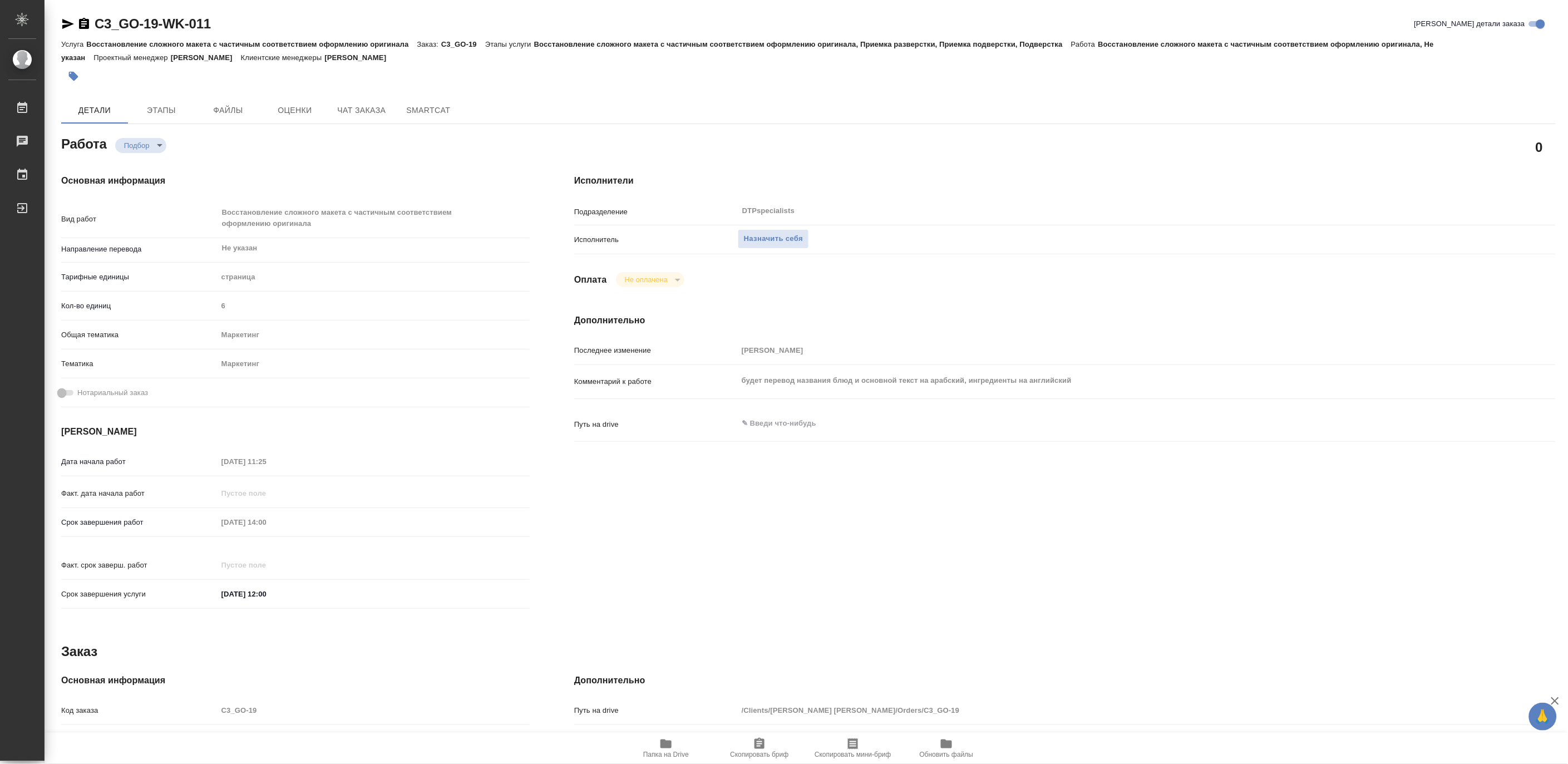
type textarea "x"
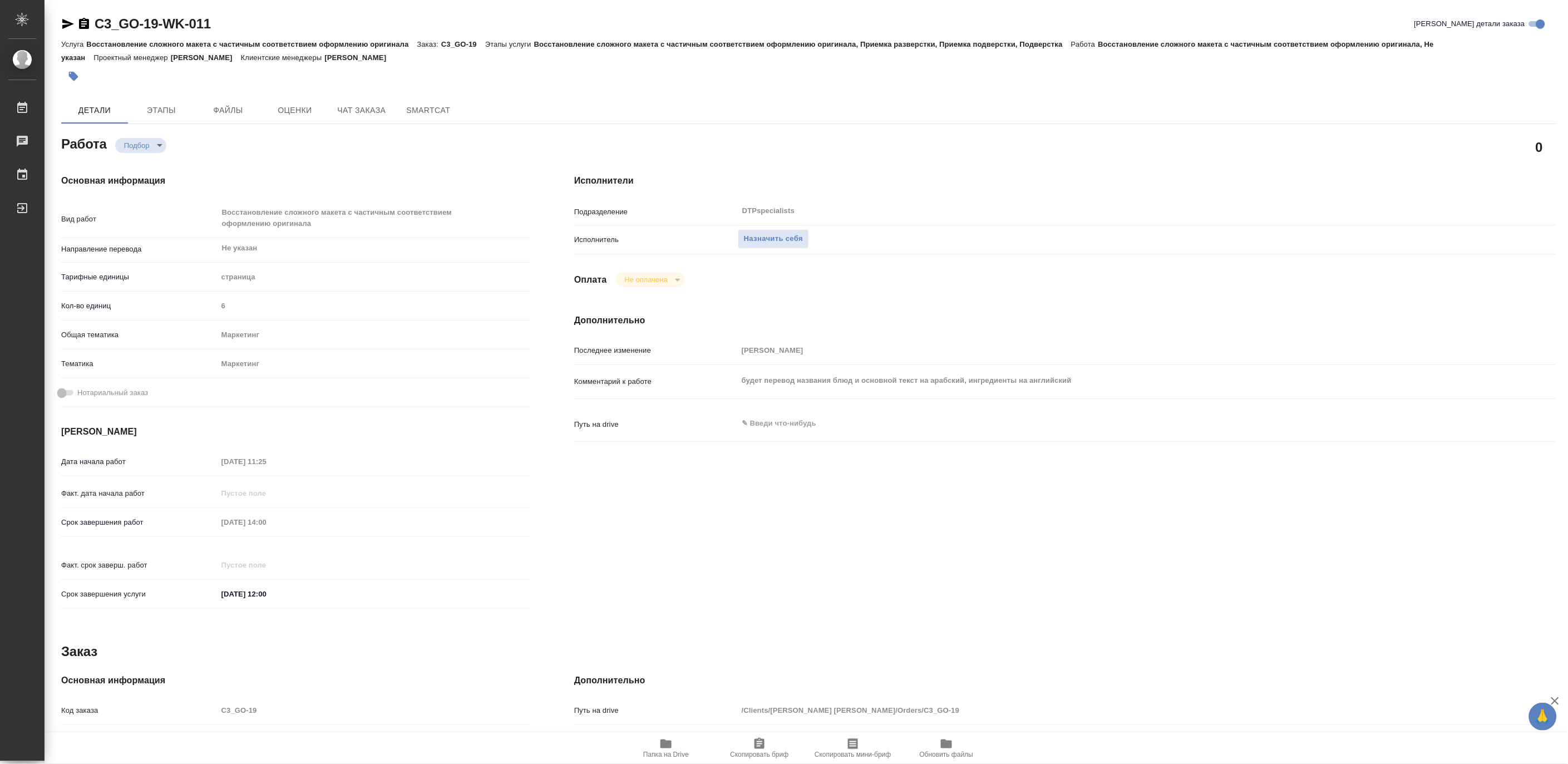
click at [1097, 370] on div "будет перевод названия блюд и основной текст на арабский, ингредиенты на англий…" at bounding box center [1105, 382] width 736 height 24
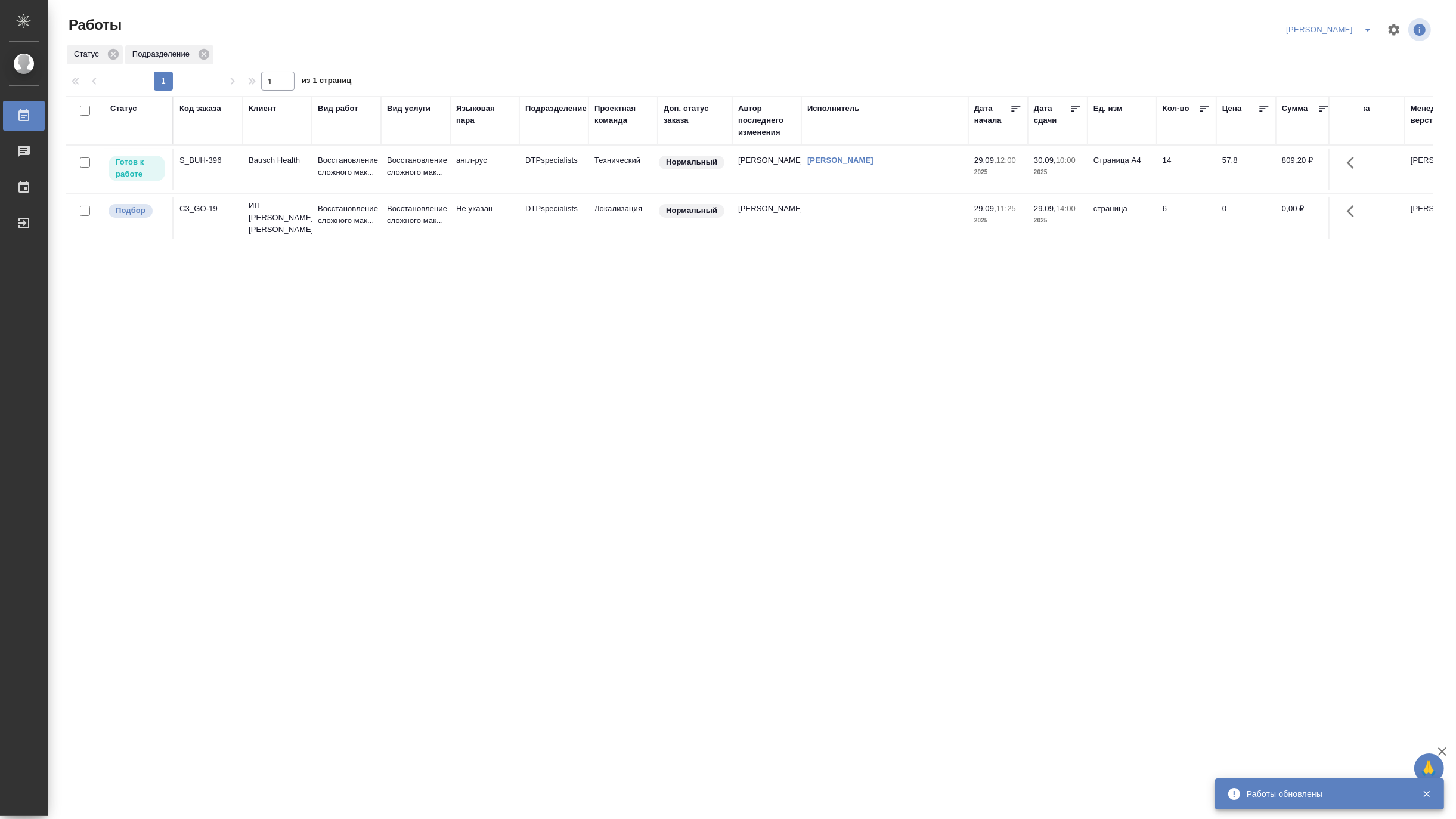
click at [202, 108] on div "Код заказа" at bounding box center [200, 108] width 42 height 12
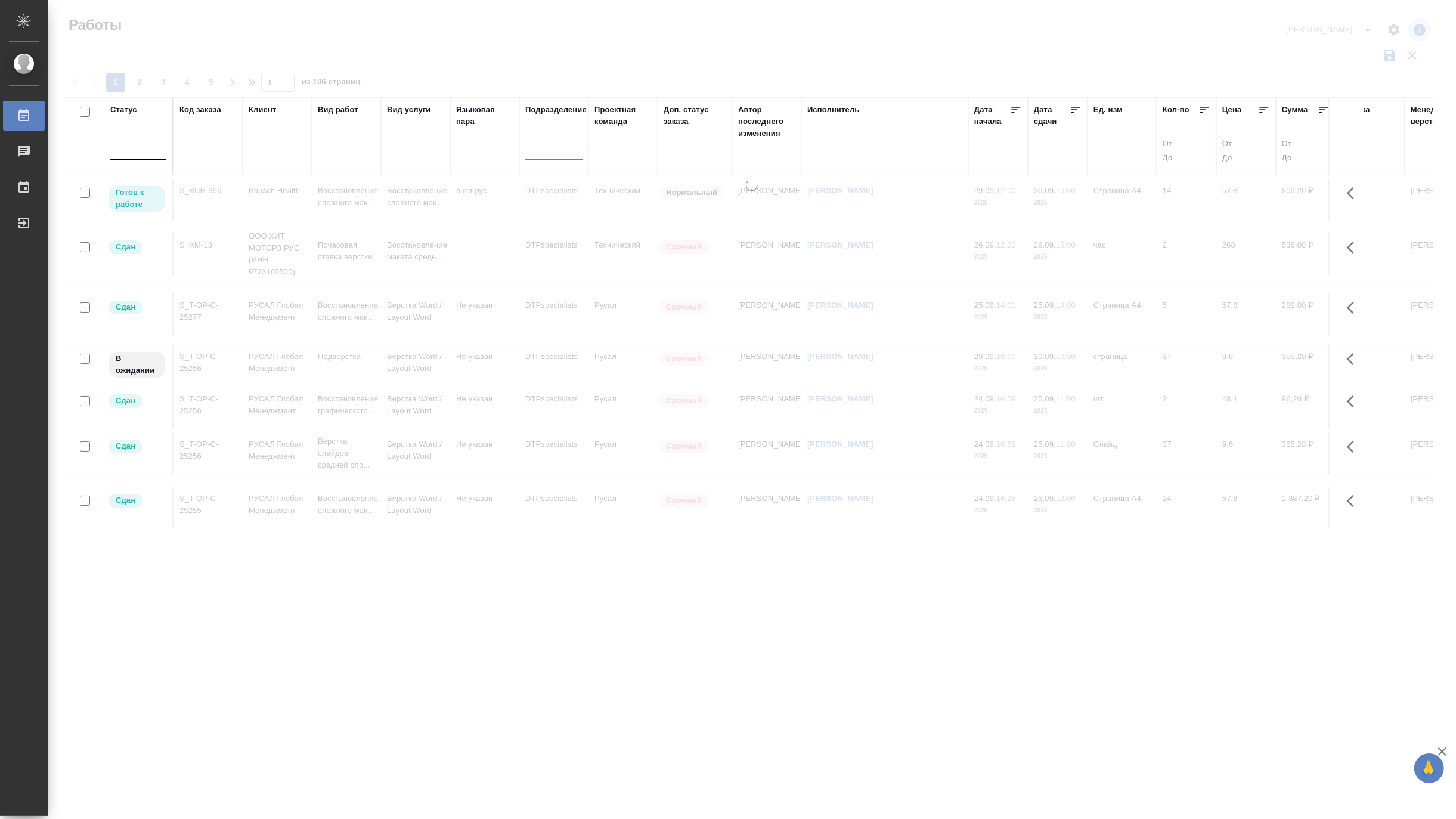
click at [200, 147] on input "text" at bounding box center [208, 153] width 57 height 15
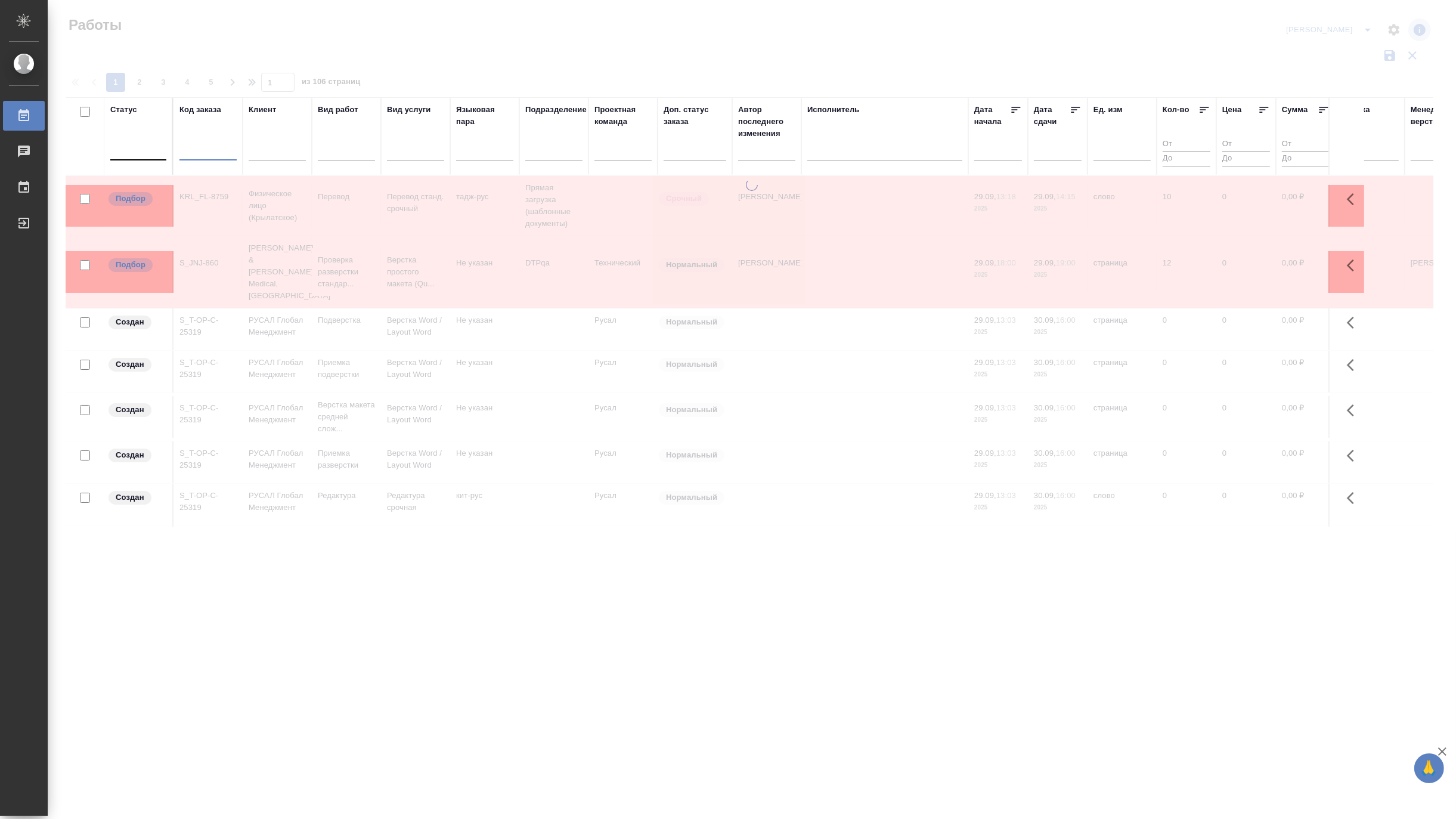
paste input "KUNZ_GAPRESURS-130"
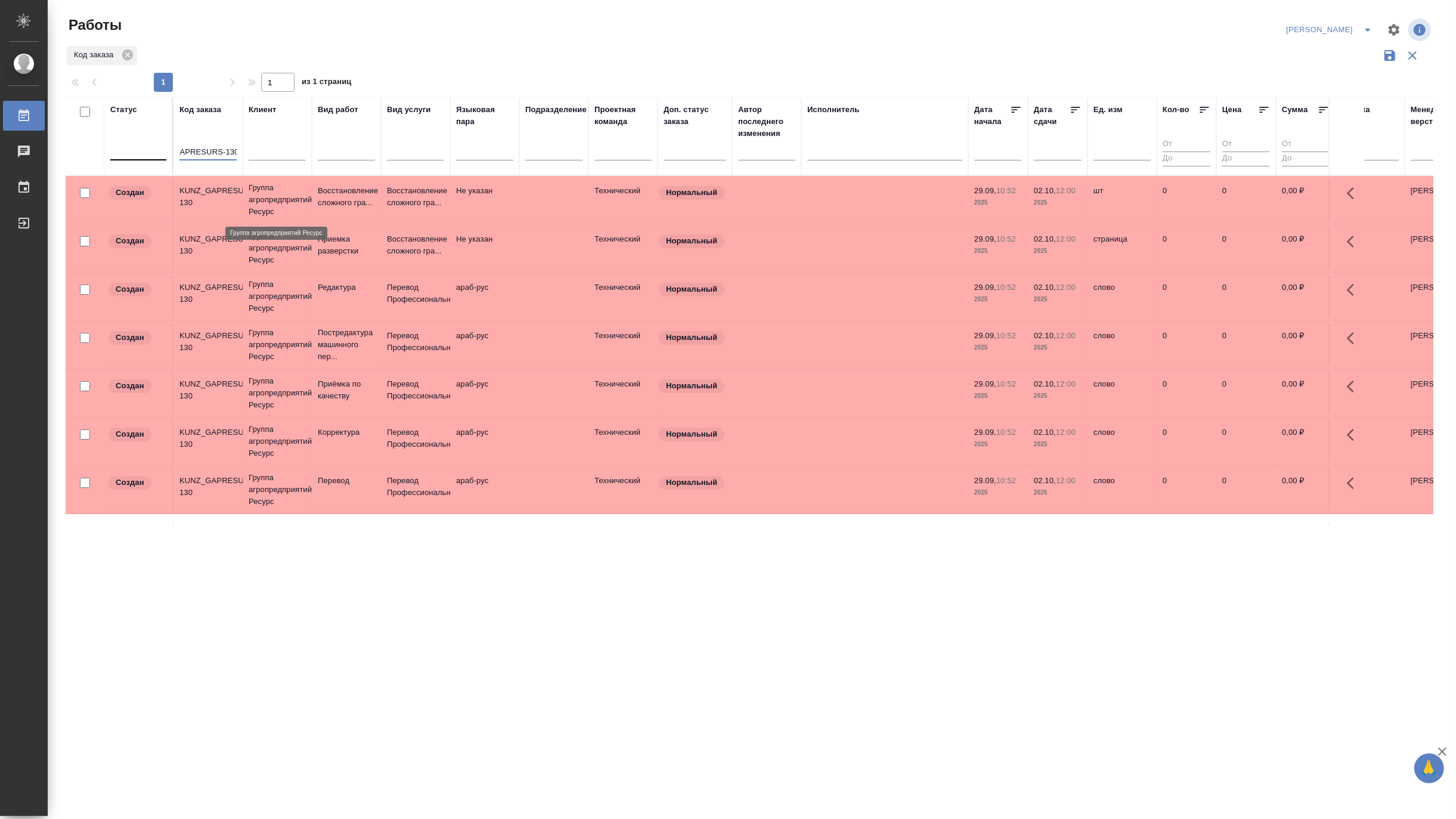
type input "KUNZ_GAPRESURS-130"
click at [304, 200] on p "Группа агропредприятий Ресурс" at bounding box center [277, 200] width 57 height 36
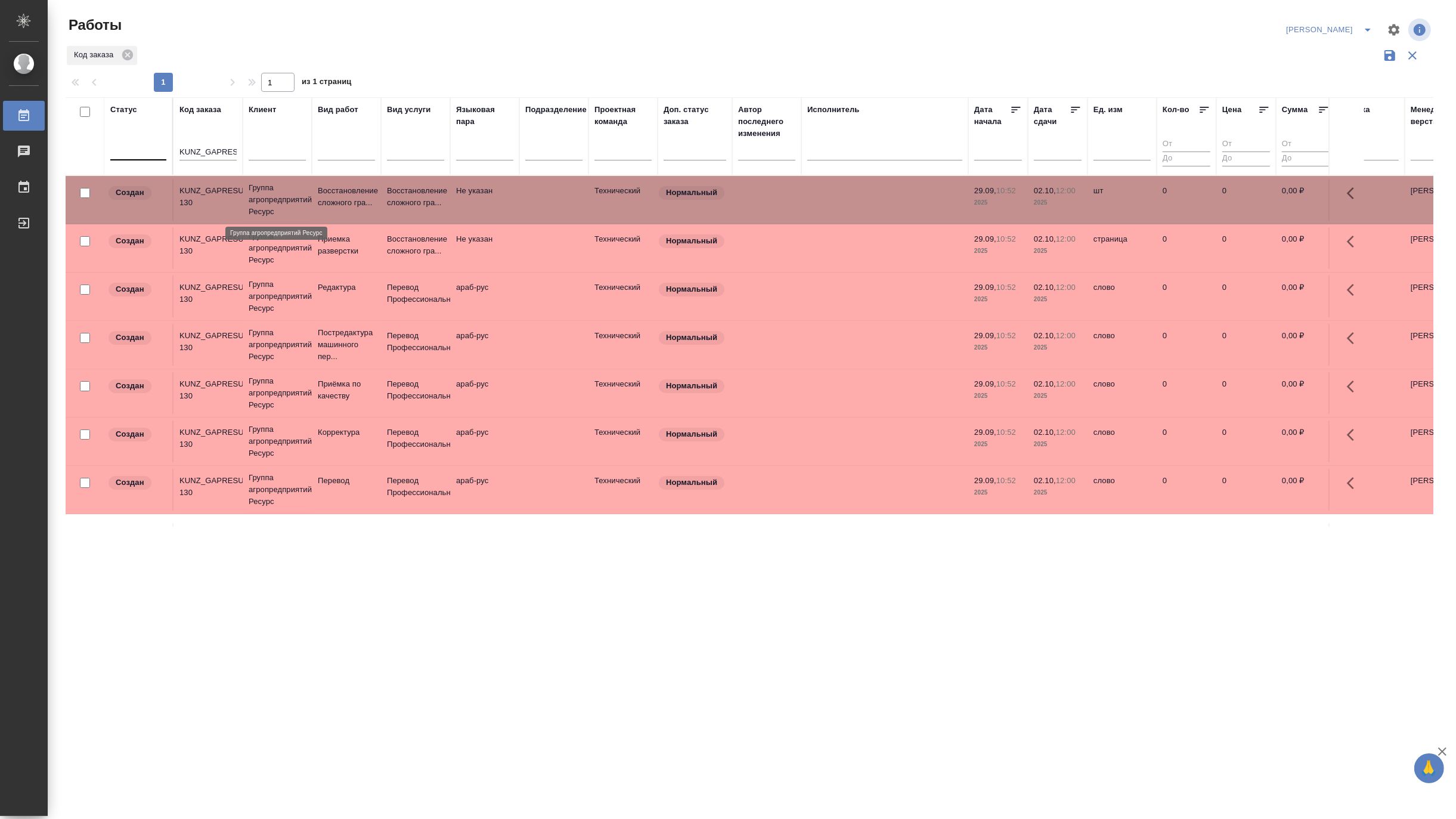
click at [304, 200] on p "Группа агропредприятий Ресурс" at bounding box center [277, 200] width 57 height 36
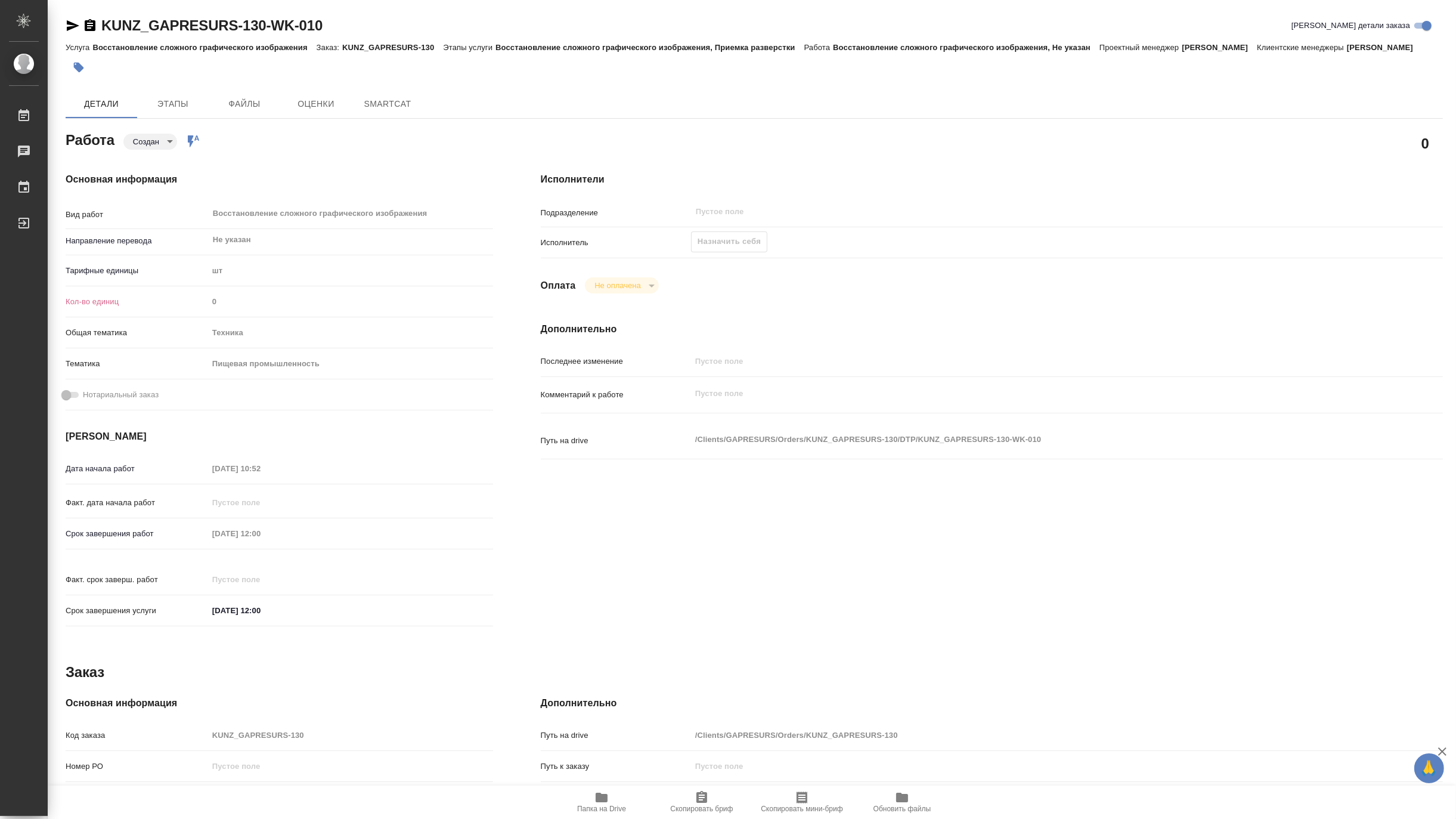
type textarea "x"
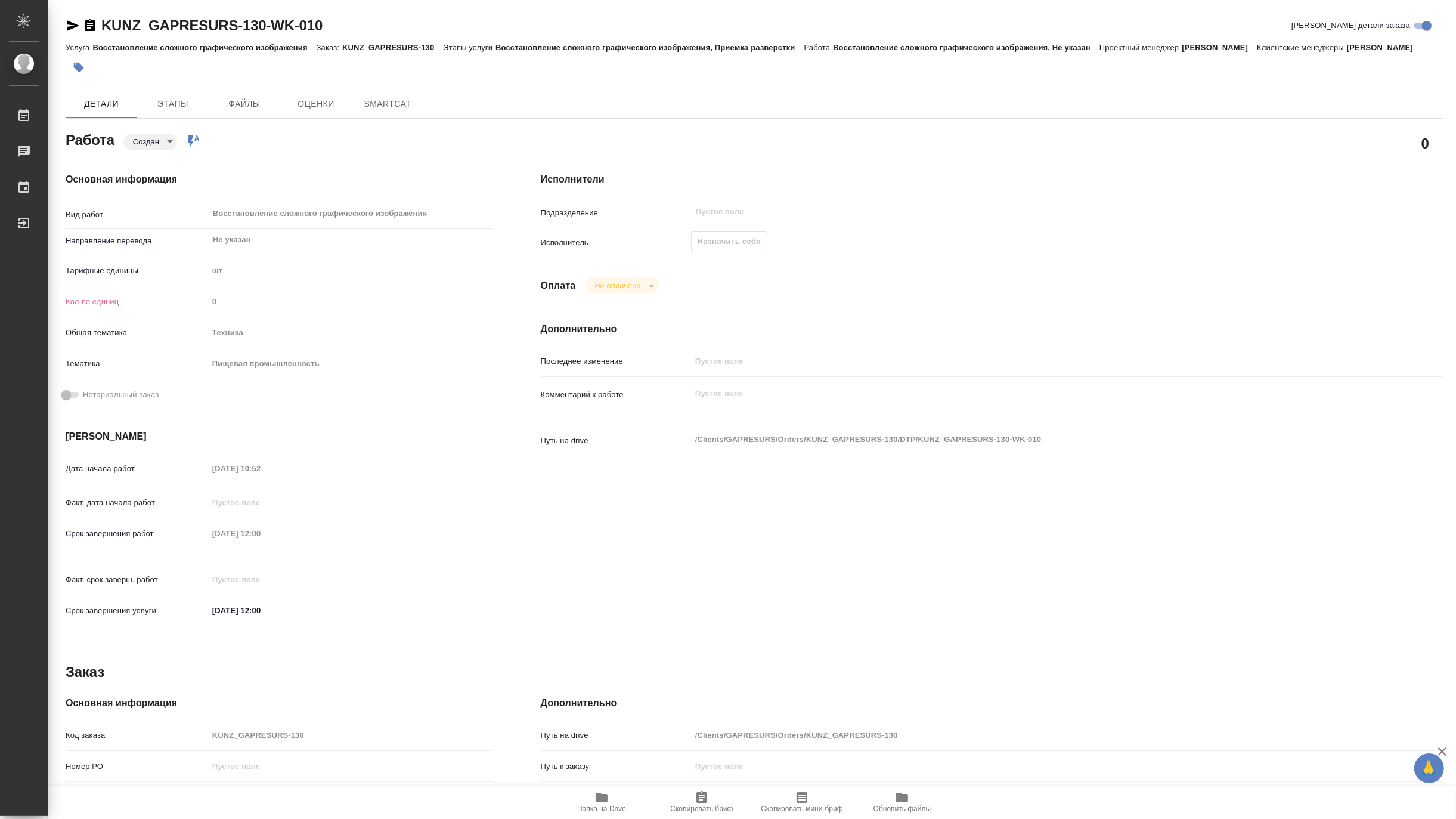
type textarea "x"
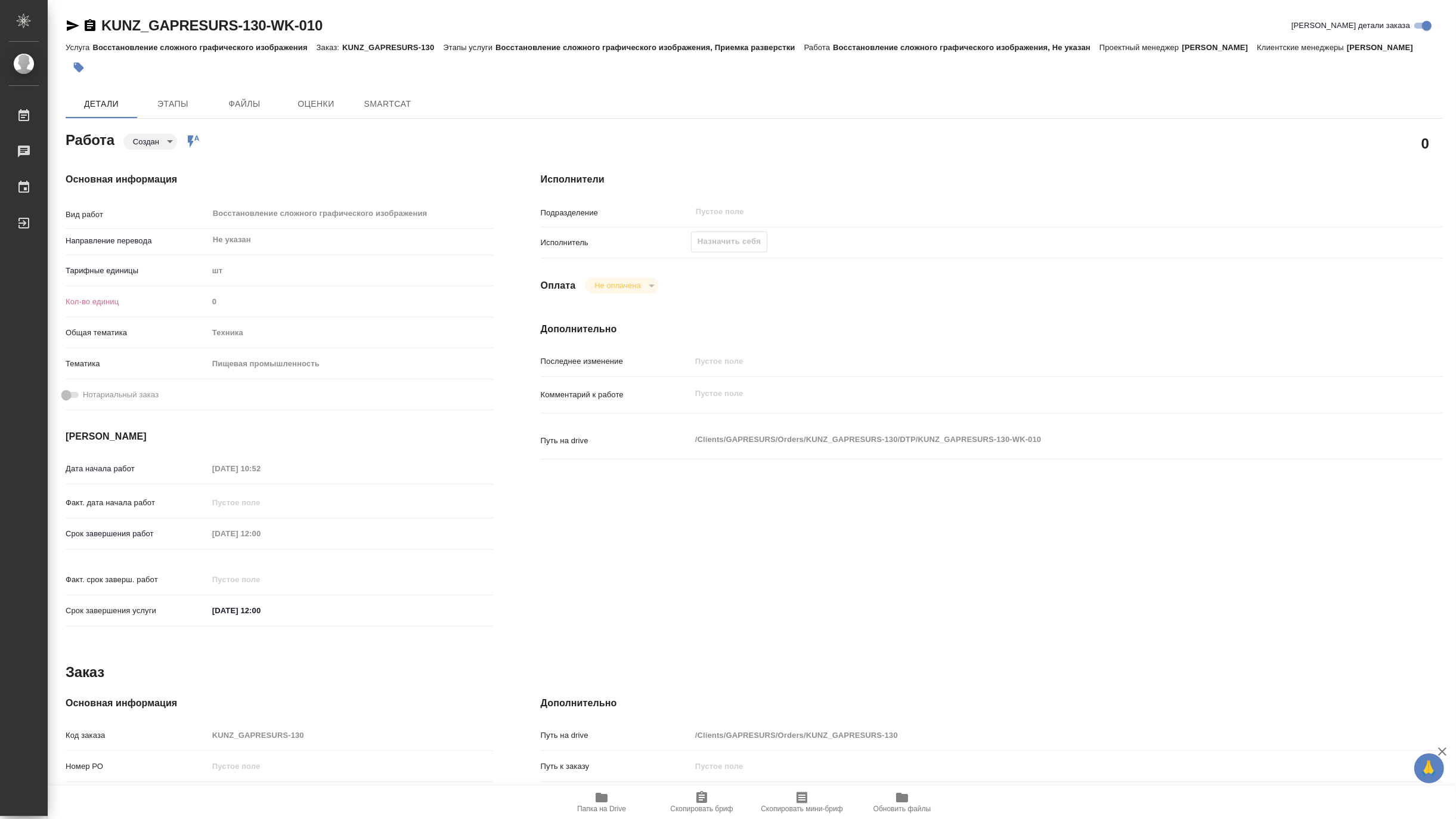
type textarea "x"
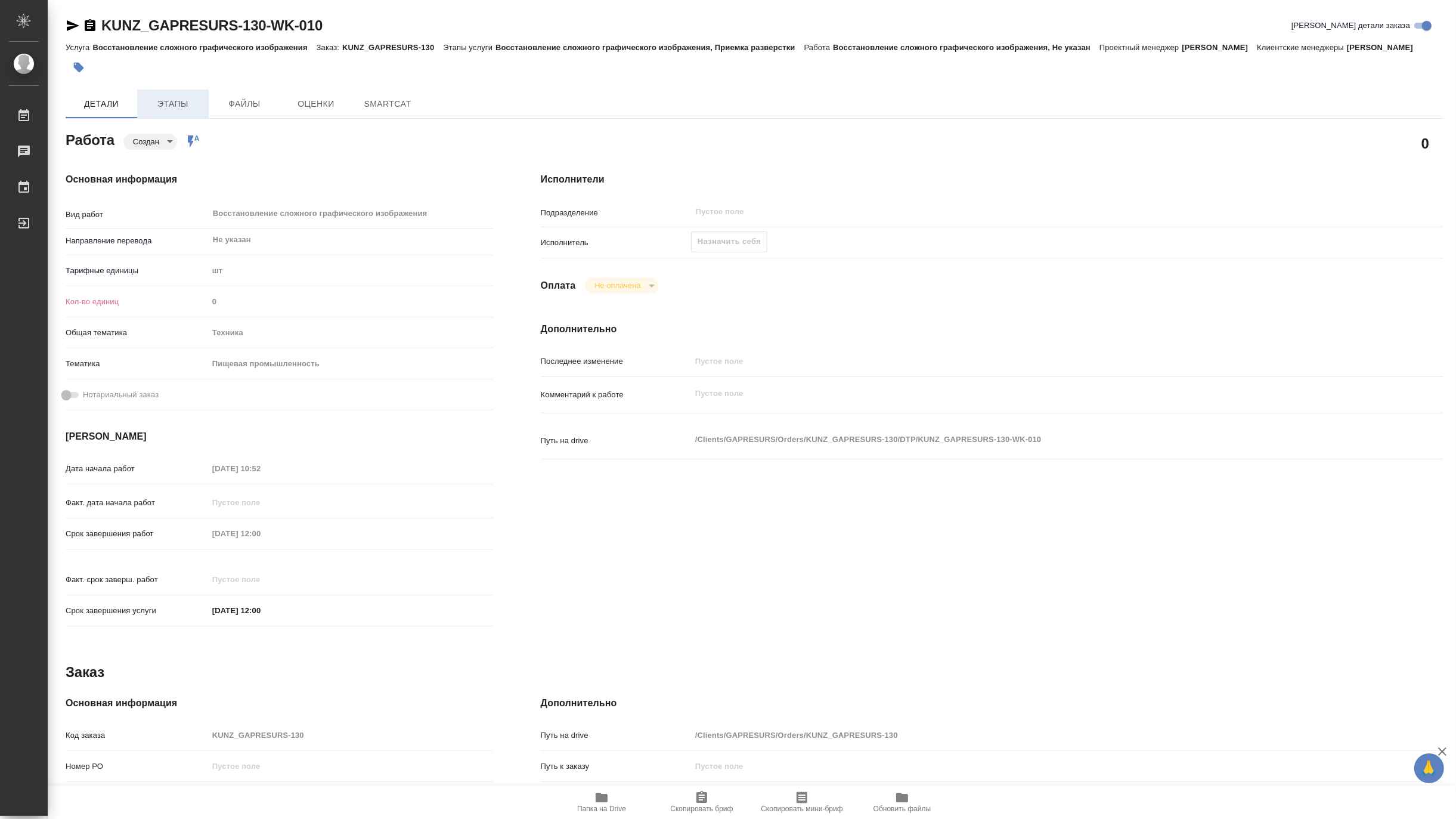
type textarea "x"
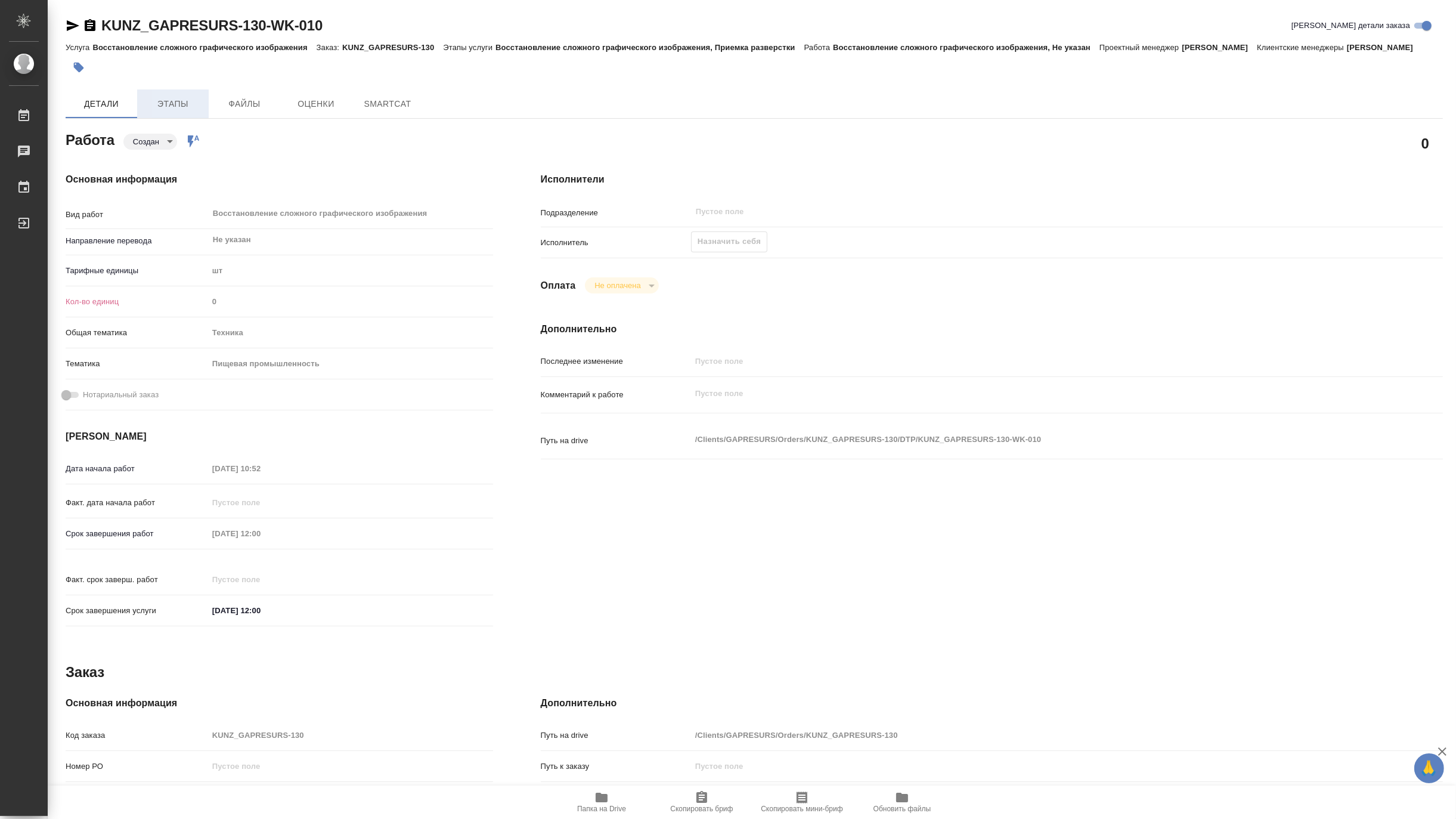
click at [169, 106] on span "Этапы" at bounding box center [173, 104] width 57 height 15
type textarea "x"
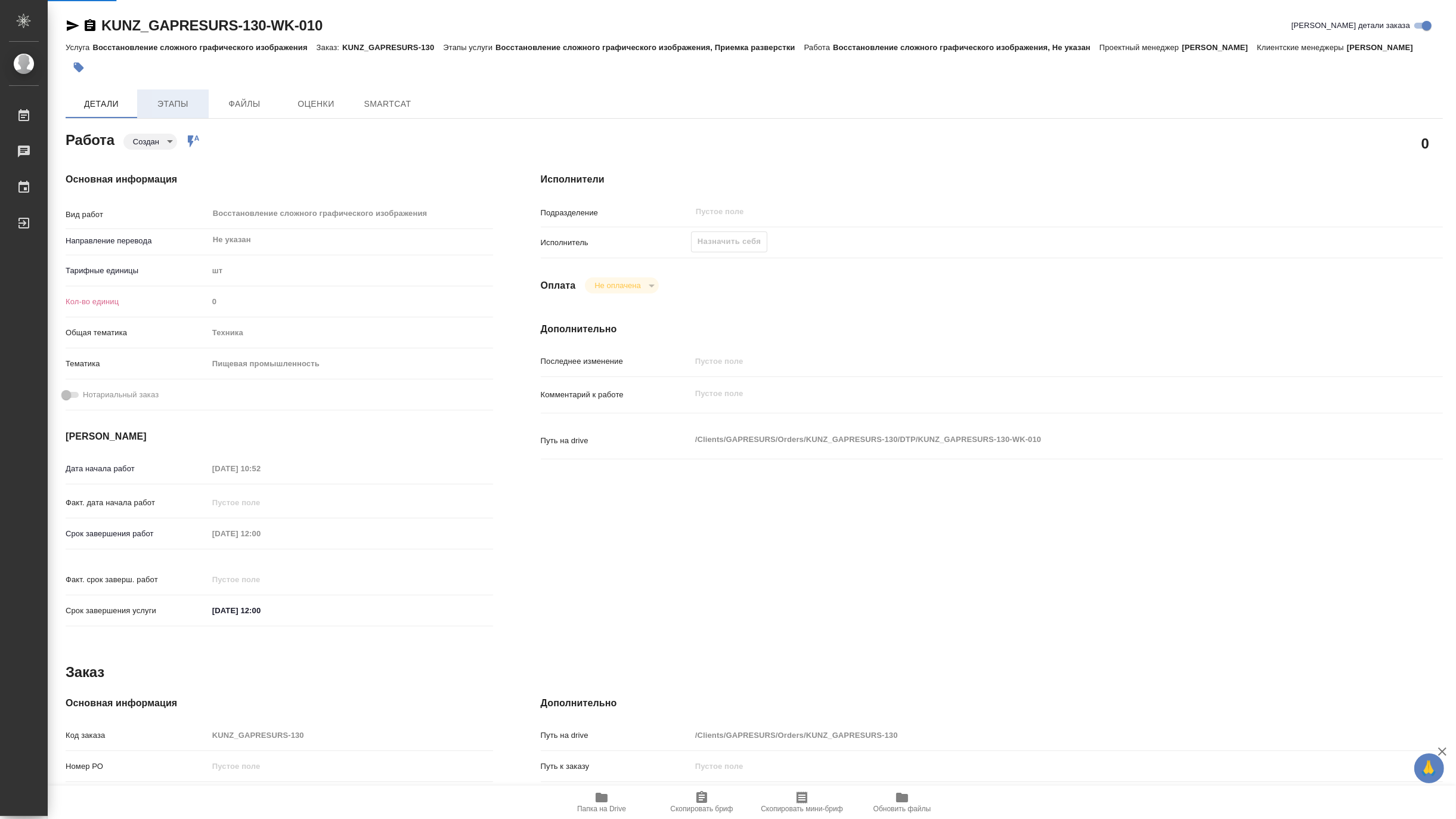
type textarea "x"
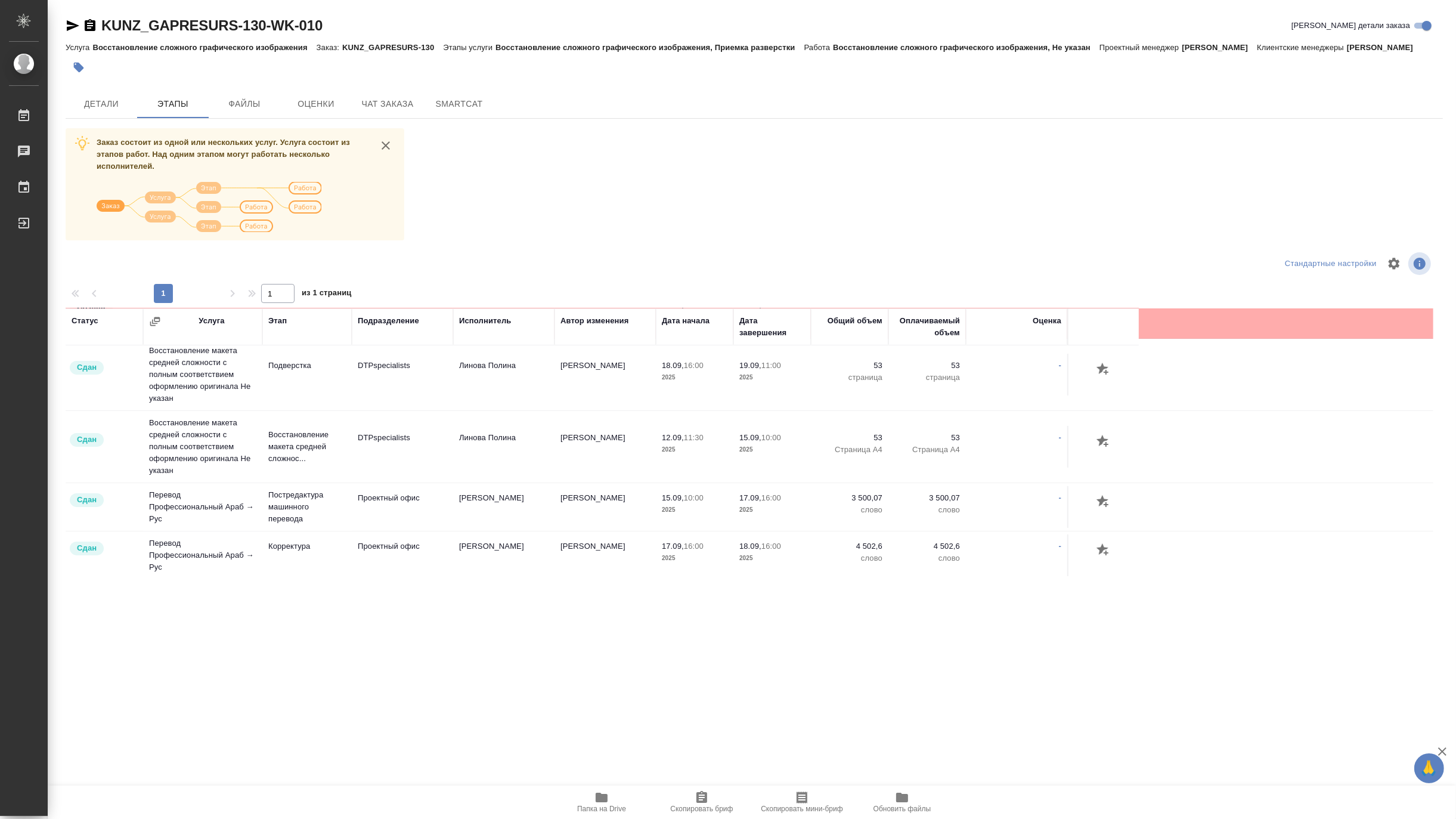
scroll to position [421, 0]
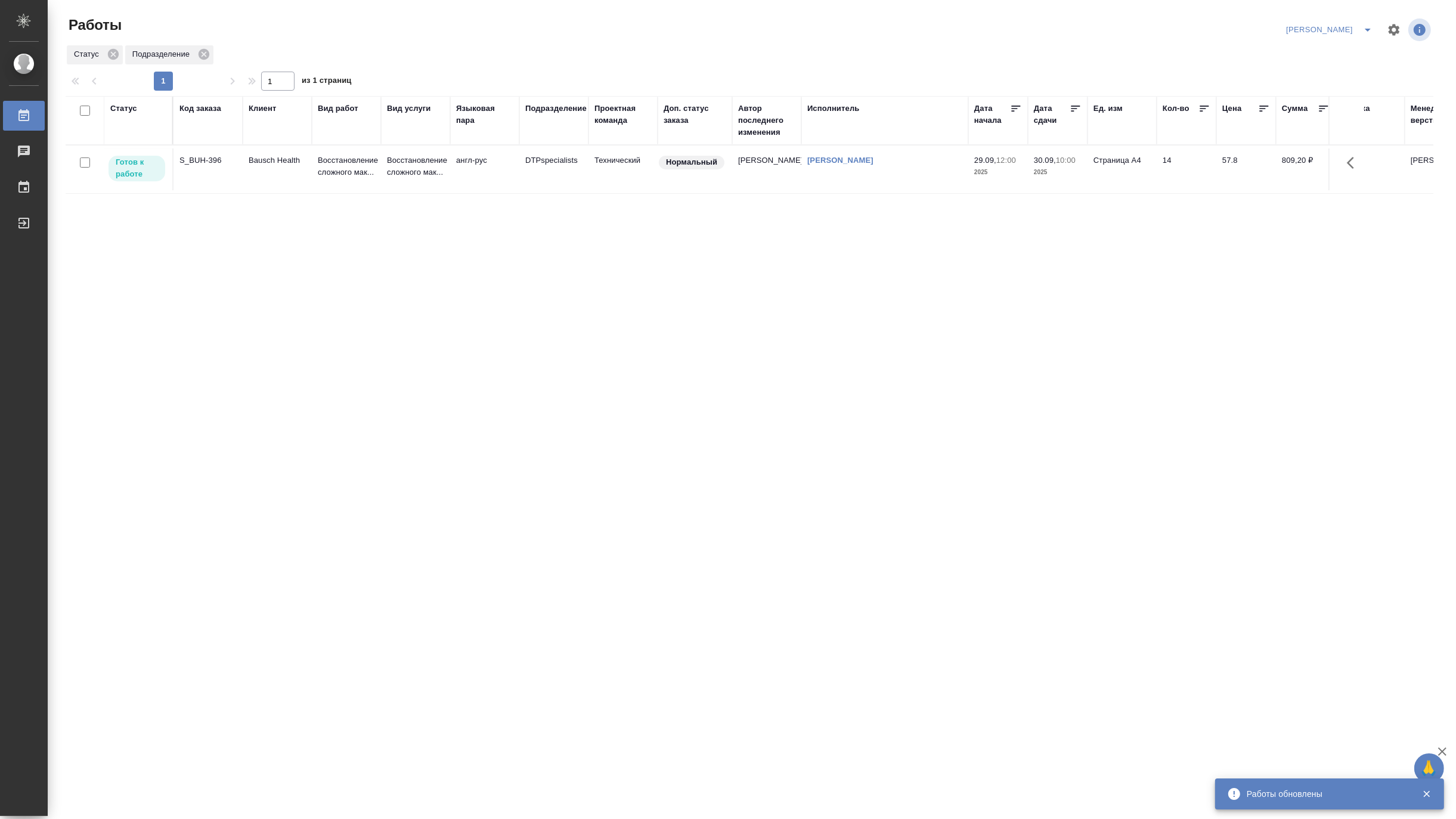
click at [193, 106] on div "Код заказа" at bounding box center [200, 108] width 42 height 12
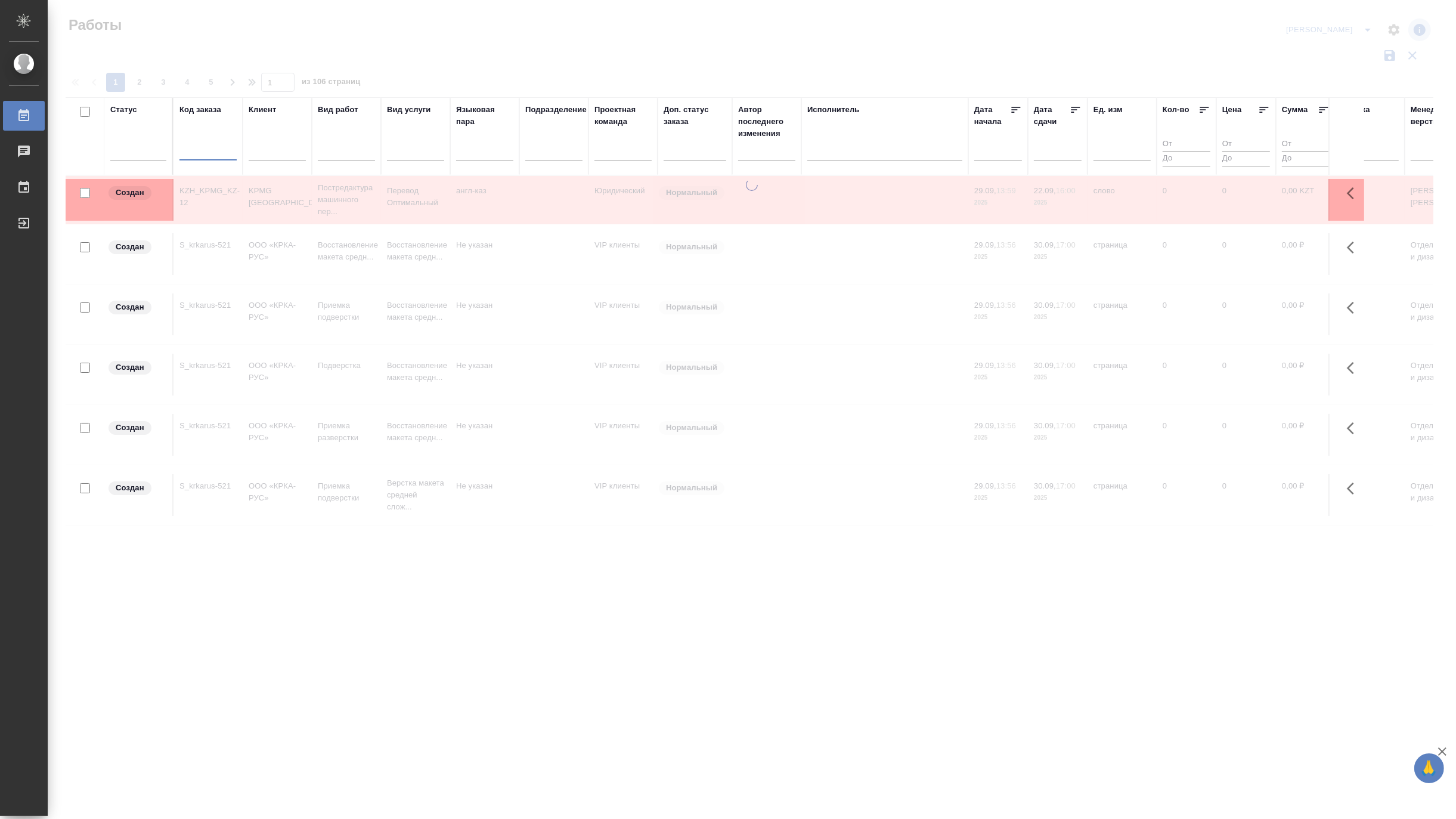
click at [206, 151] on input "text" at bounding box center [208, 153] width 57 height 15
paste input "C3_GO-19"
type input "C3_GO-19"
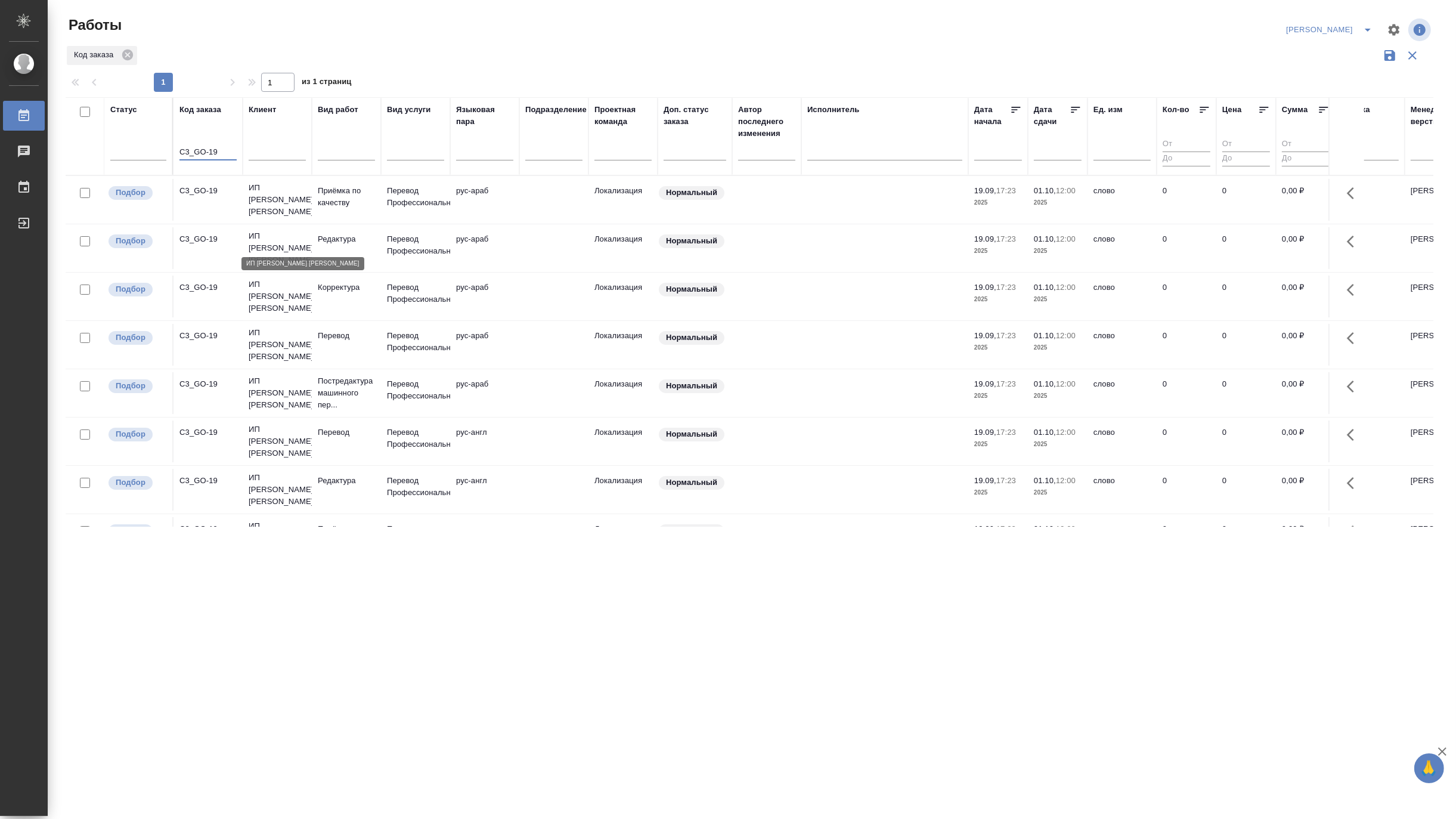
click at [281, 243] on p "ИП Гнатовская Ольга" at bounding box center [277, 248] width 57 height 36
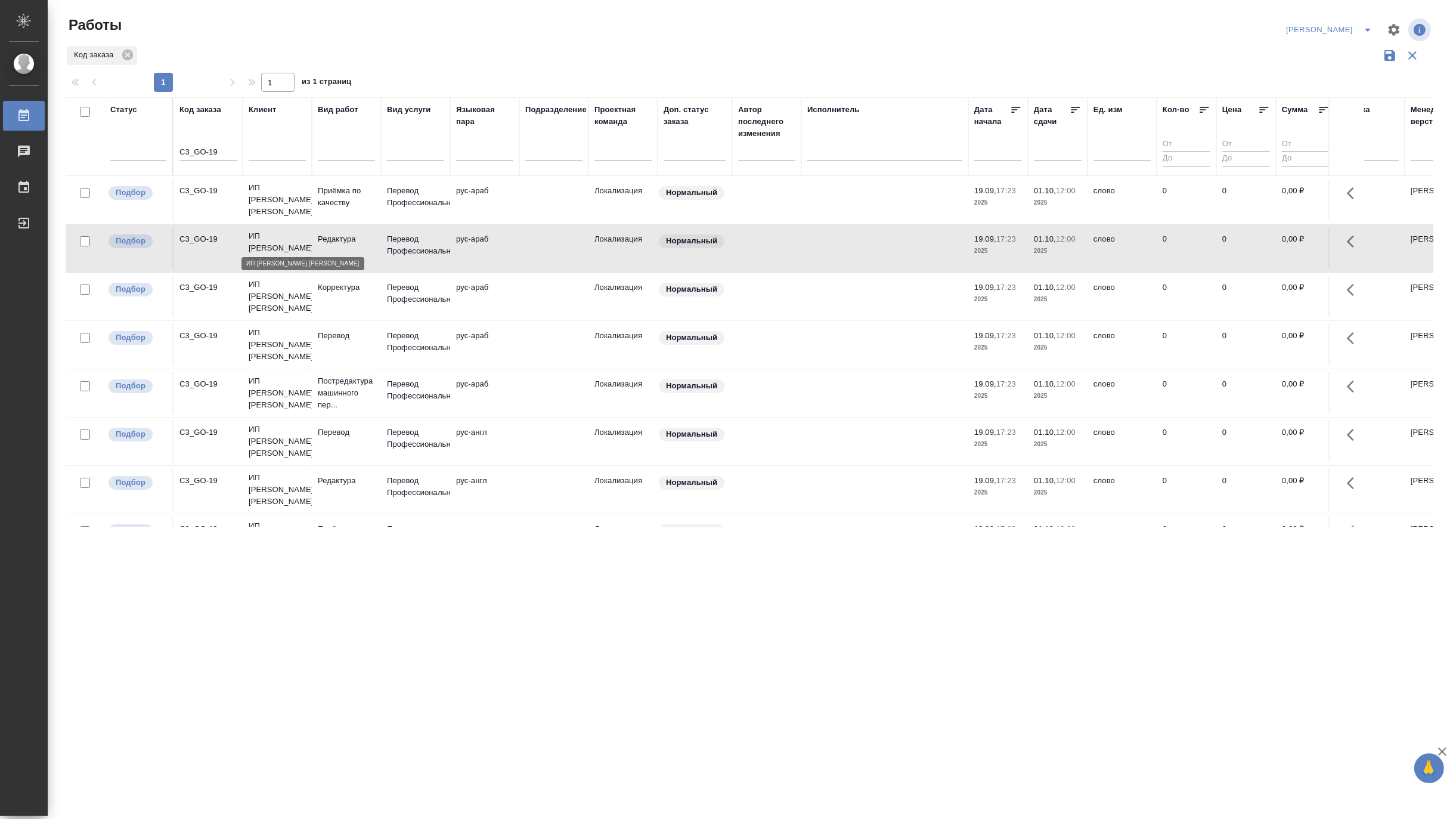
click at [281, 243] on p "ИП Гнатовская Ольга" at bounding box center [277, 248] width 57 height 36
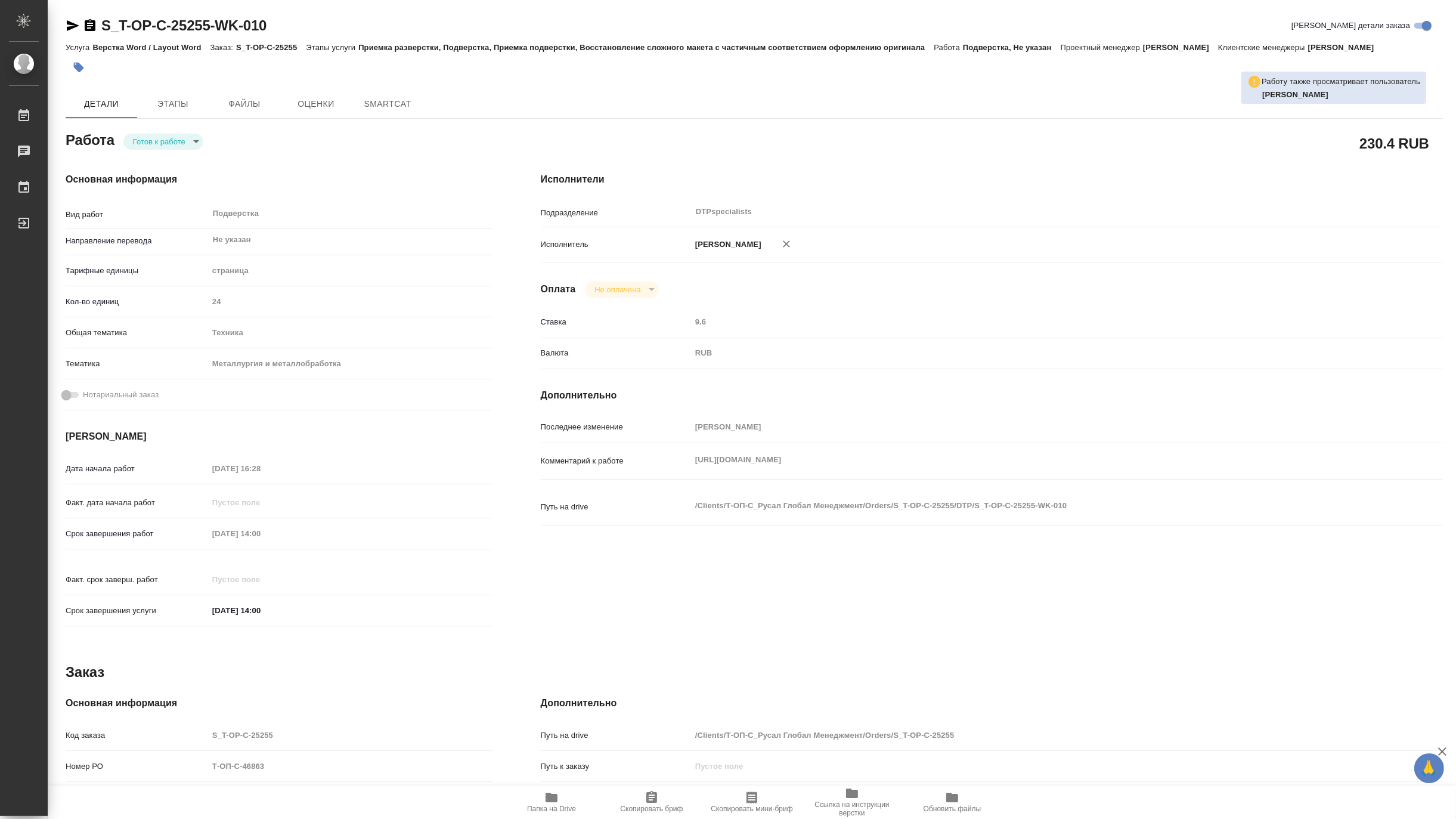
type textarea "x"
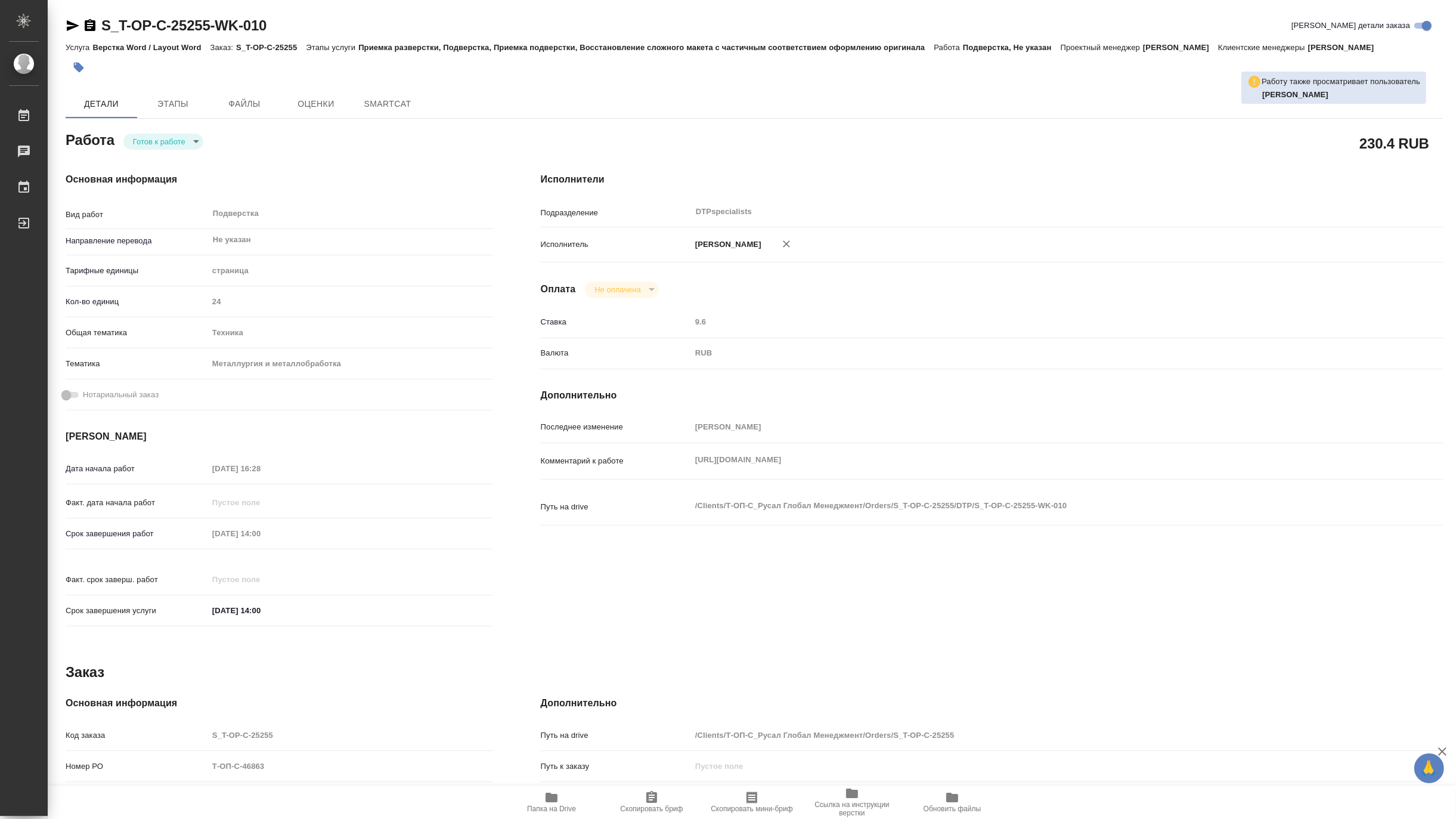
type textarea "x"
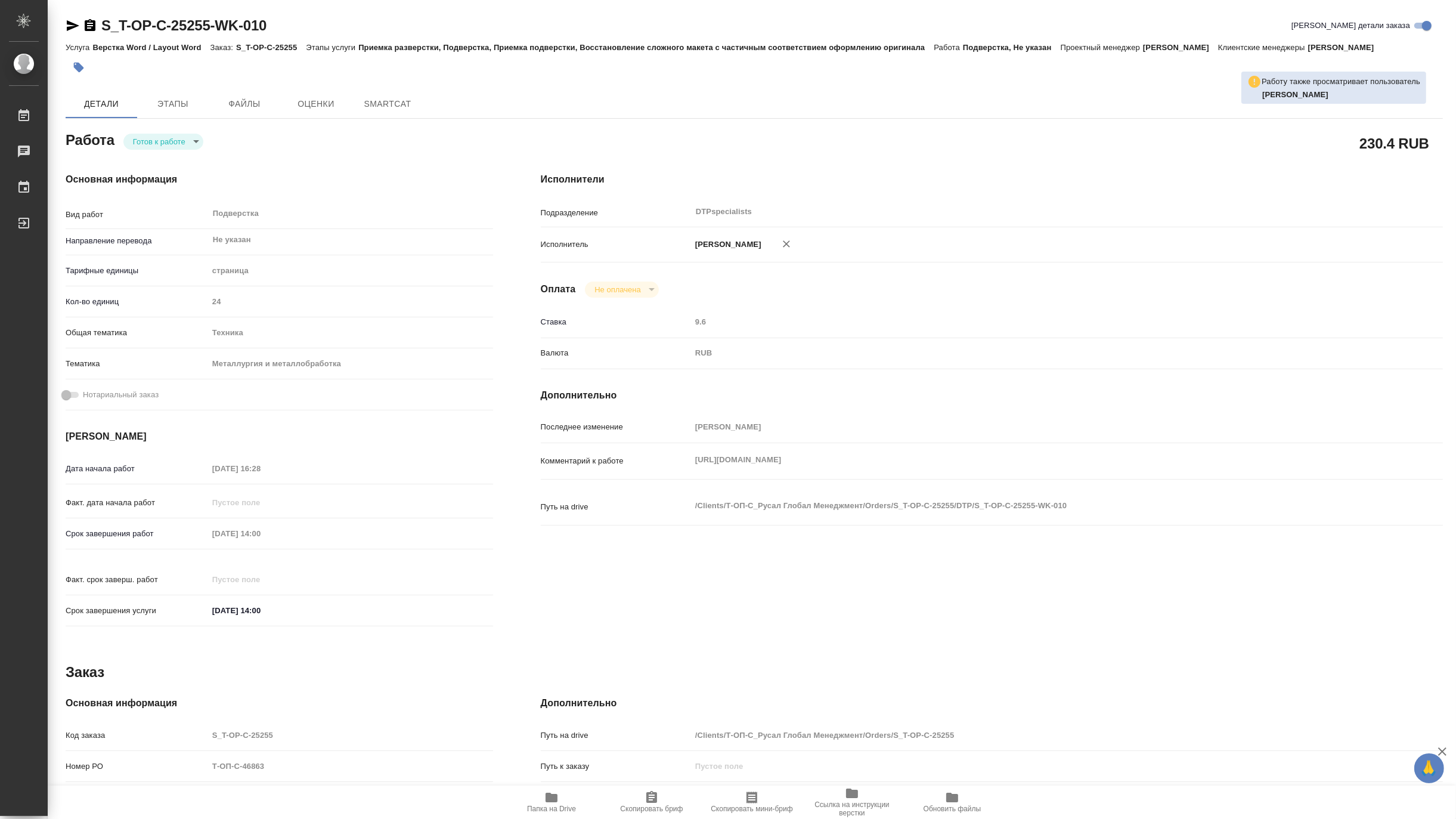
type textarea "x"
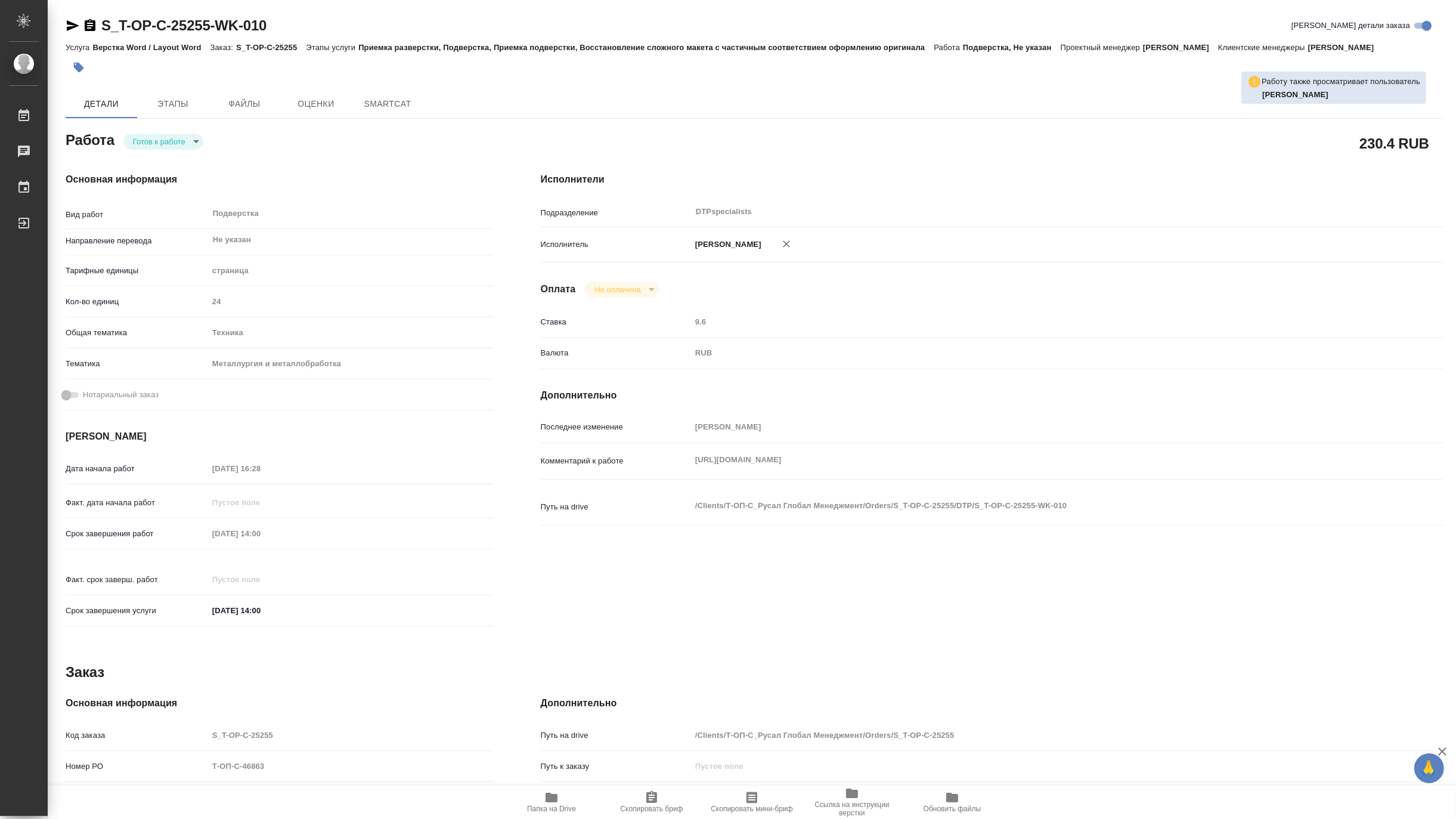
type textarea "x"
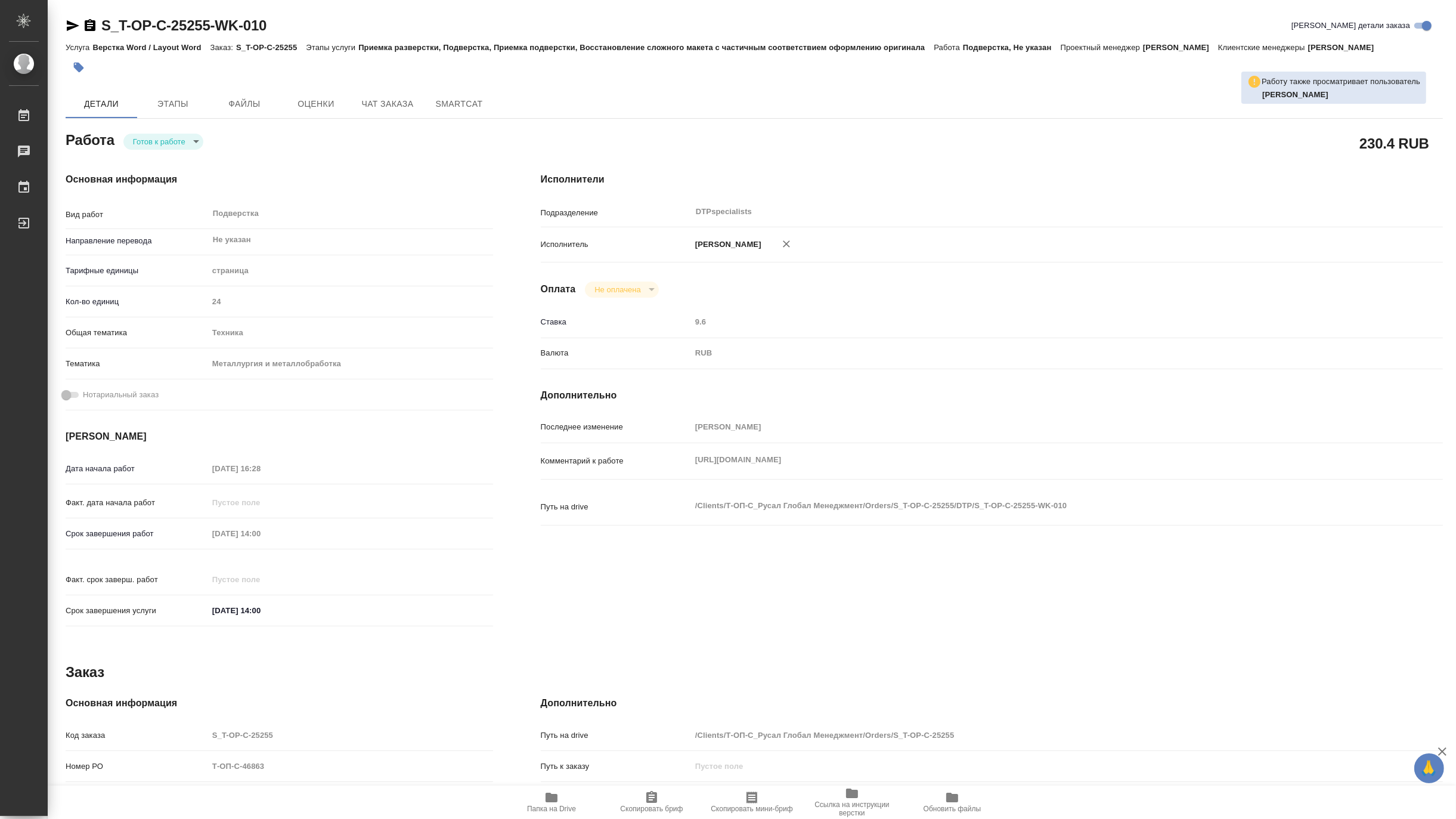
type textarea "x"
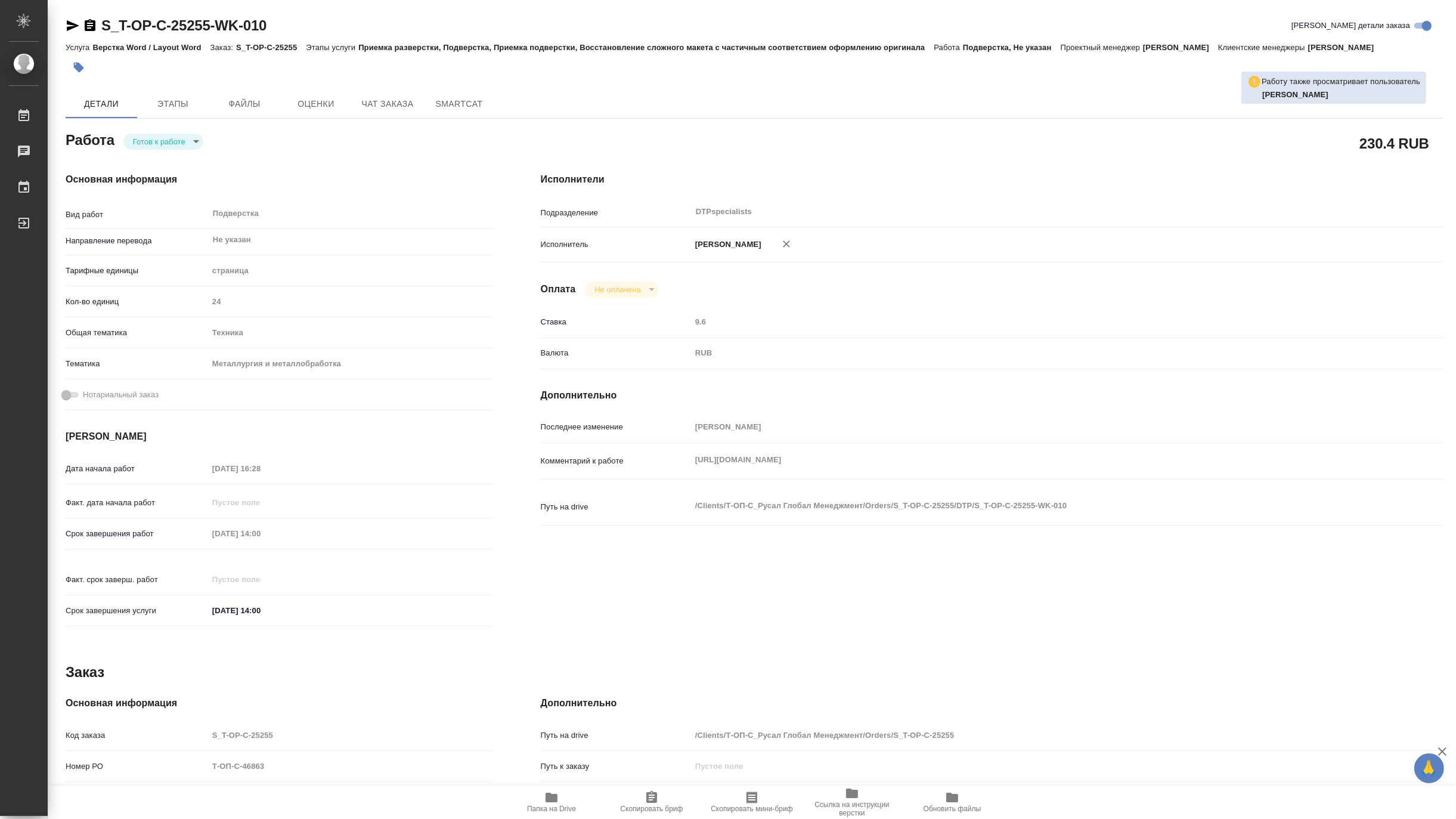
type textarea "x"
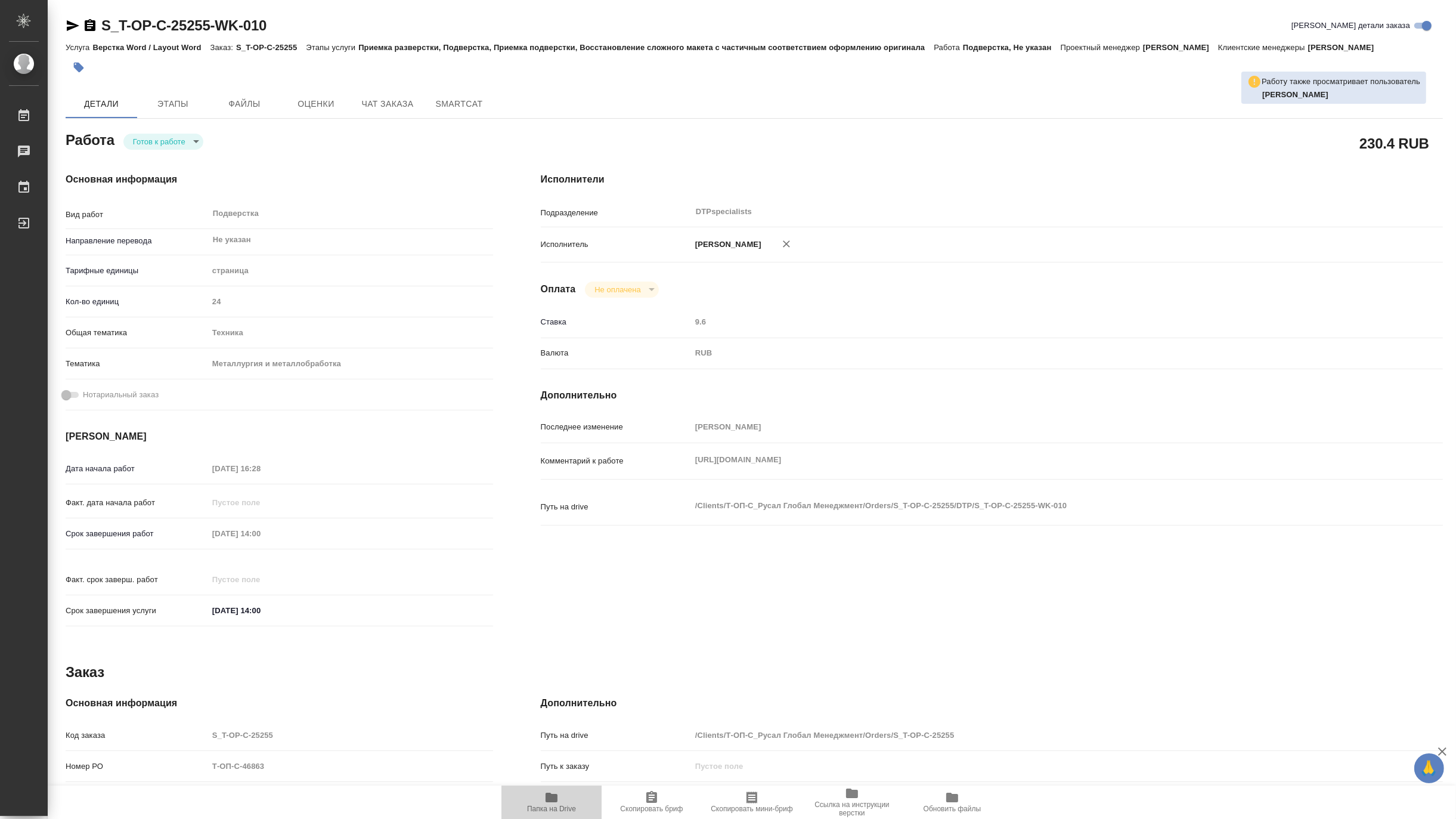
click at [538, 802] on span "Папка на Drive" at bounding box center [552, 801] width 86 height 23
click at [136, 141] on body "🙏 .cls-1 fill:#fff; AWATERA [PERSON_NAME] 0 Чаты График Выйти S_T-OP-C-25255-WK…" at bounding box center [728, 409] width 1456 height 819
click at [137, 144] on button "В работе" at bounding box center [152, 142] width 39 height 13
type textarea "x"
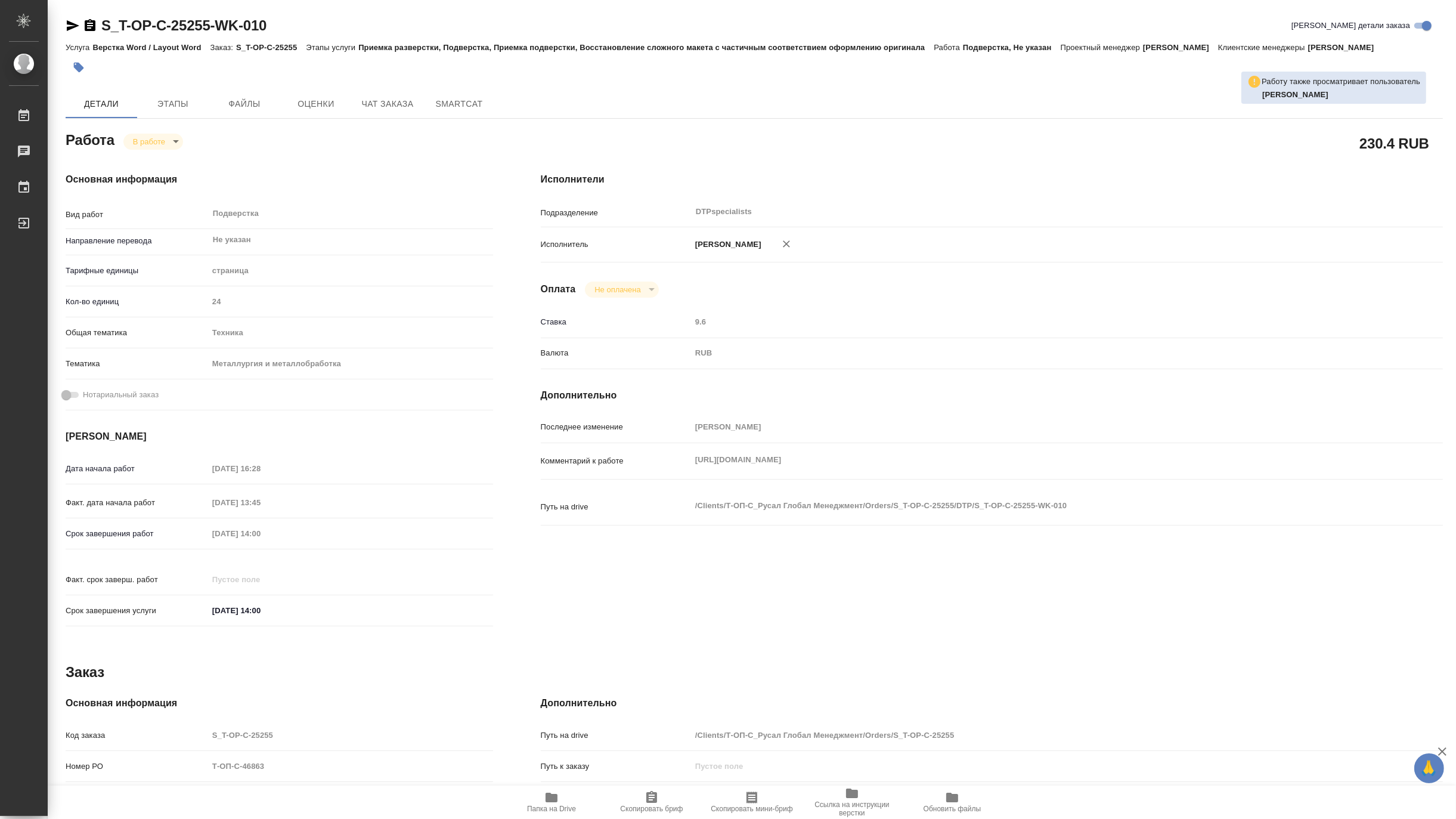
type textarea "x"
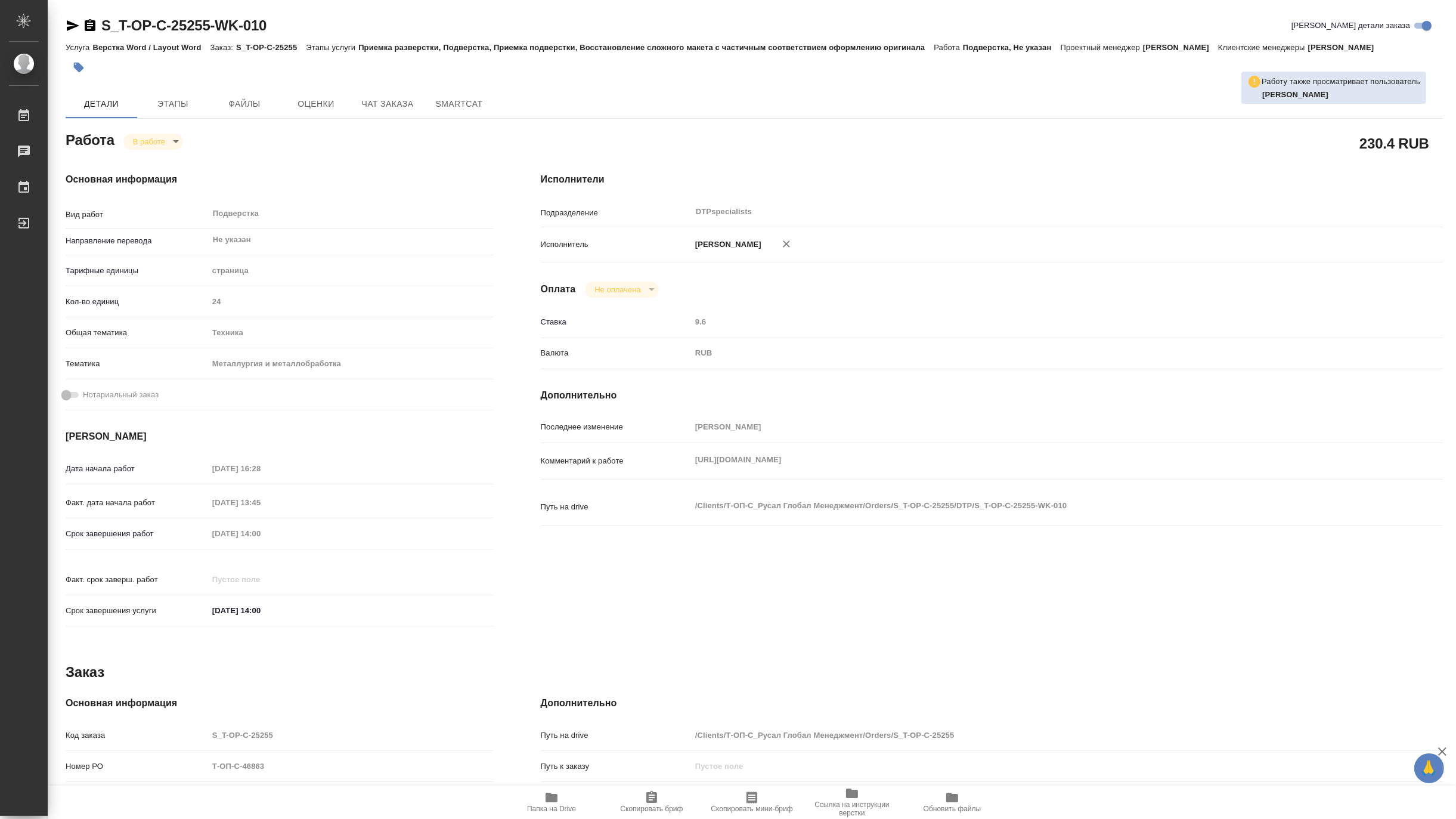
type textarea "x"
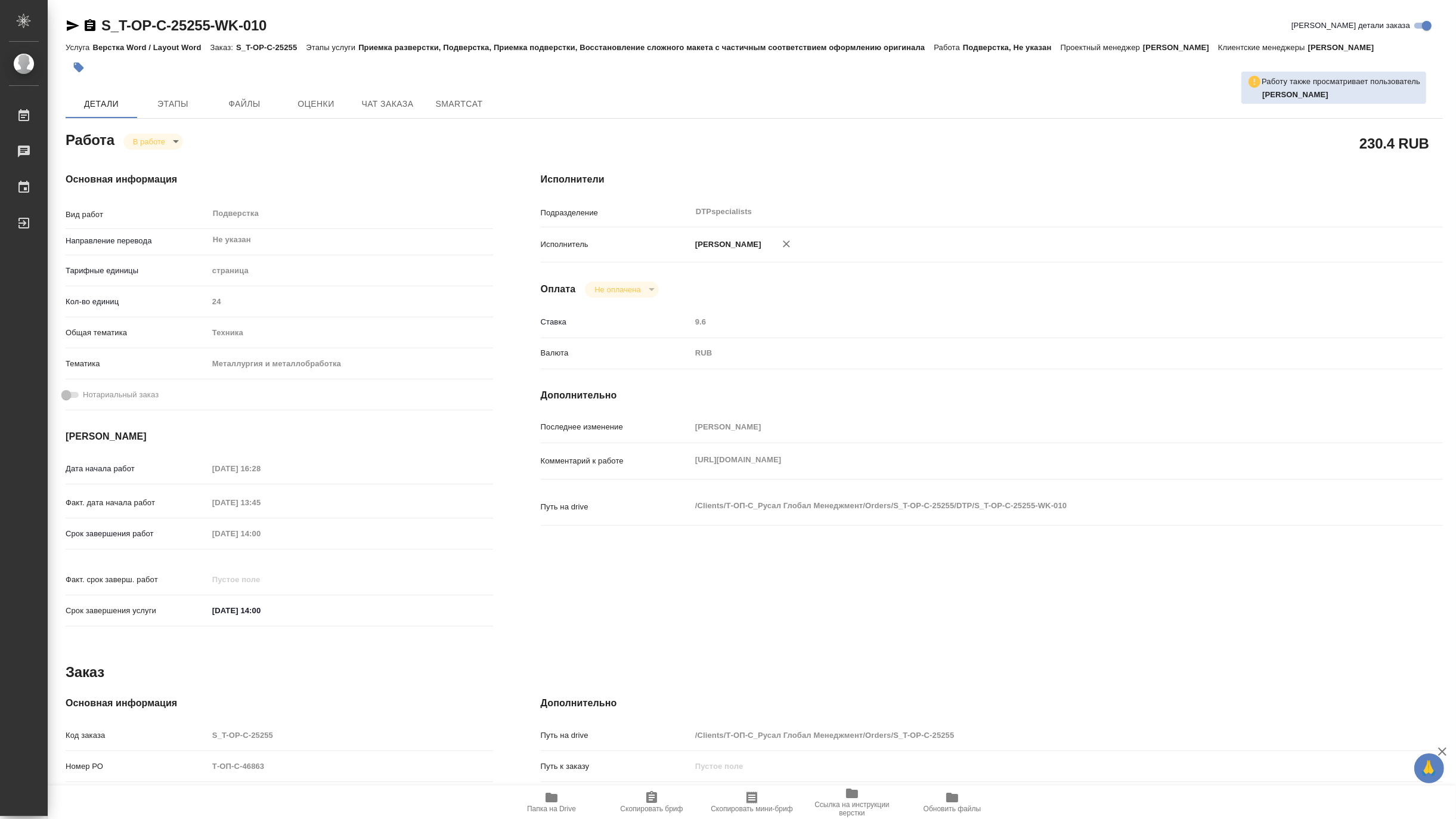
type textarea "x"
click at [545, 812] on span "Папка на Drive" at bounding box center [551, 809] width 49 height 8
click at [135, 146] on body "🙏 .cls-1 fill:#fff; AWATERA Matveeva Maria Работы 0 Чаты График Выйти S_T-OP-C-…" at bounding box center [728, 409] width 1456 height 819
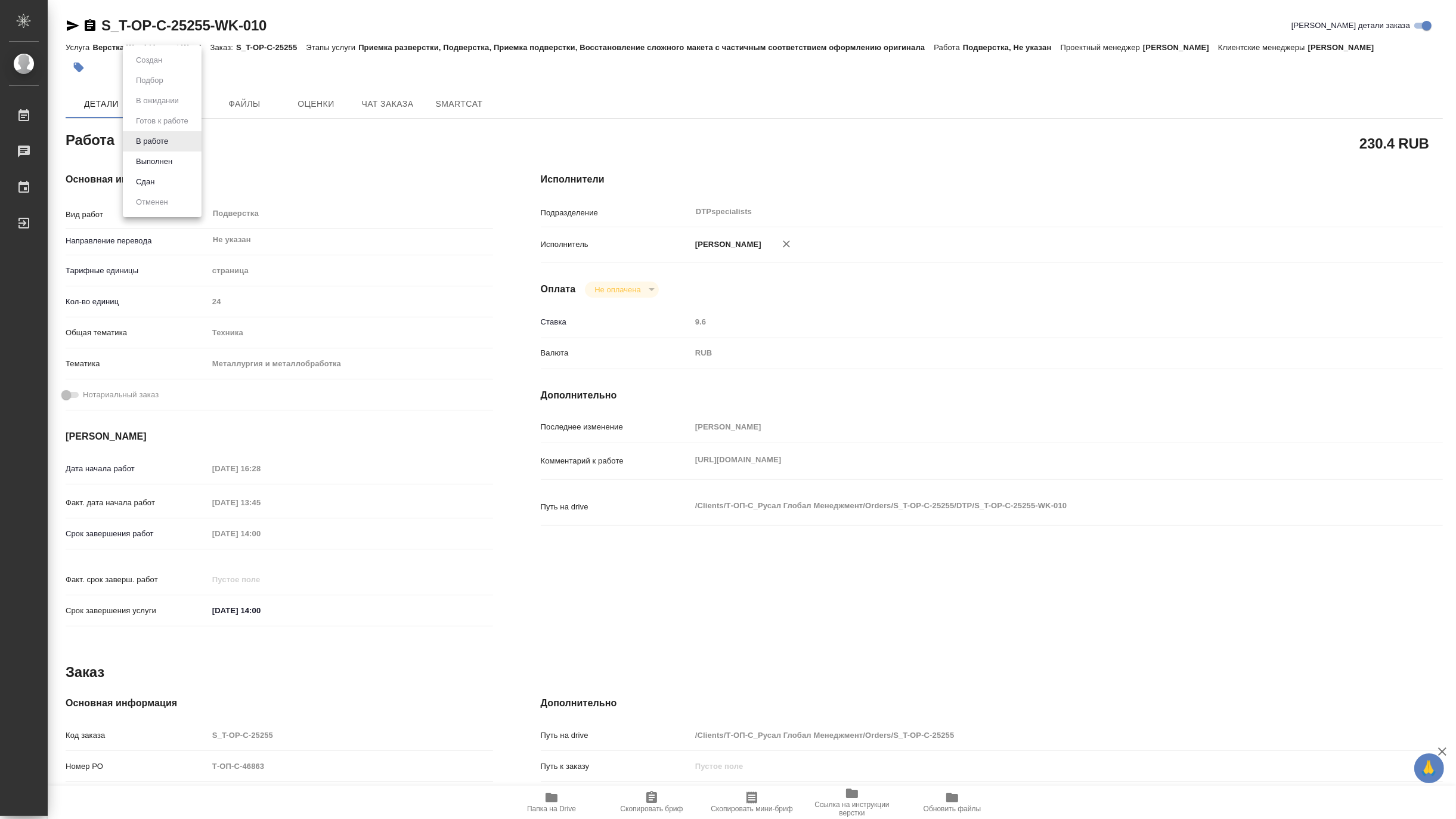
click at [134, 158] on button "Выполнен" at bounding box center [154, 162] width 44 height 13
type textarea "x"
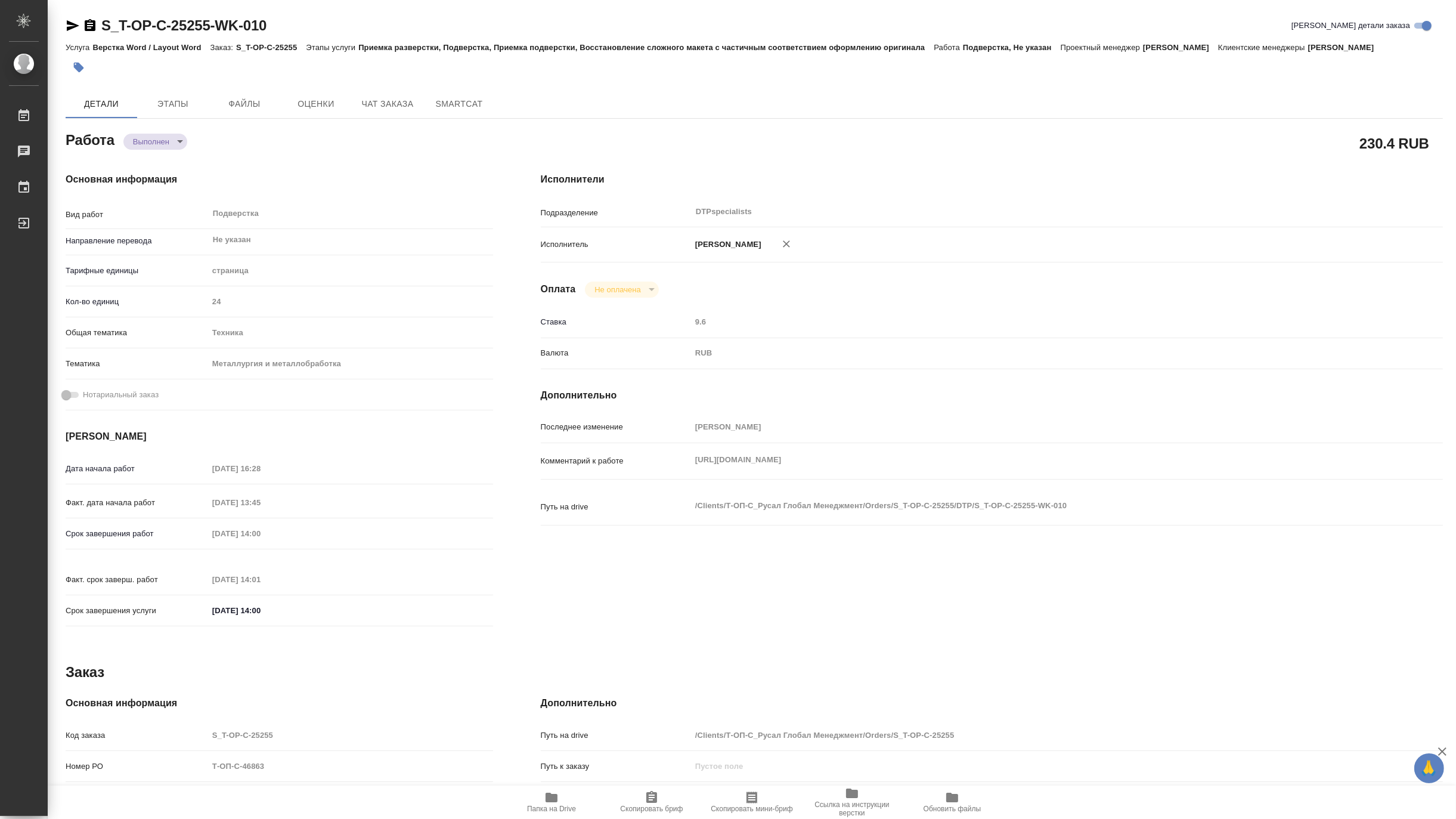
type textarea "x"
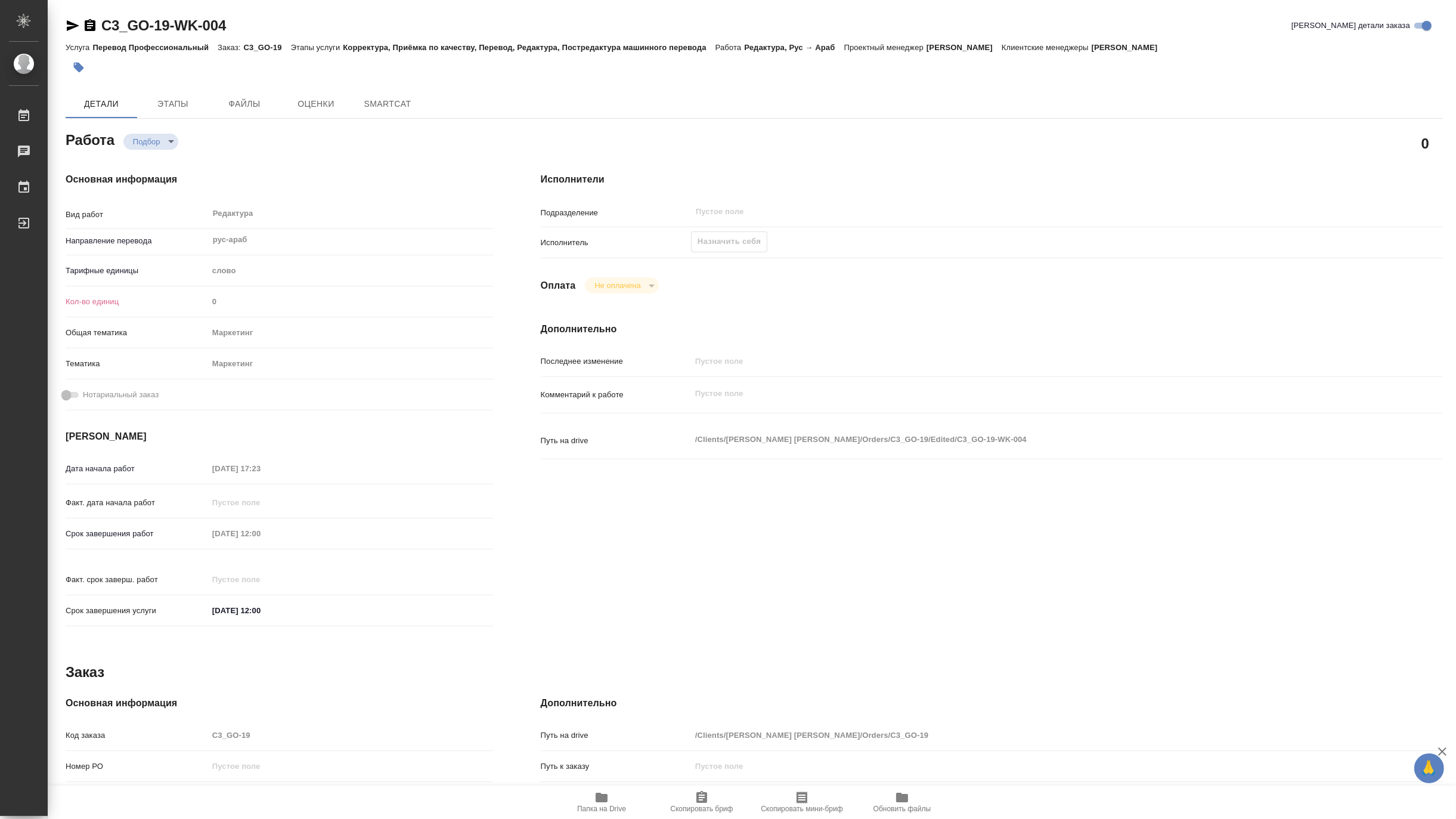
type textarea "x"
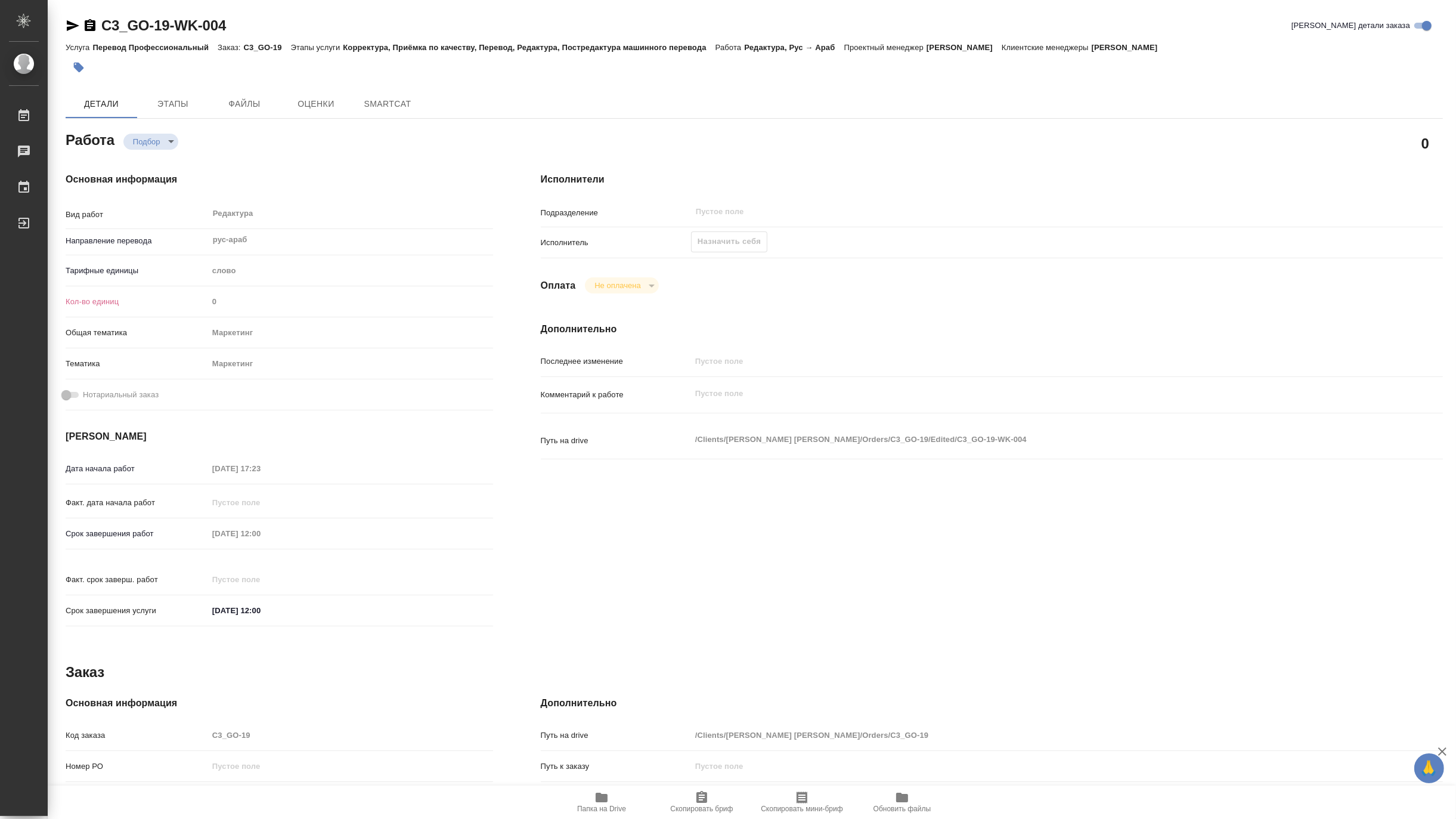
type textarea "x"
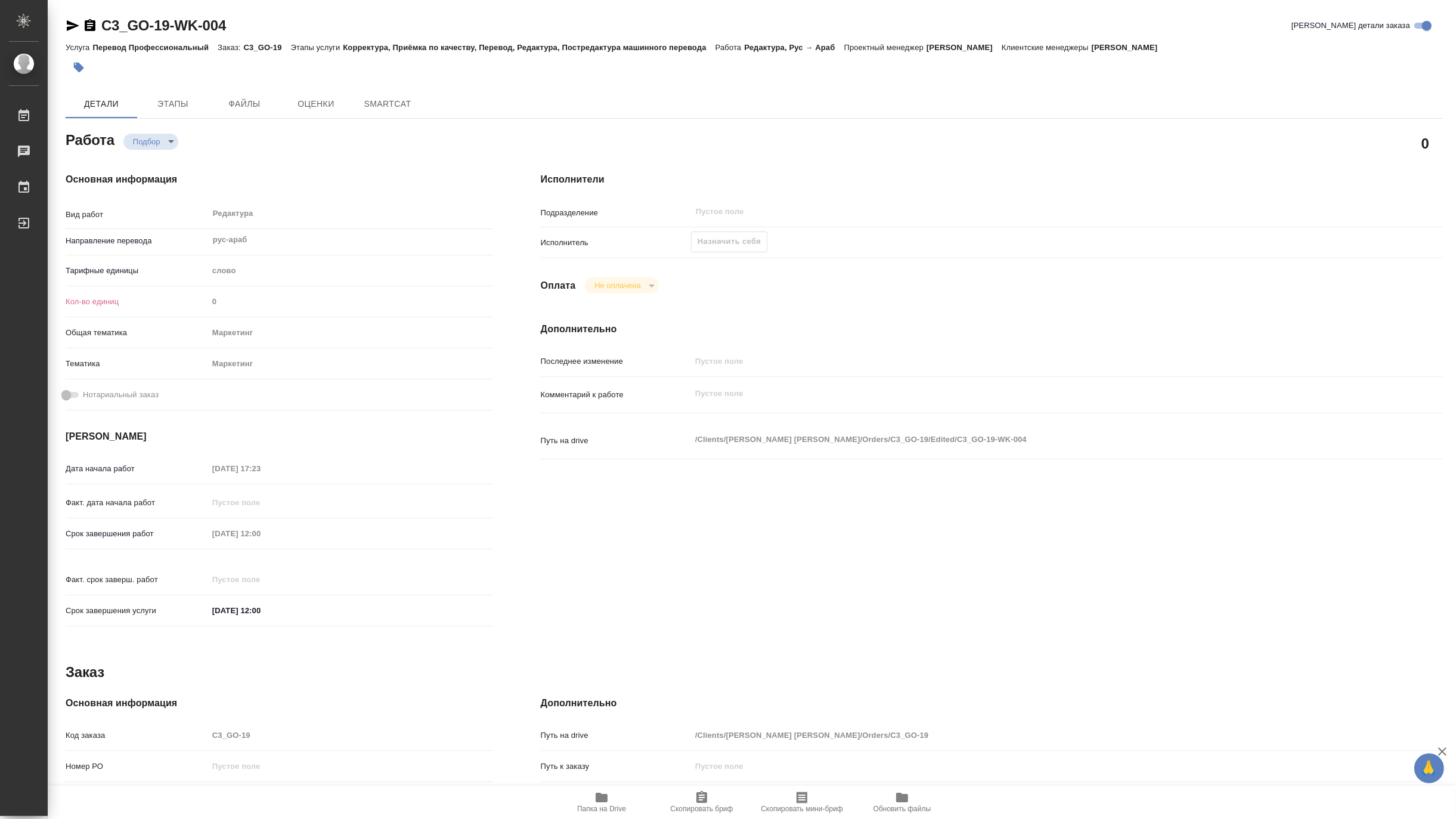
type textarea "x"
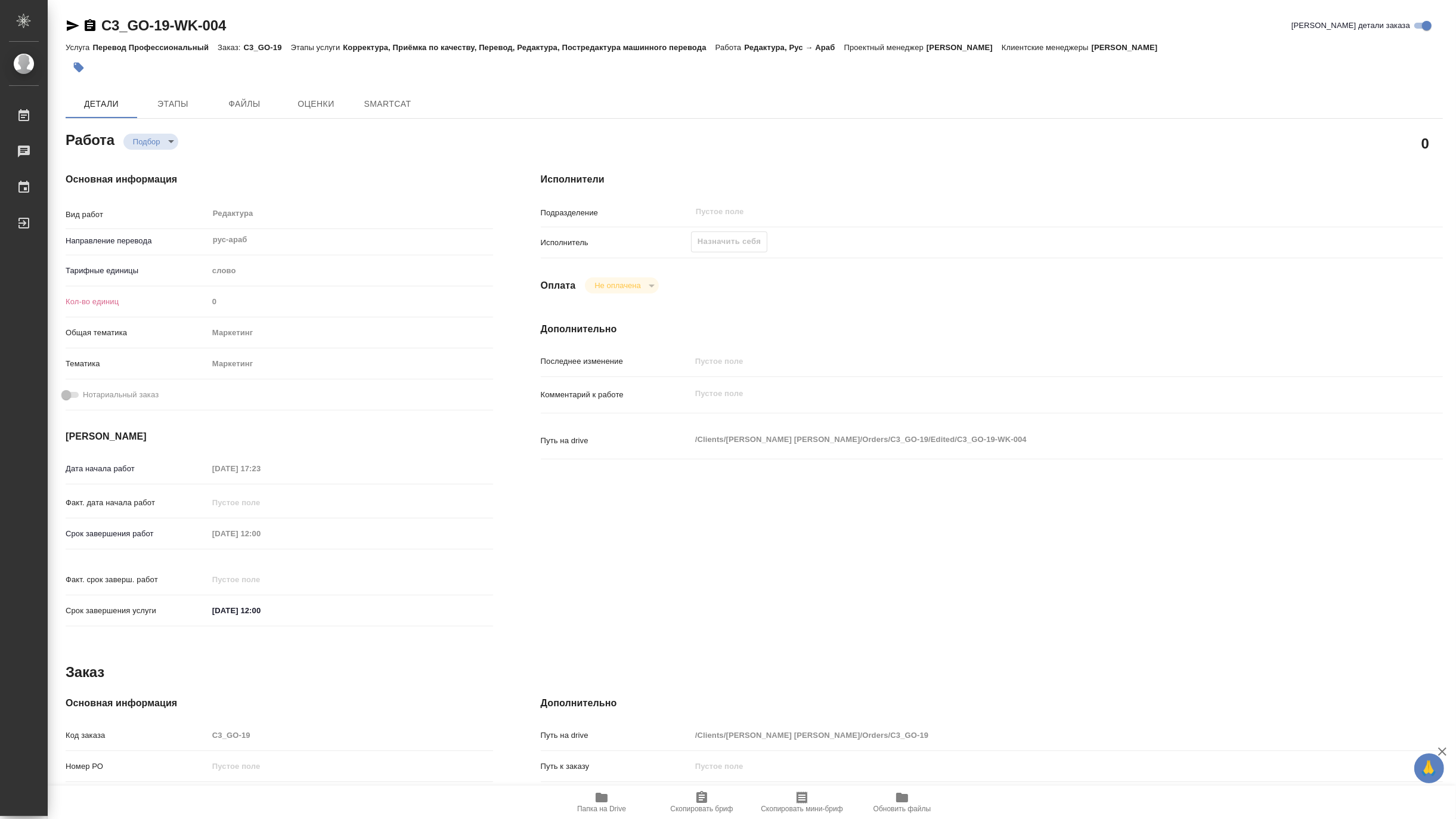
type textarea "x"
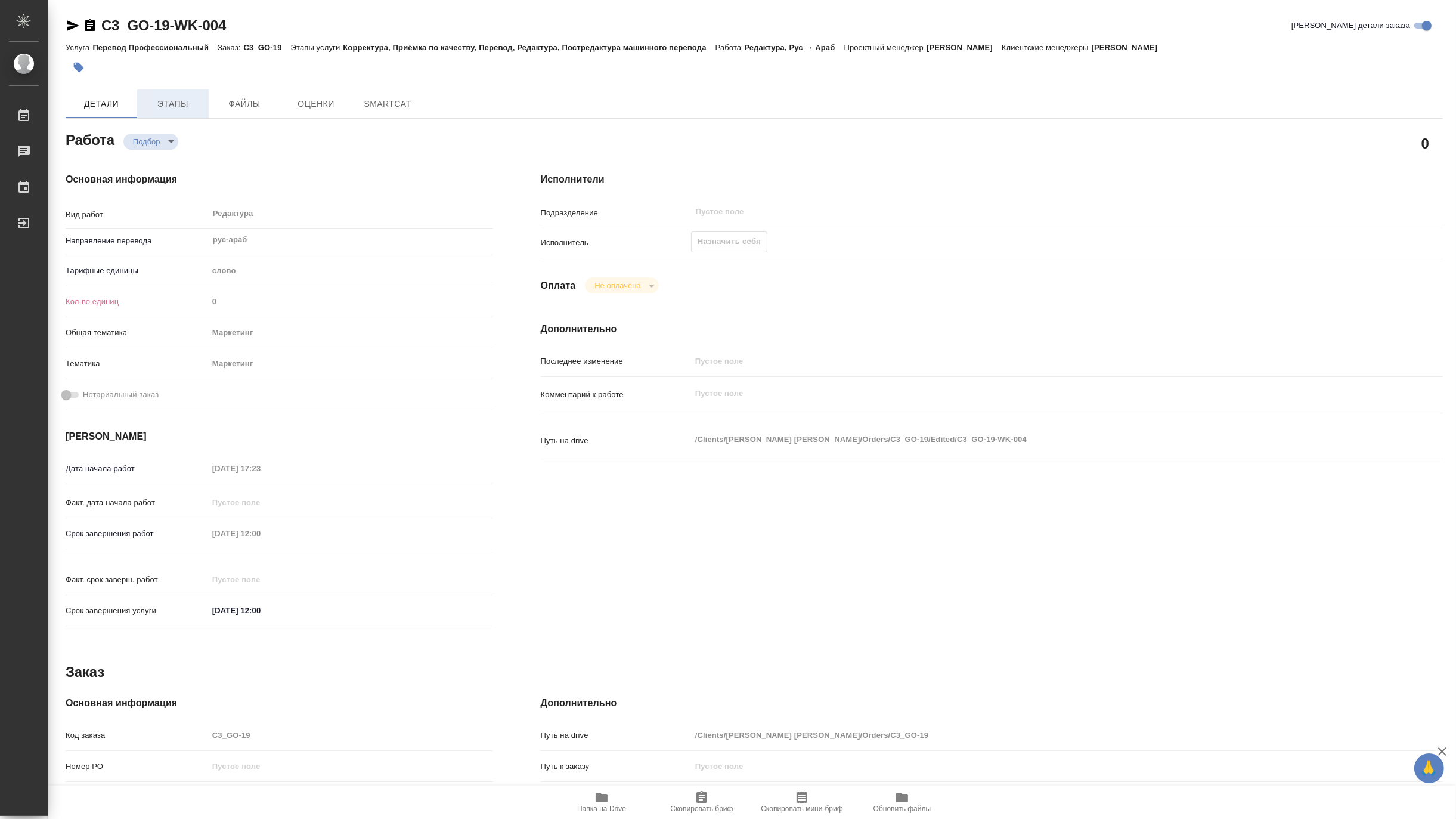
click at [163, 94] on button "Этапы" at bounding box center [173, 104] width 72 height 29
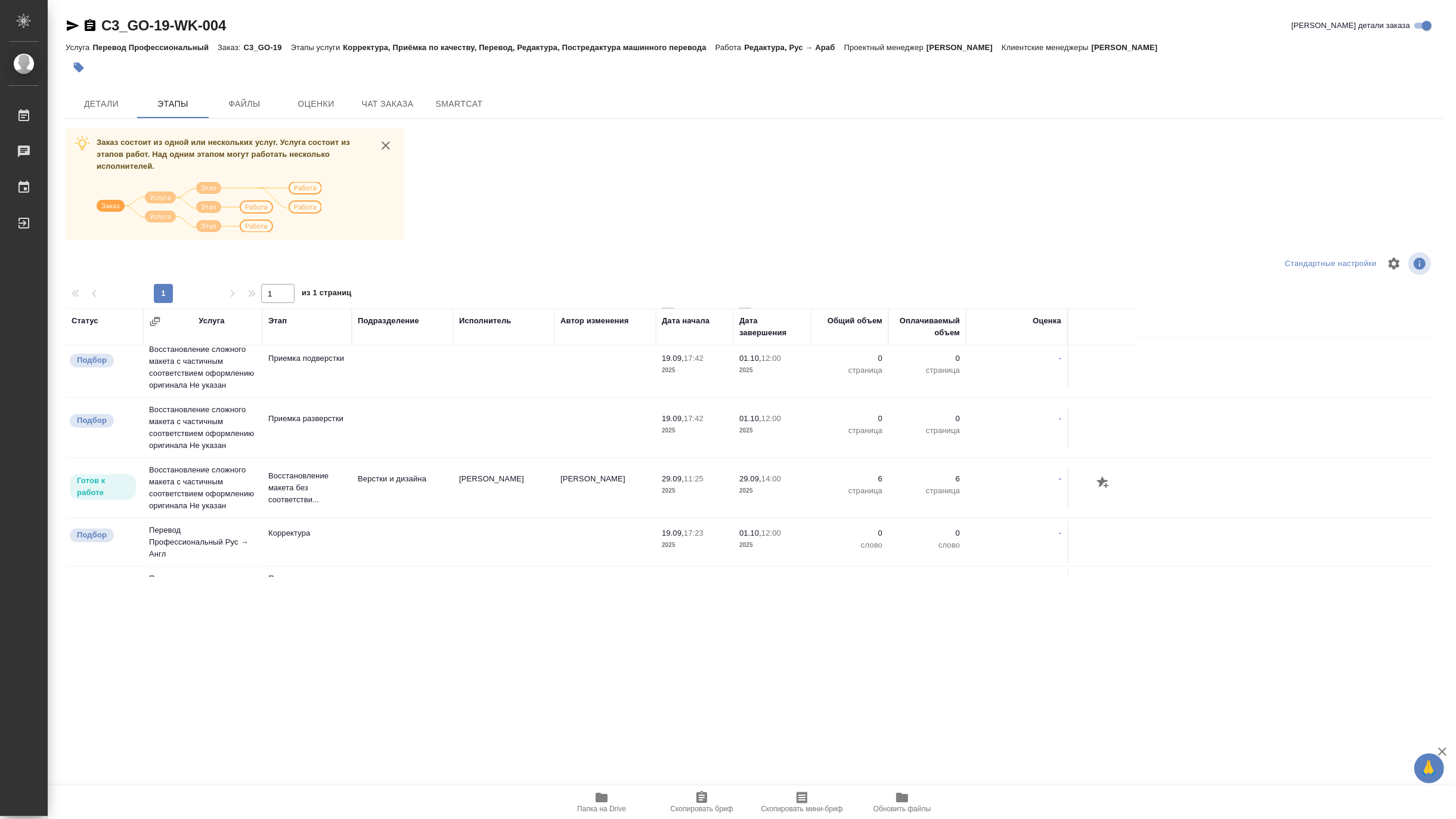
scroll to position [12, 0]
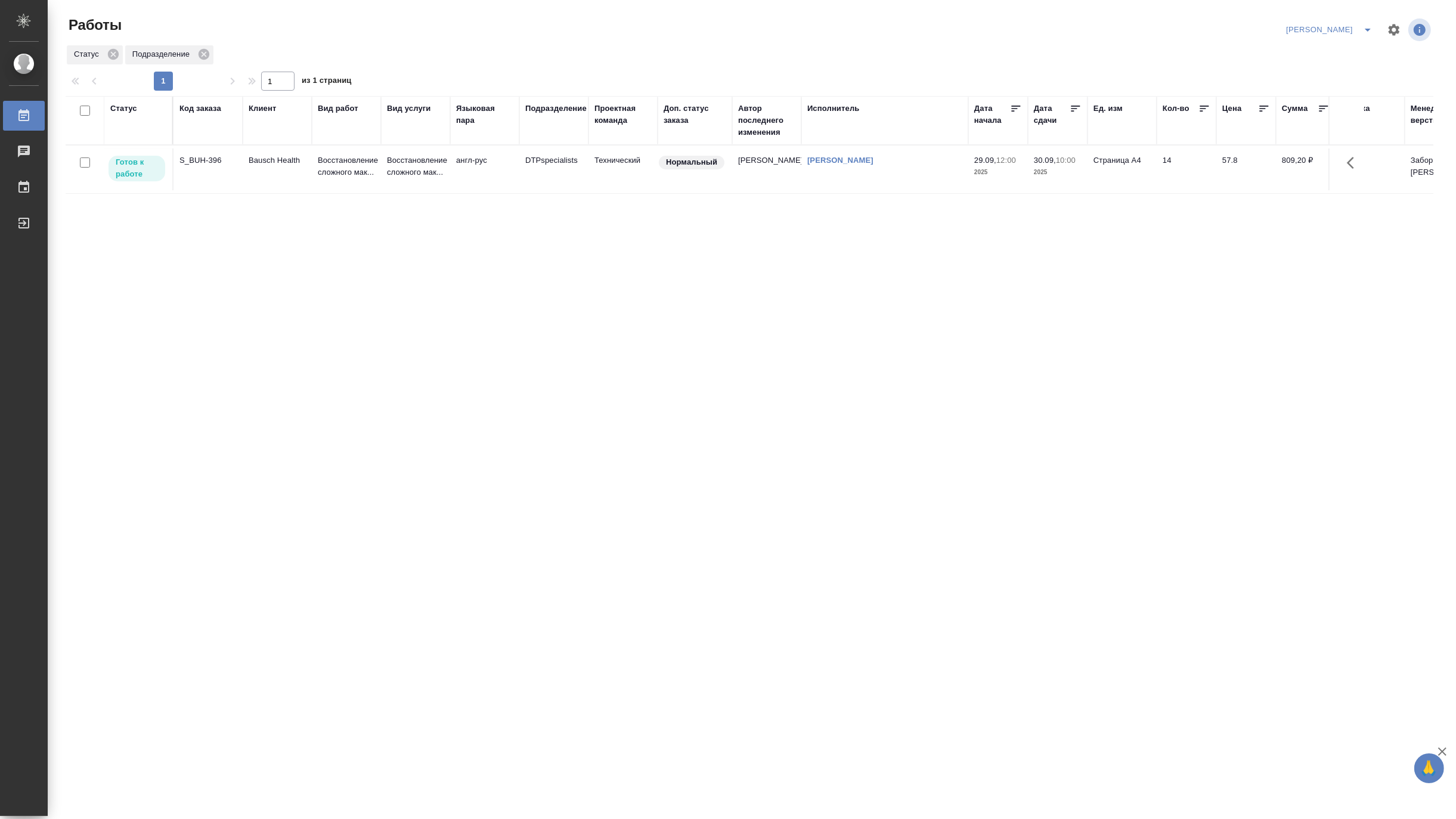
click at [206, 110] on div "Код заказа" at bounding box center [200, 108] width 42 height 12
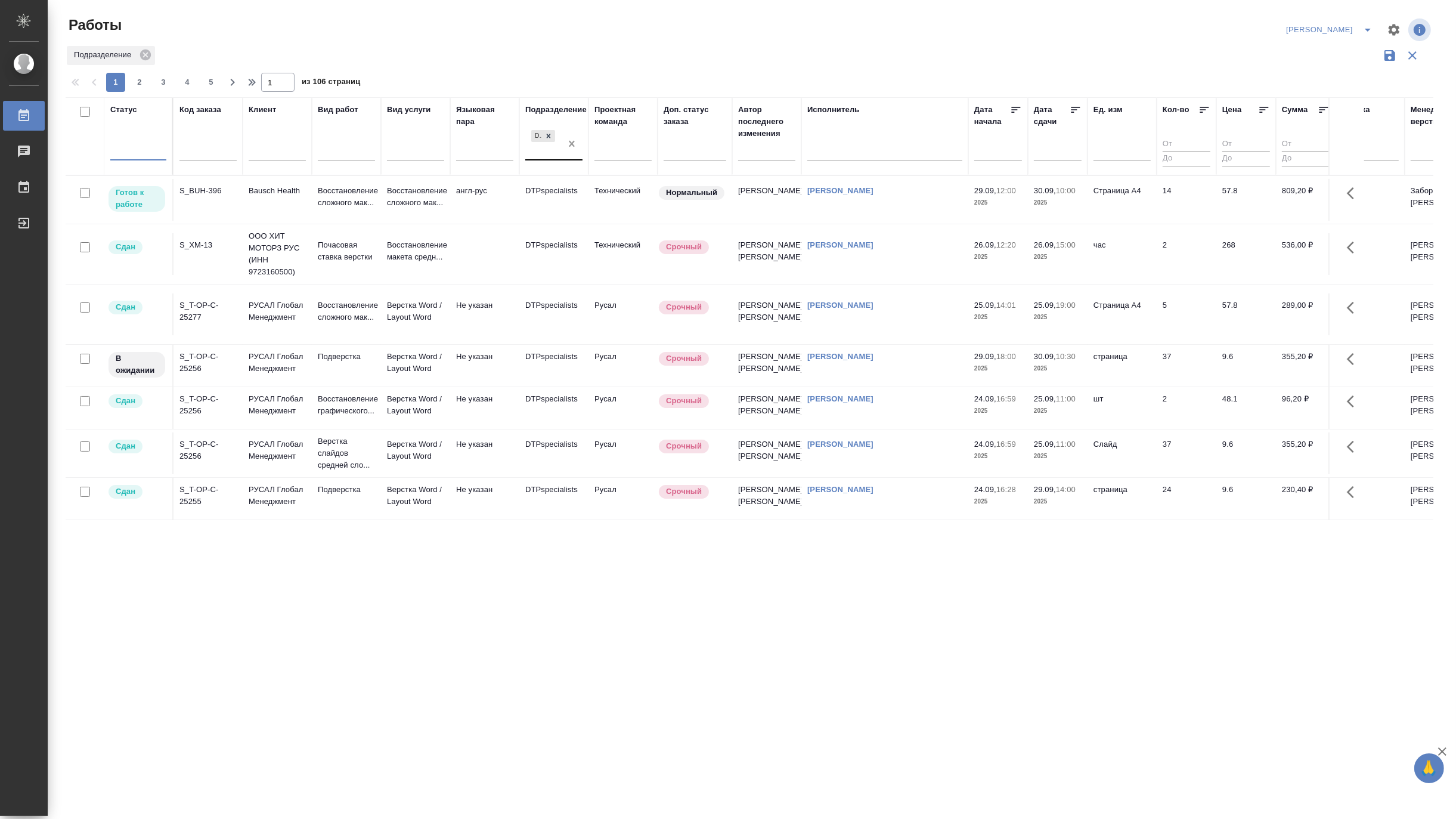
drag, startPoint x: 570, startPoint y: 146, endPoint x: 209, endPoint y: 147, distance: 361.0
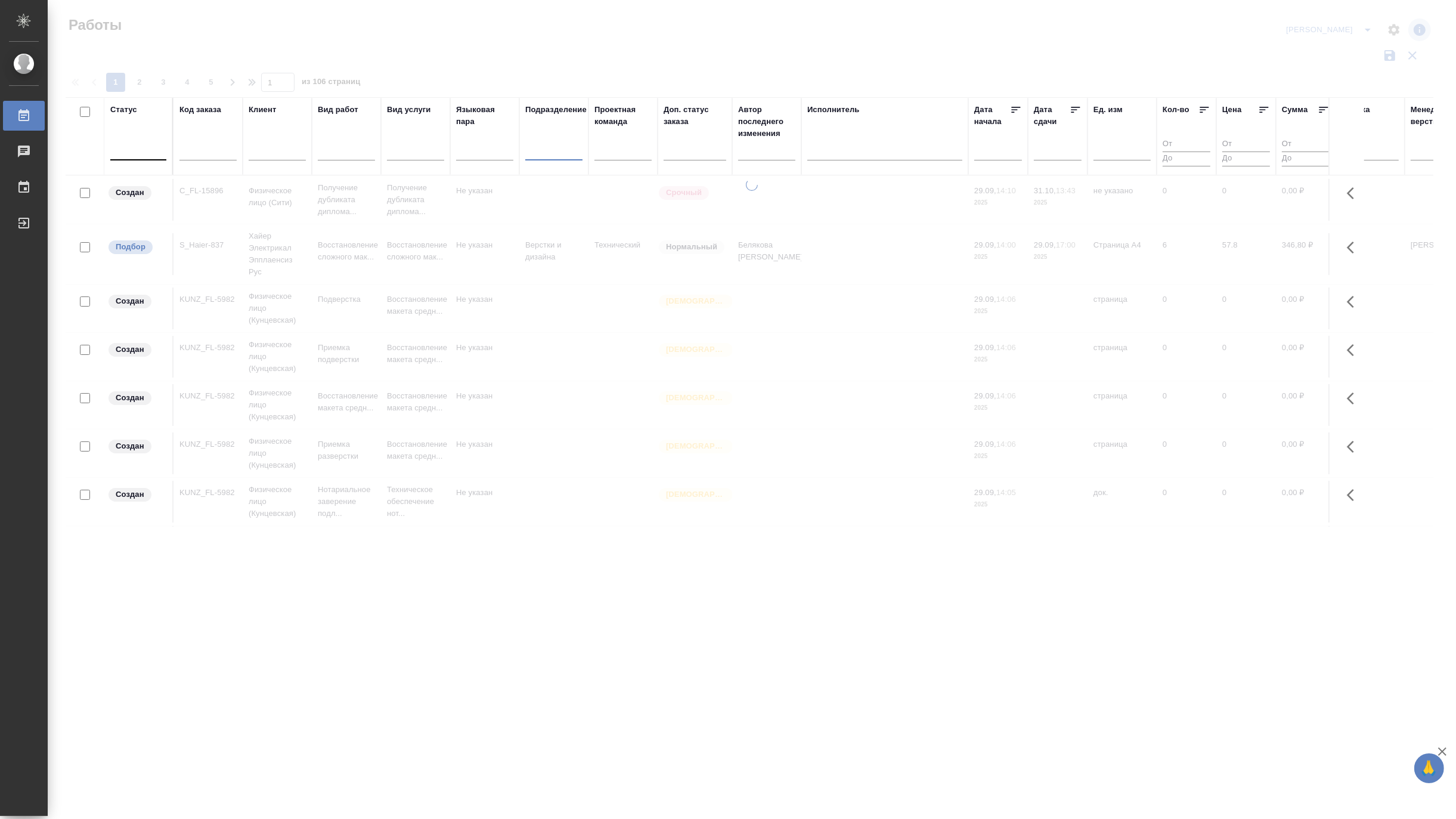
click at [204, 153] on input "text" at bounding box center [208, 153] width 57 height 15
paste input "S_Haier-837"
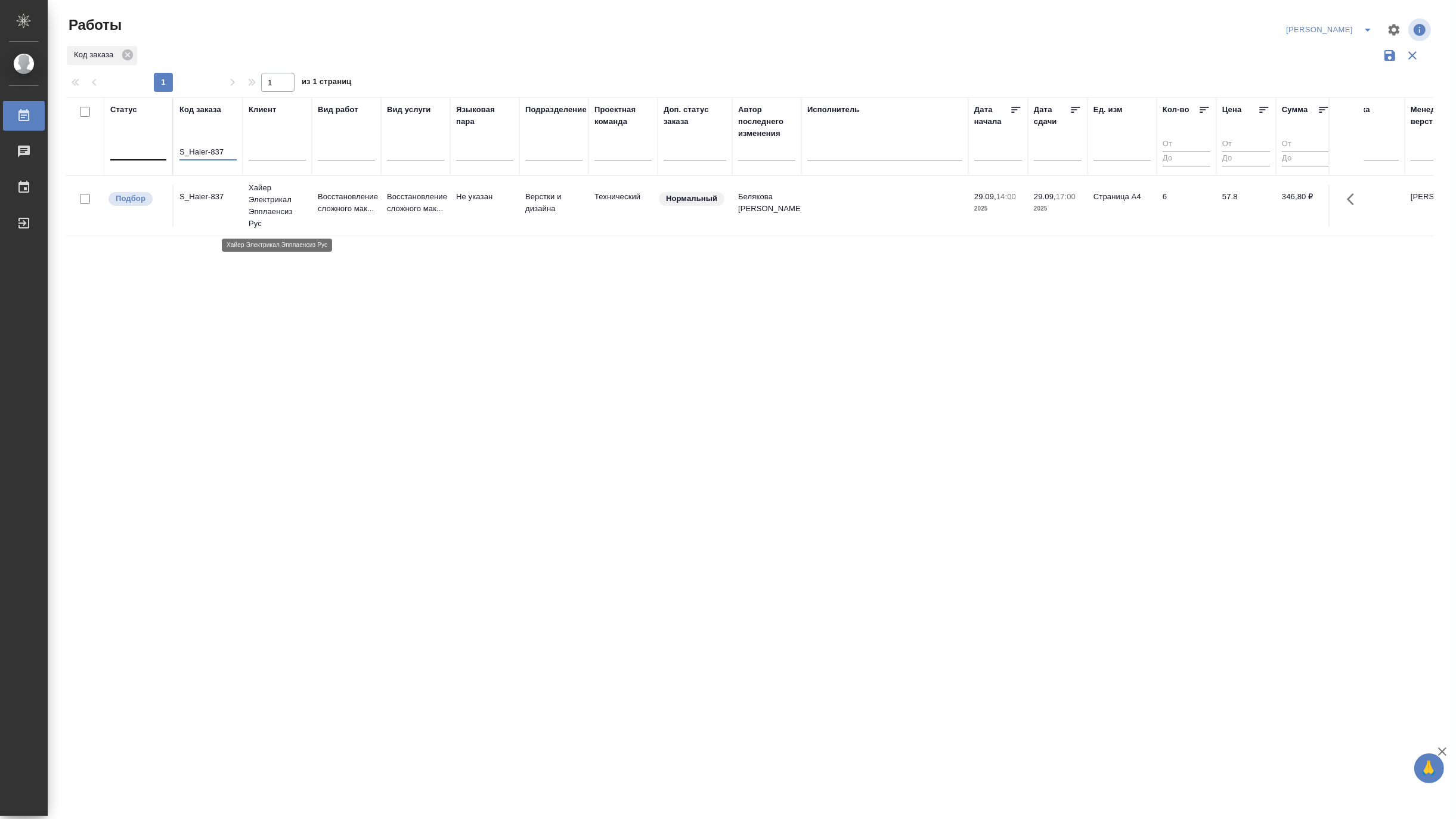
type input "S_Haier-837"
click at [265, 199] on p "Хайер Электрикал Эпплаенсиз Рус" at bounding box center [277, 206] width 57 height 48
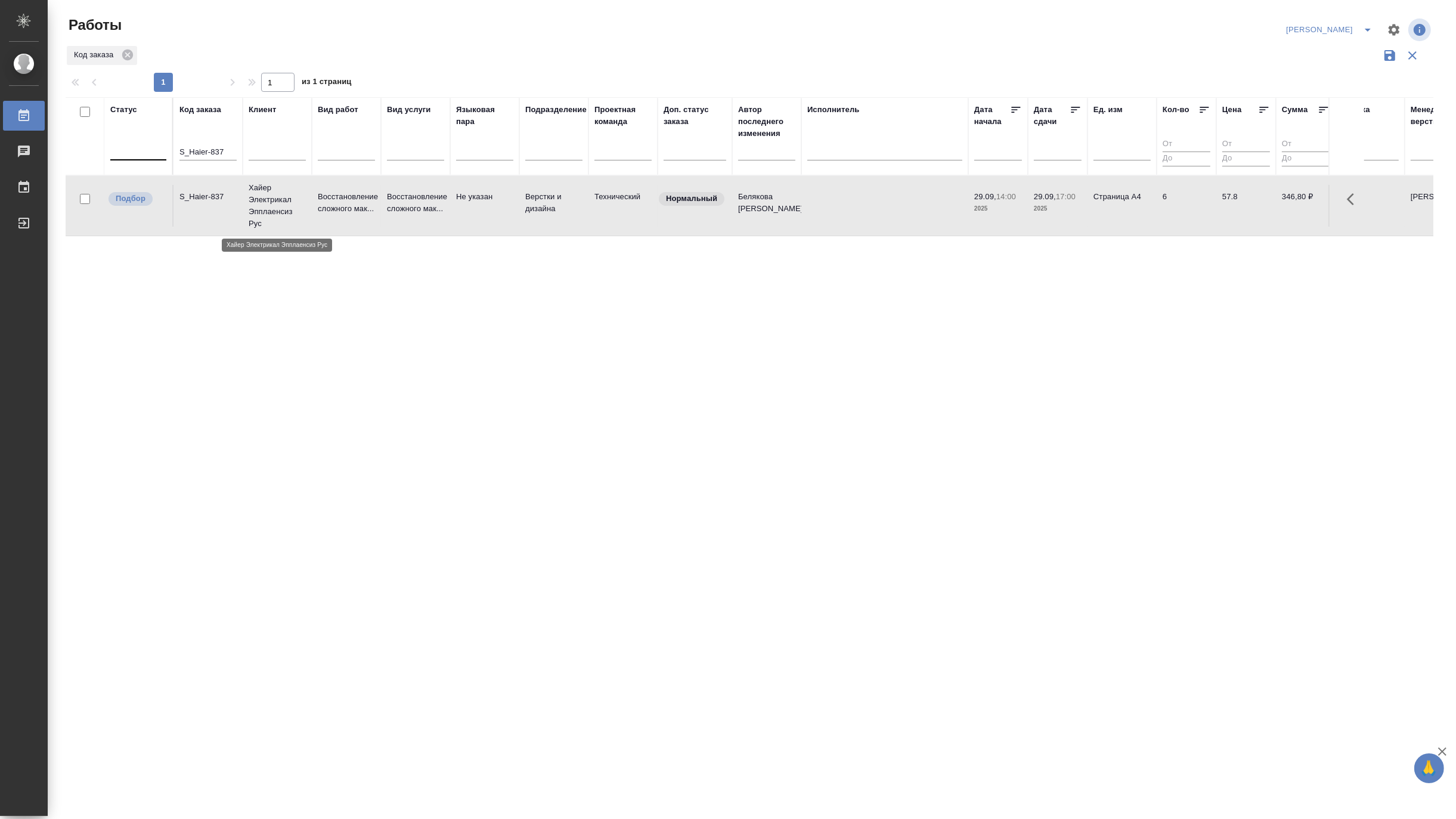
click at [265, 199] on p "Хайер Электрикал Эпплаенсиз Рус" at bounding box center [277, 206] width 57 height 48
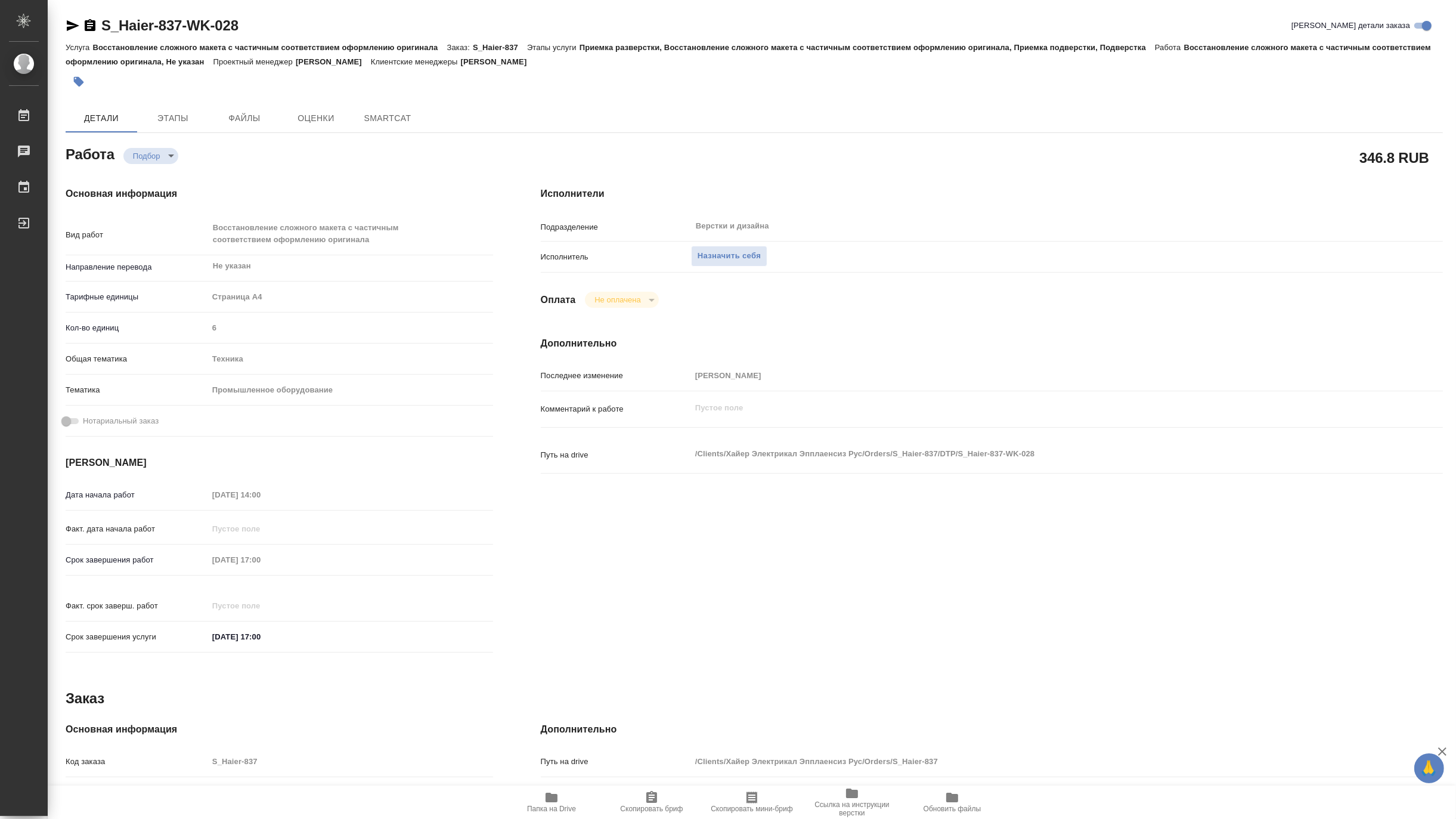
type textarea "x"
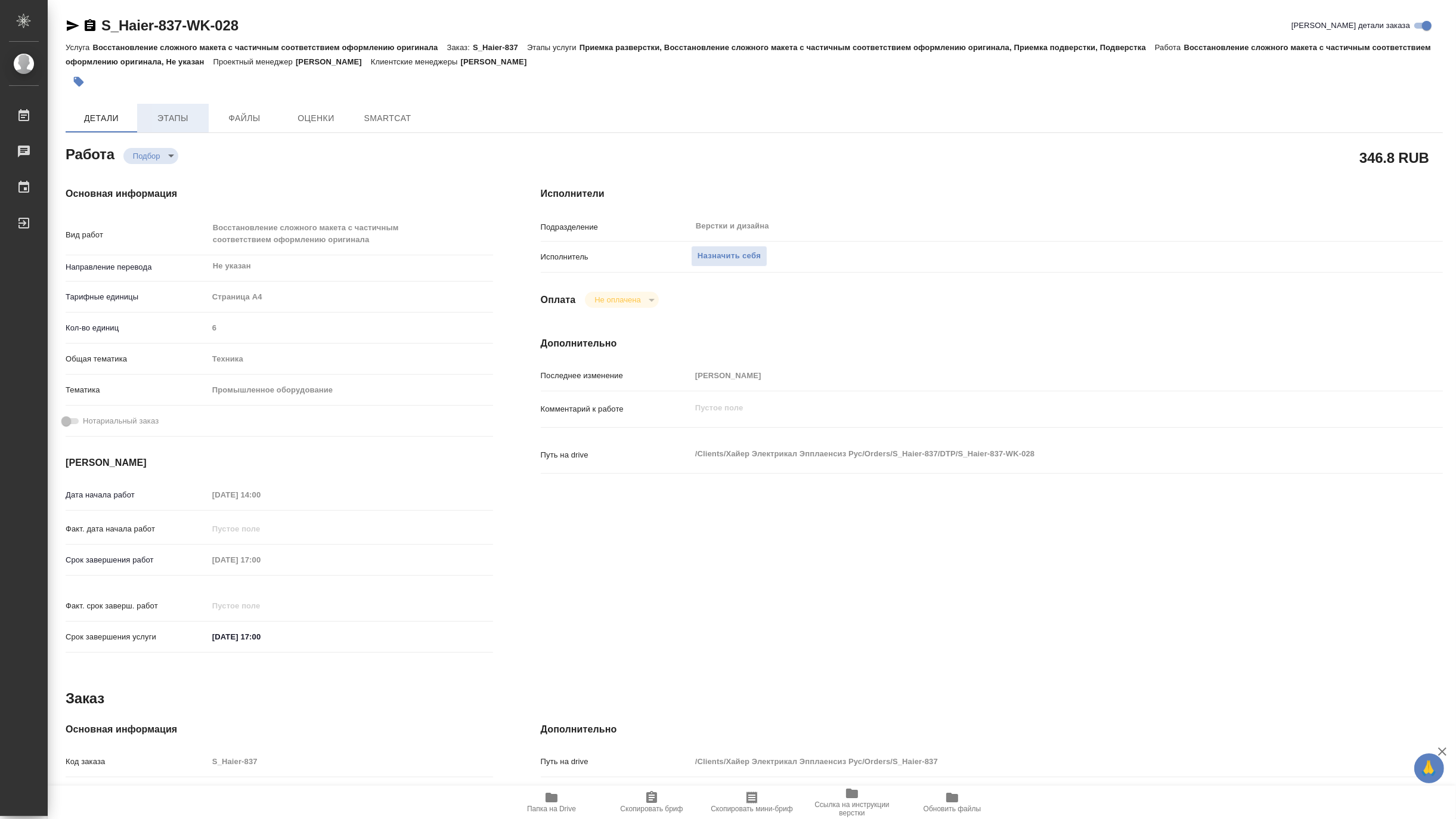
type textarea "x"
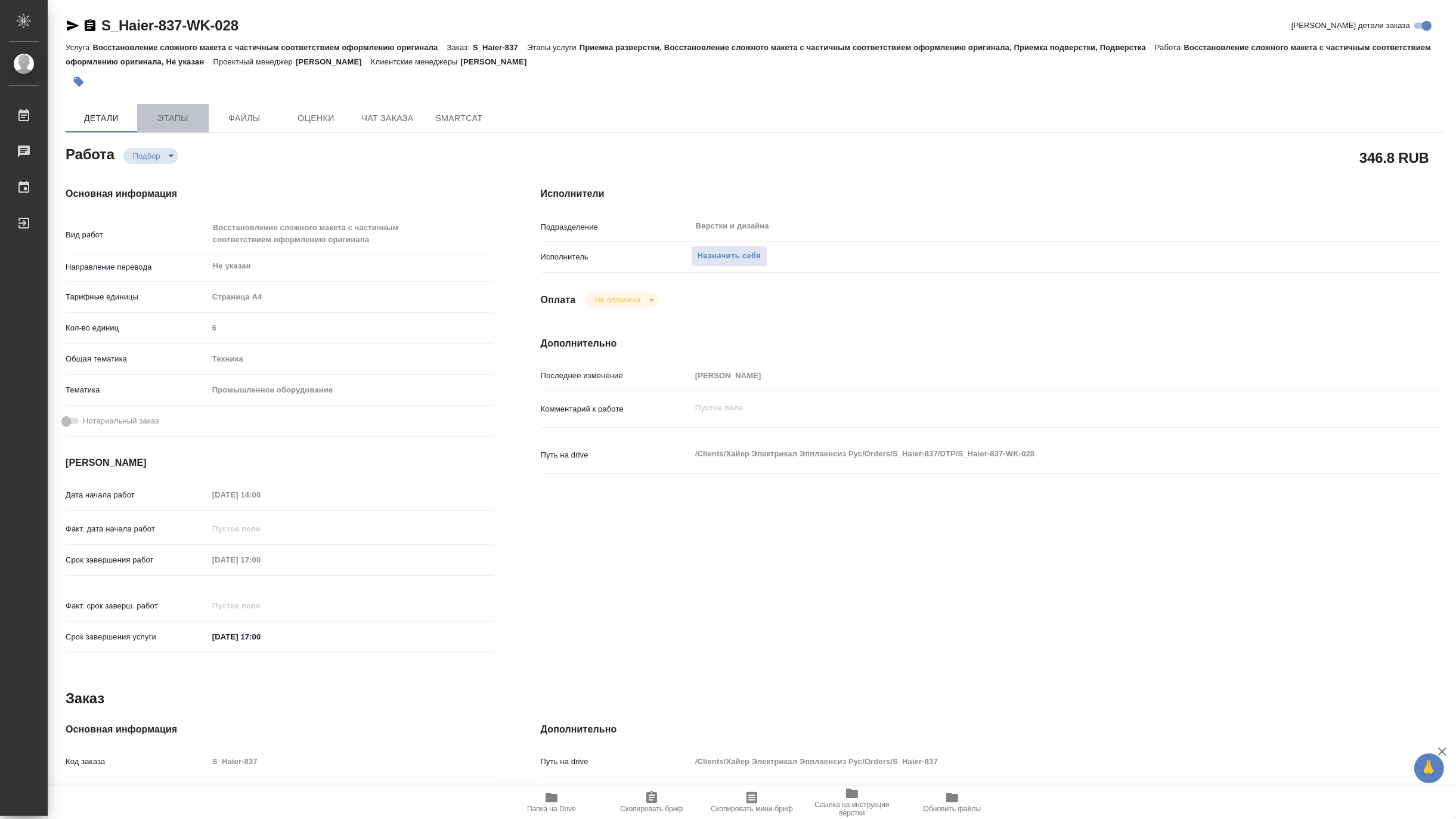
click at [170, 116] on span "Этапы" at bounding box center [173, 118] width 57 height 15
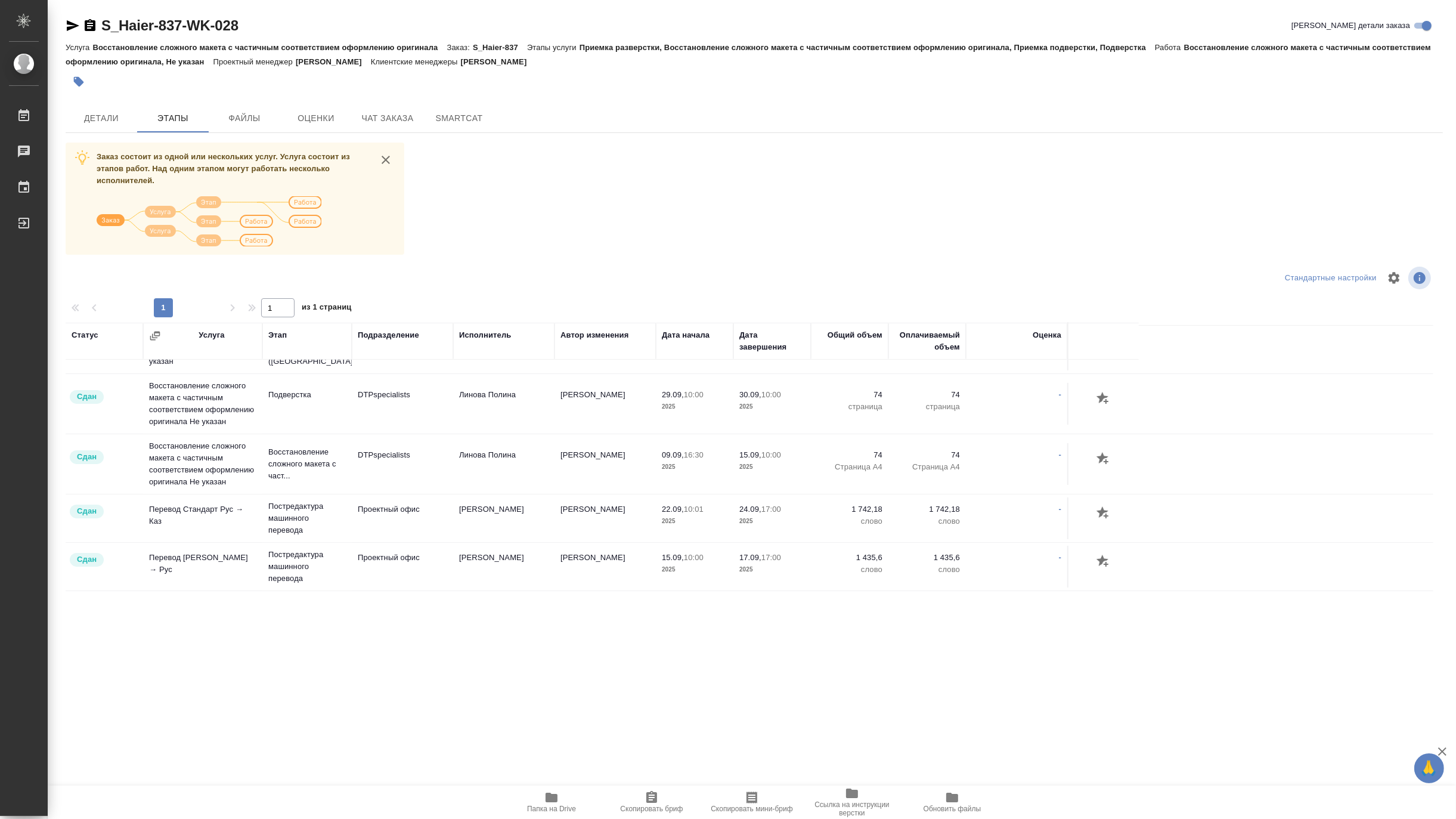
scroll to position [403, 0]
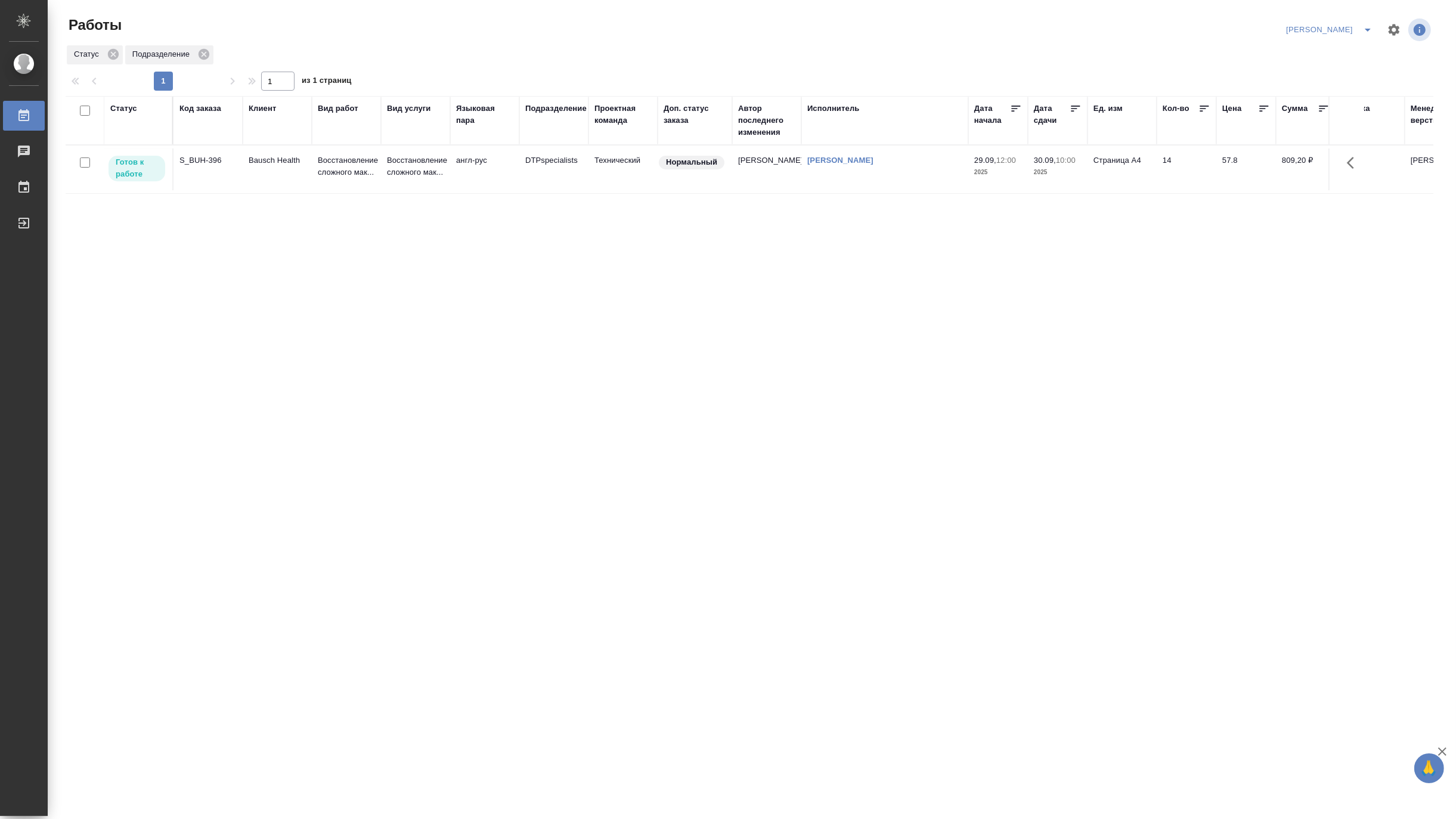
click at [1365, 25] on icon "split button" at bounding box center [1368, 30] width 14 height 14
click at [1315, 108] on li "Верстка и Дизайн" at bounding box center [1323, 110] width 115 height 19
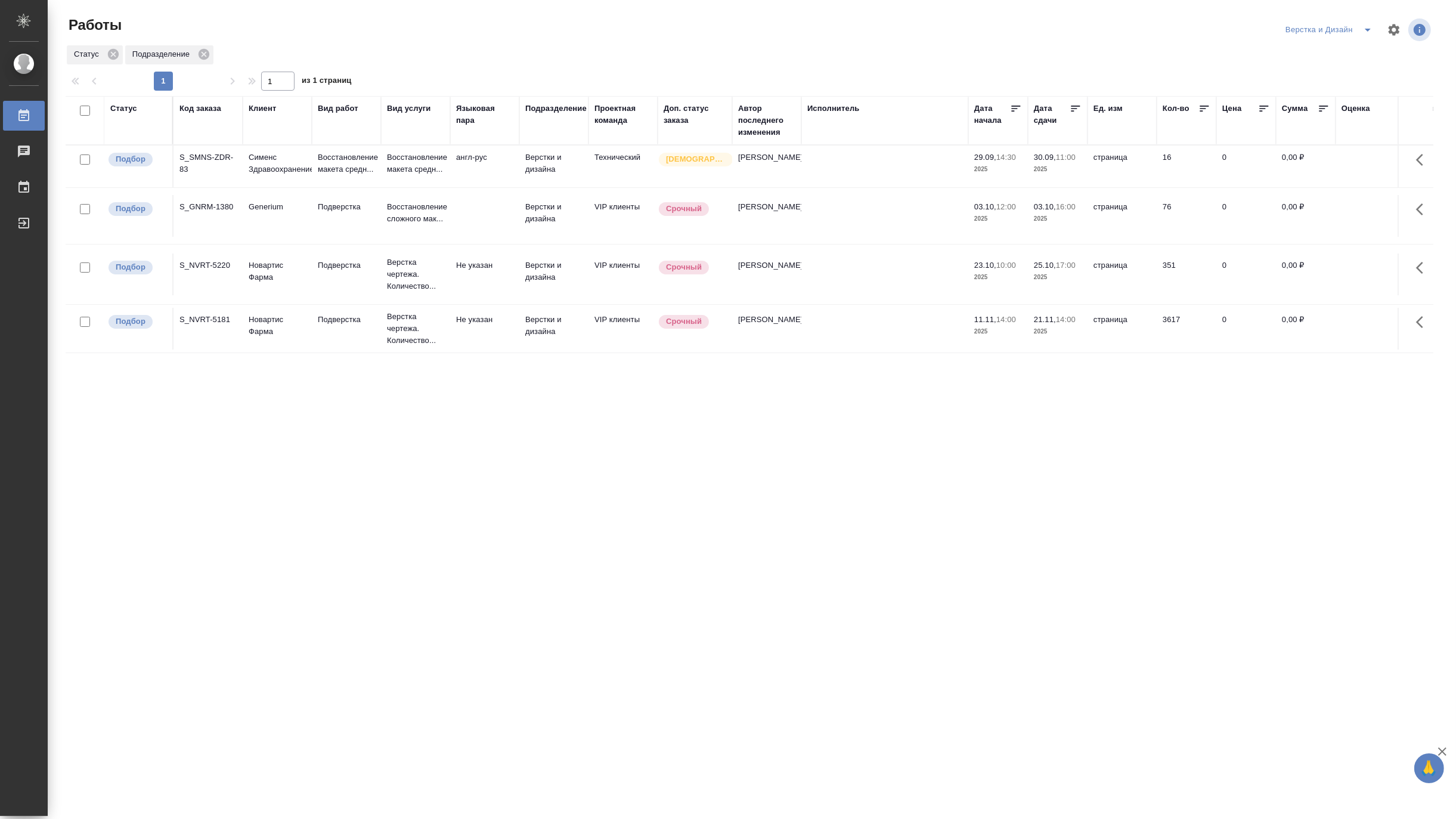
click at [1367, 24] on icon "split button" at bounding box center [1368, 30] width 14 height 14
click at [1295, 131] on li "DTPLight" at bounding box center [1336, 130] width 115 height 19
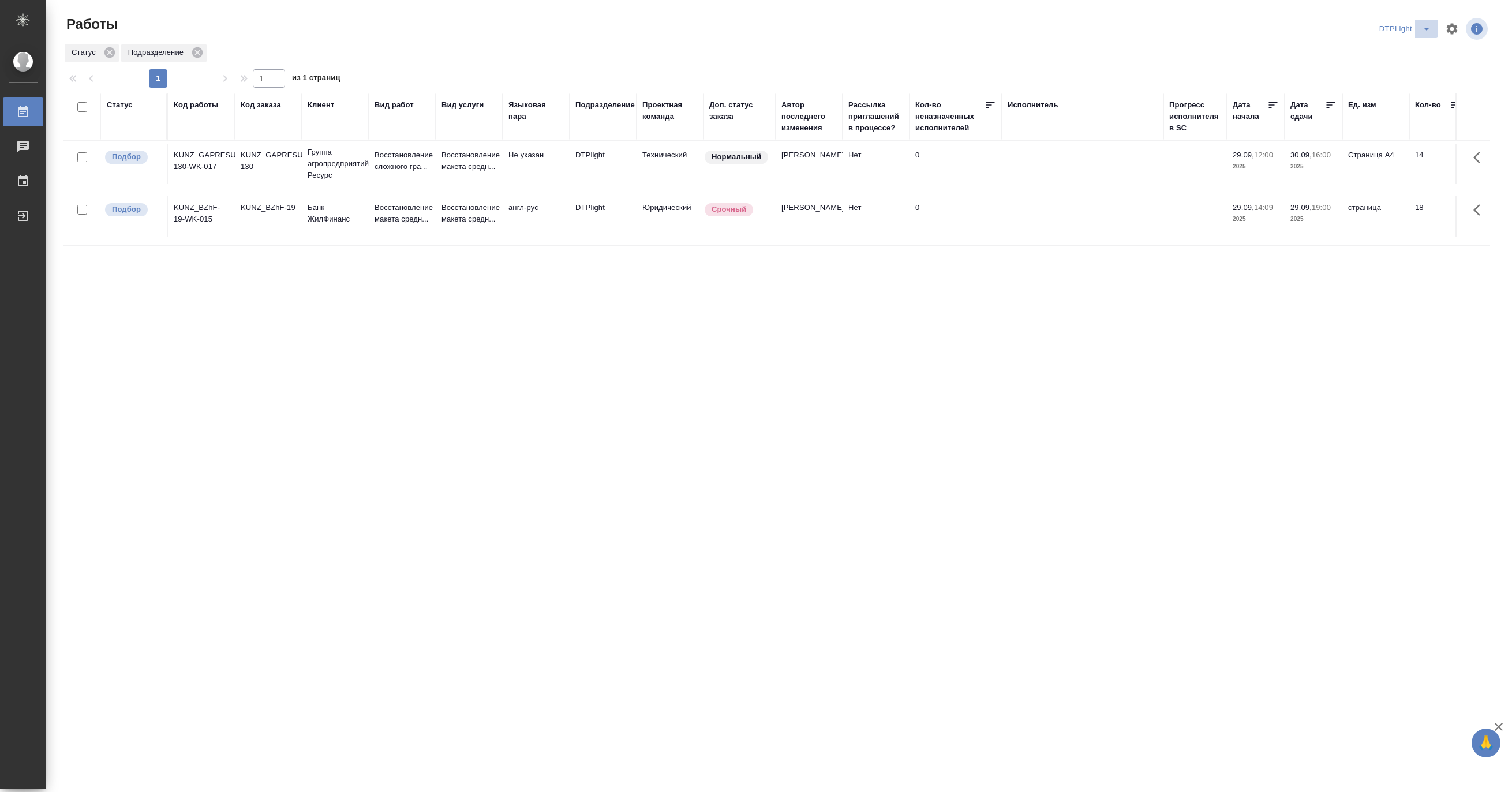
click at [1408, 24] on icon "split button" at bounding box center [1427, 29] width 14 height 14
click at [1401, 83] on li "[PERSON_NAME]" at bounding box center [1413, 88] width 111 height 18
